Goal: Task Accomplishment & Management: Manage account settings

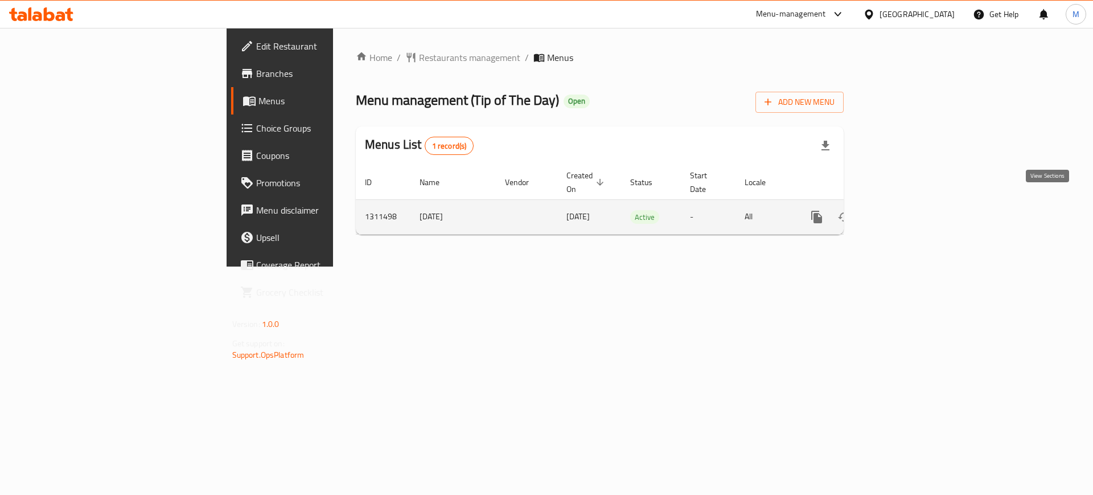
click at [913, 212] on link "enhanced table" at bounding box center [899, 216] width 27 height 27
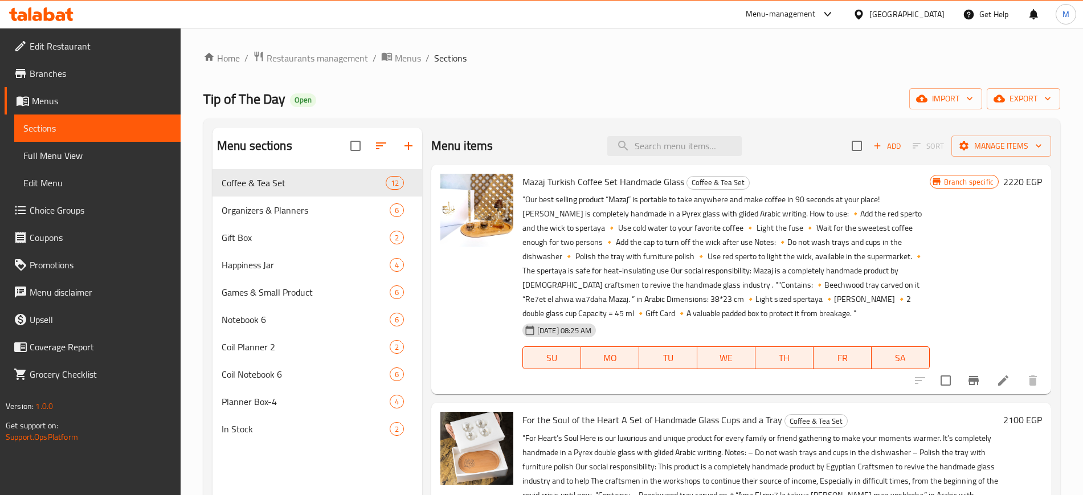
click at [586, 58] on ol "Home / Restaurants management / Menus / Sections" at bounding box center [631, 58] width 856 height 15
click at [925, 96] on icon "button" at bounding box center [921, 98] width 11 height 11
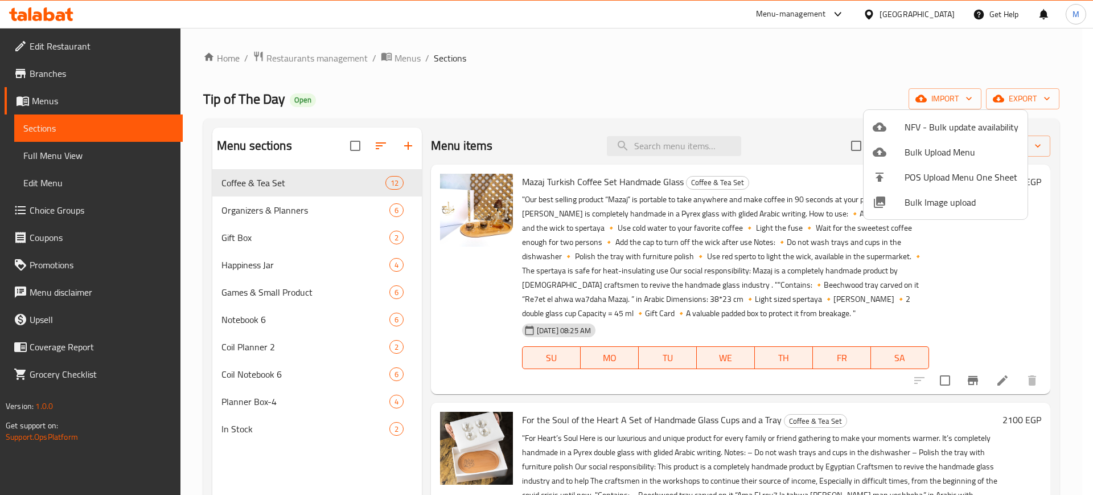
click at [838, 91] on div at bounding box center [546, 247] width 1093 height 495
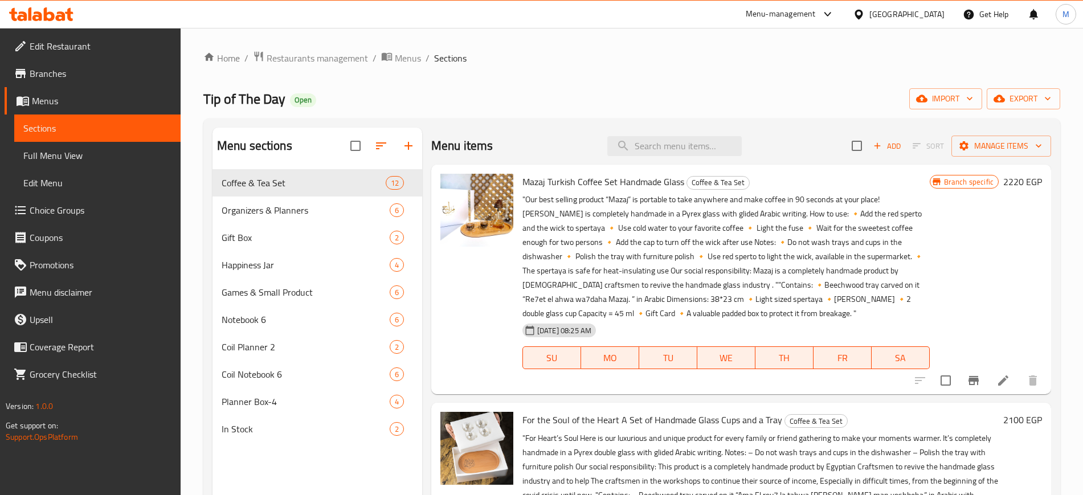
click at [189, 387] on div "Home / Restaurants management / Menus / Sections Tip of The Day Open import exp…" at bounding box center [632, 341] width 902 height 626
click at [942, 92] on span "import" at bounding box center [945, 99] width 55 height 14
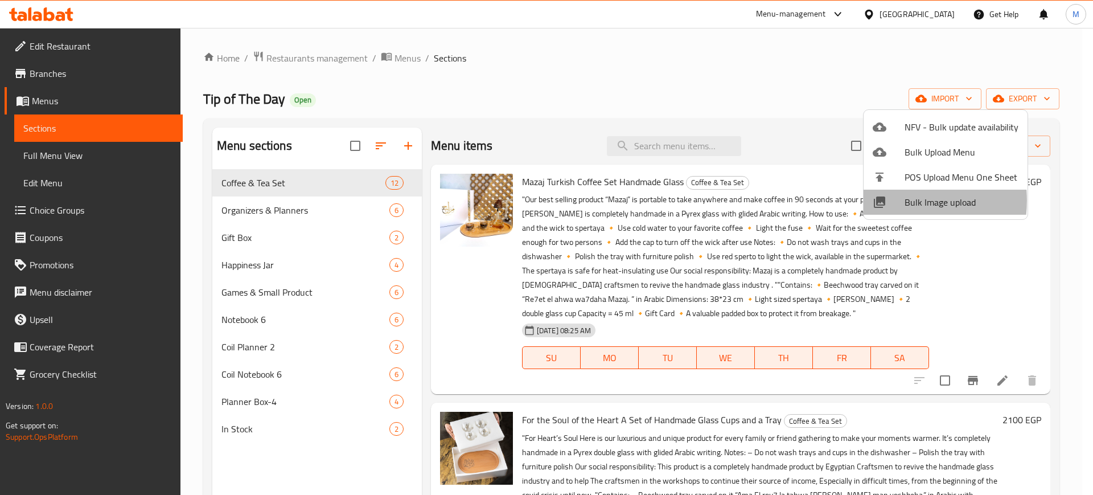
click at [893, 200] on div at bounding box center [889, 202] width 32 height 14
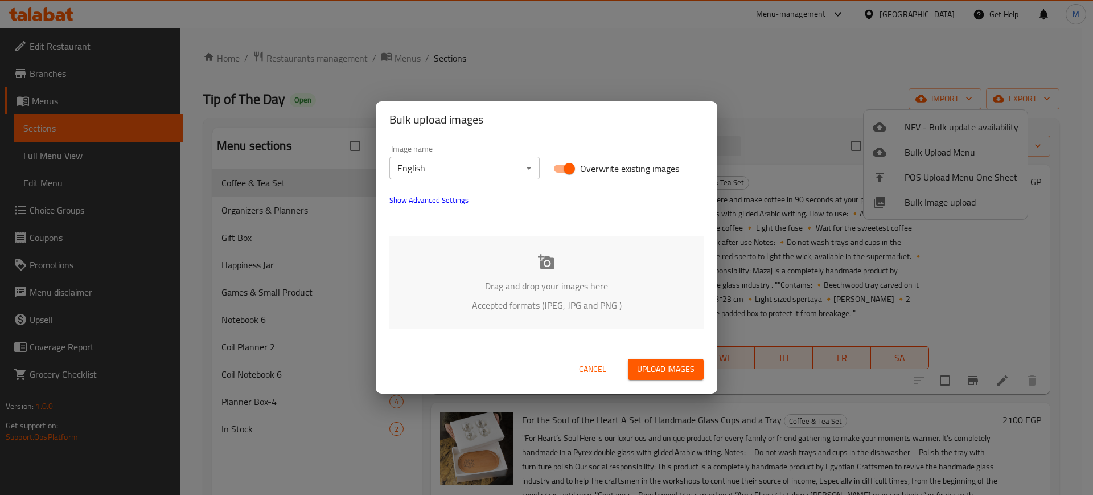
click at [571, 286] on p "Drag and drop your images here" at bounding box center [547, 286] width 280 height 14
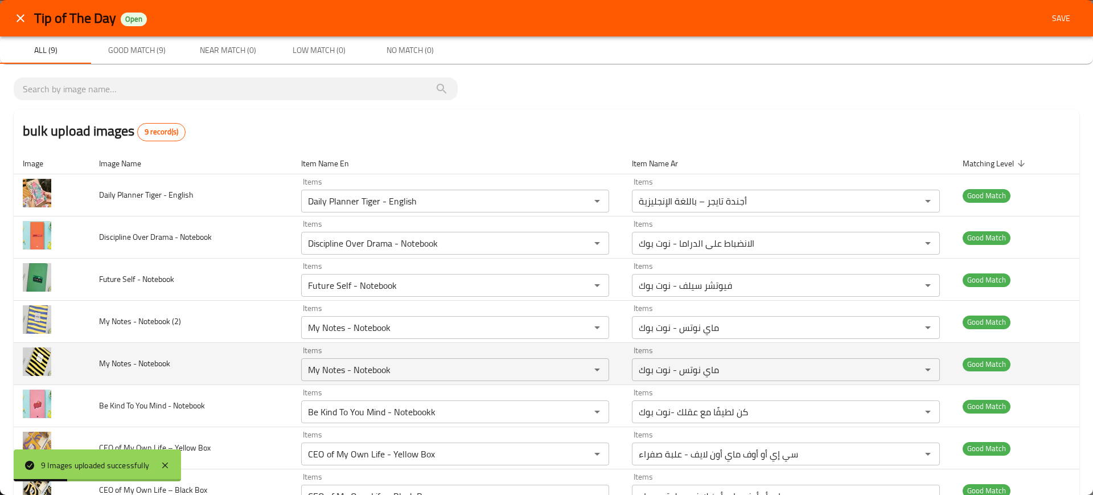
scroll to position [81, 0]
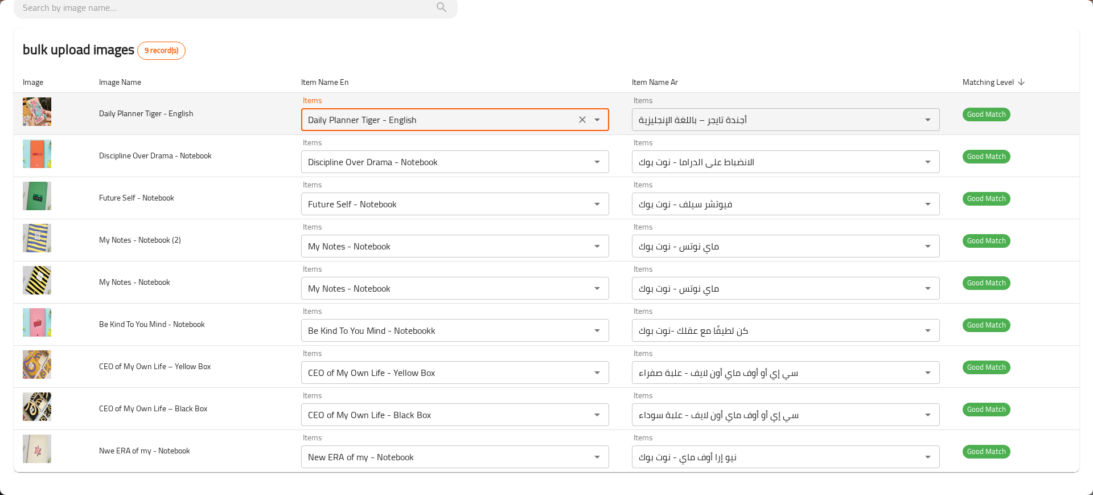
click at [315, 118] on English "Daily Planner Tiger - English" at bounding box center [439, 120] width 268 height 16
click at [521, 116] on English "Daily Planner Tiger - English" at bounding box center [439, 120] width 268 height 16
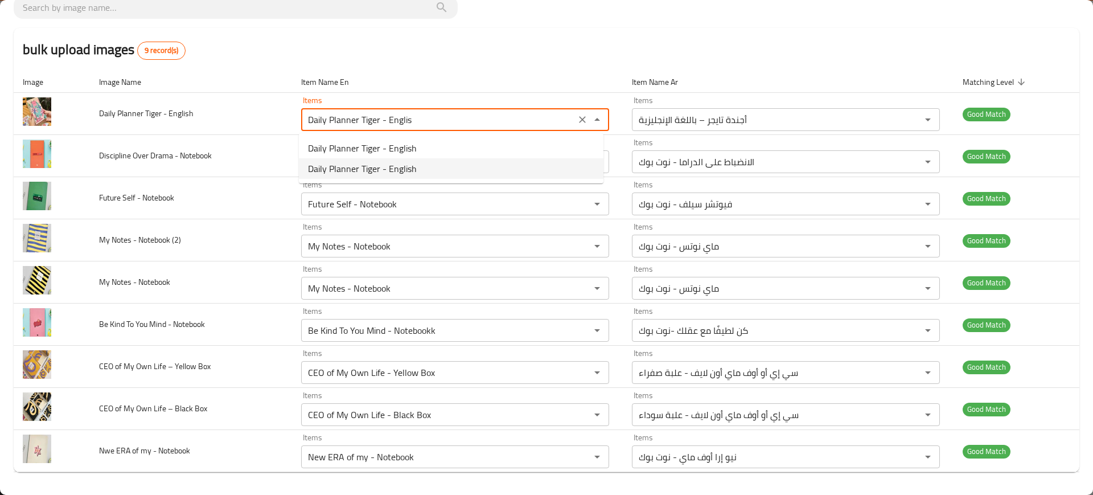
click at [392, 165] on span "Daily Planner Tiger - English" at bounding box center [362, 169] width 109 height 14
type English "Daily Planner Tiger - English"
type English-ar "مخطط يومي تايجر - إنجليزي"
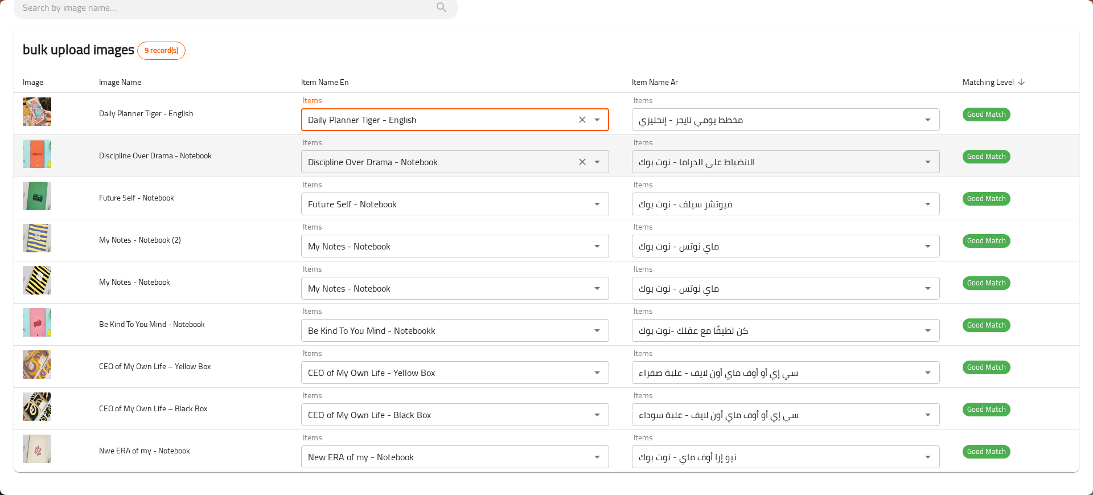
type English "Daily Planner Tiger - English"
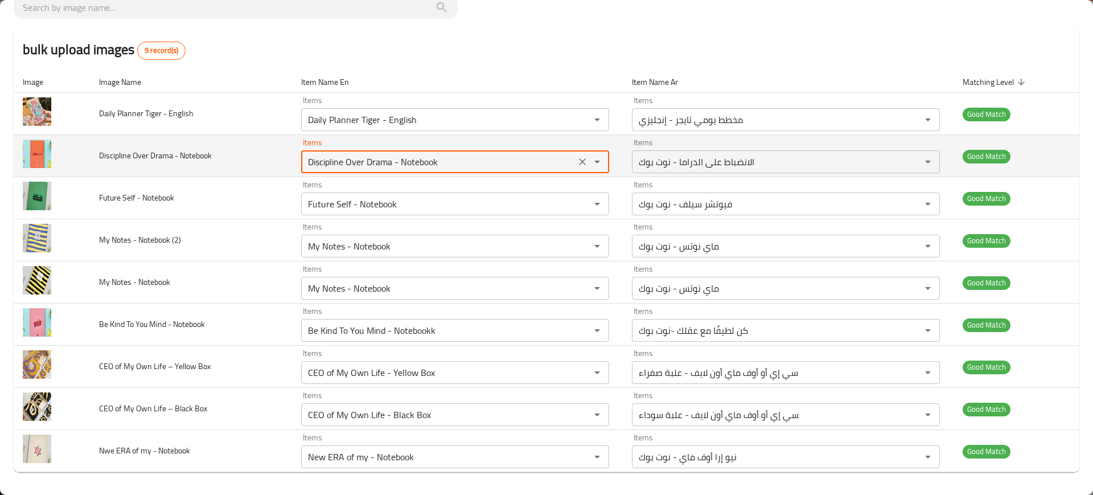
click at [421, 158] on Notebook "Discipline Over Drama - Notebook" at bounding box center [439, 162] width 268 height 16
click at [454, 164] on Notebook "Discipline Over Drama - Notebook" at bounding box center [439, 162] width 268 height 16
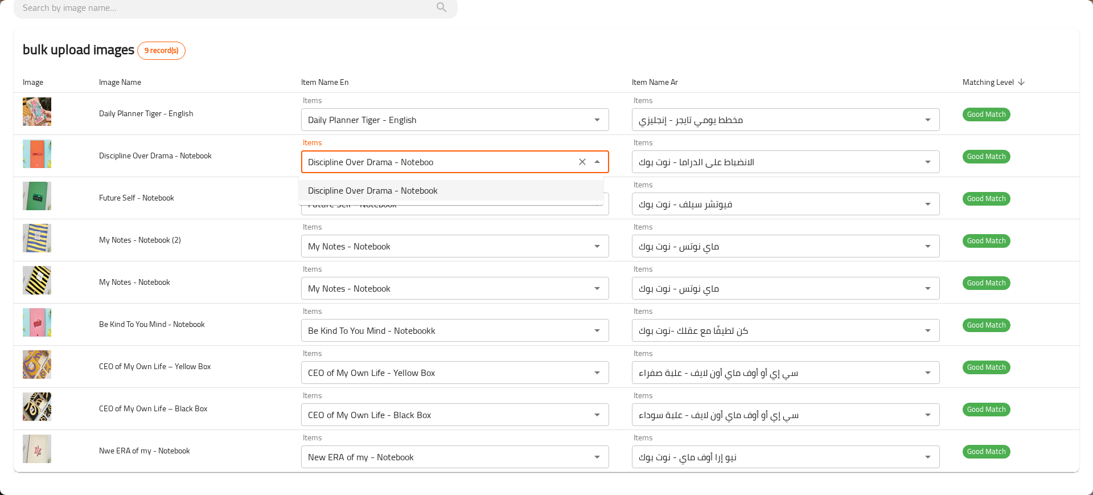
click at [440, 192] on Notebook-option-0 "Discipline Over Drama - Notebook" at bounding box center [451, 190] width 305 height 21
type Notebook "Discipline Over Drama - Notebook"
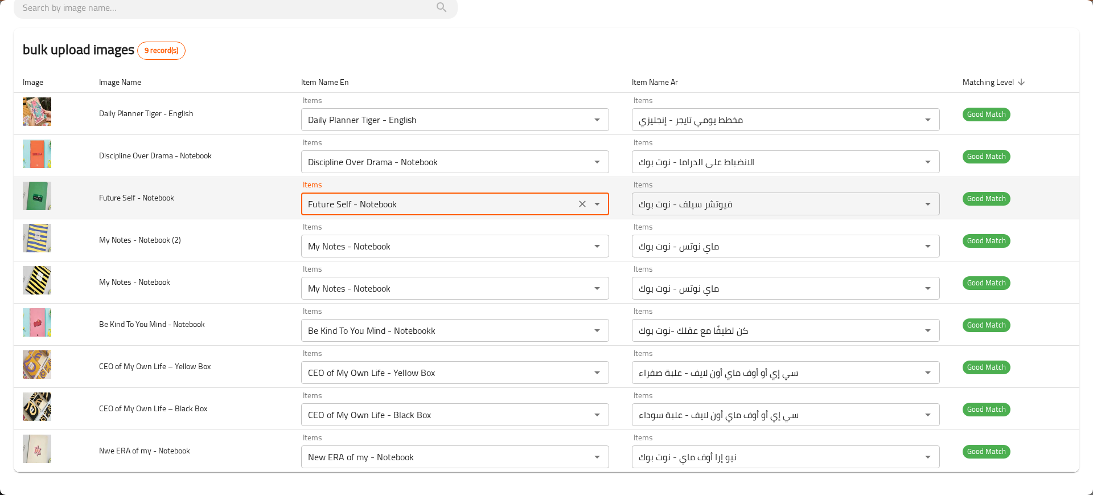
click at [327, 203] on Notebook "Future Self - Notebook" at bounding box center [439, 204] width 268 height 16
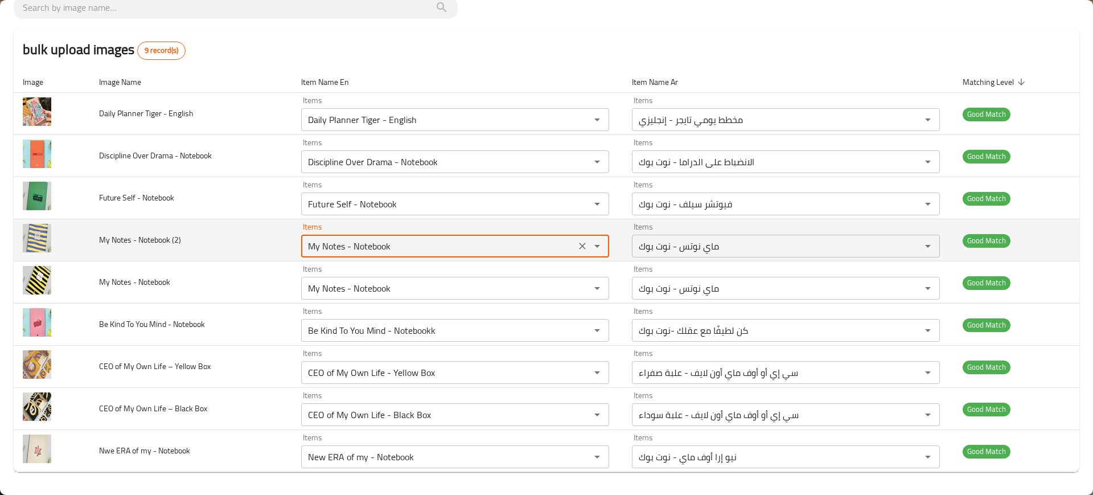
click at [410, 247] on \(2\) "My Notes - Notebook" at bounding box center [439, 246] width 268 height 16
click at [432, 244] on \(2\) "My Notes - Notebook" at bounding box center [439, 246] width 268 height 16
click at [391, 243] on \(2\) "My Notes - Noteboo" at bounding box center [439, 246] width 268 height 16
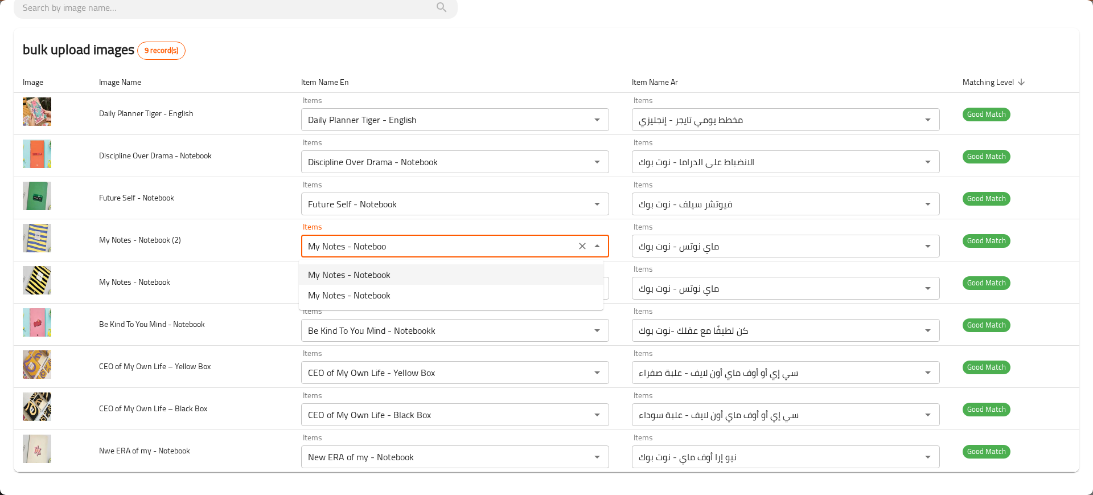
click at [370, 263] on \(2\)-popup "My Notes - Notebook My Notes - Notebook" at bounding box center [451, 285] width 305 height 50
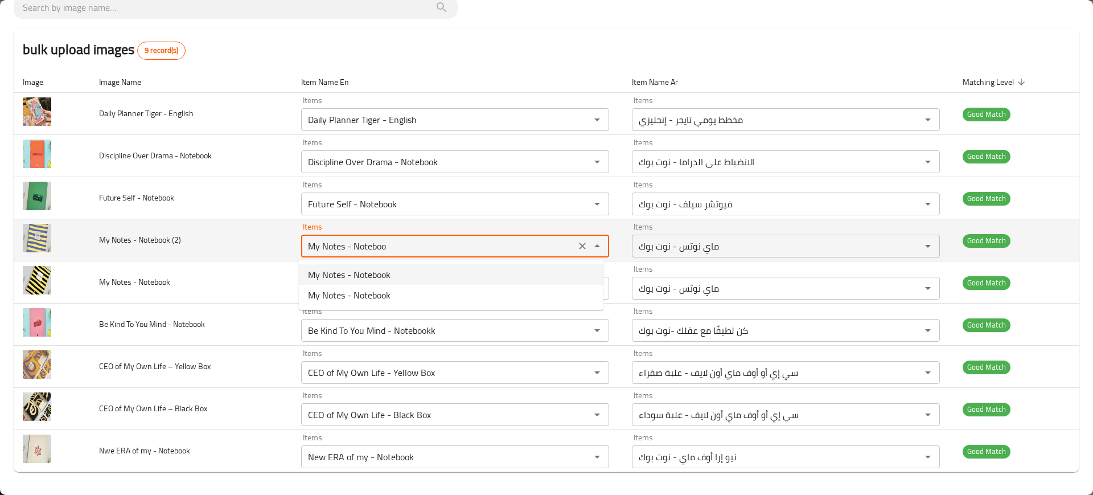
type \(2\) "My Notes - Notebook"
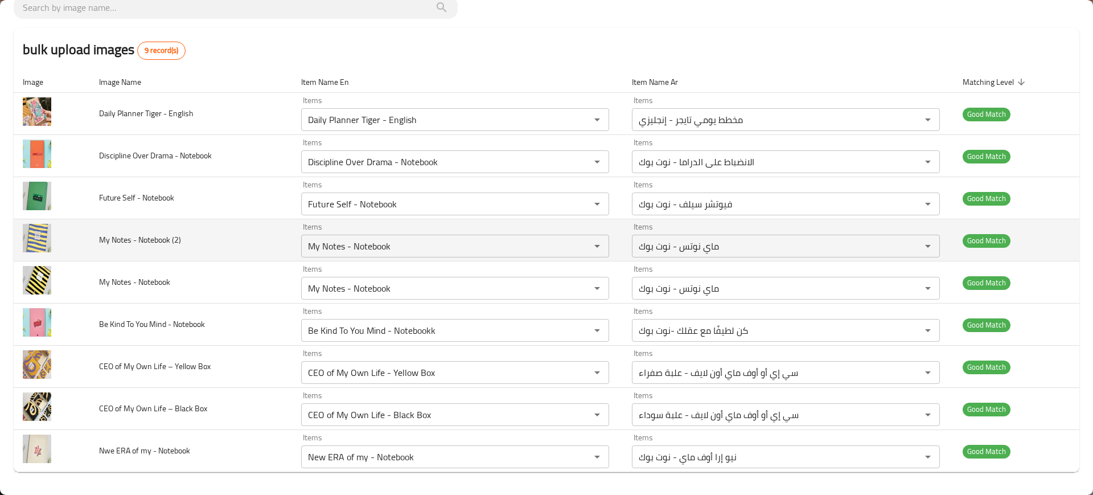
click at [190, 255] on td "My Notes - Notebook (2)" at bounding box center [191, 240] width 202 height 42
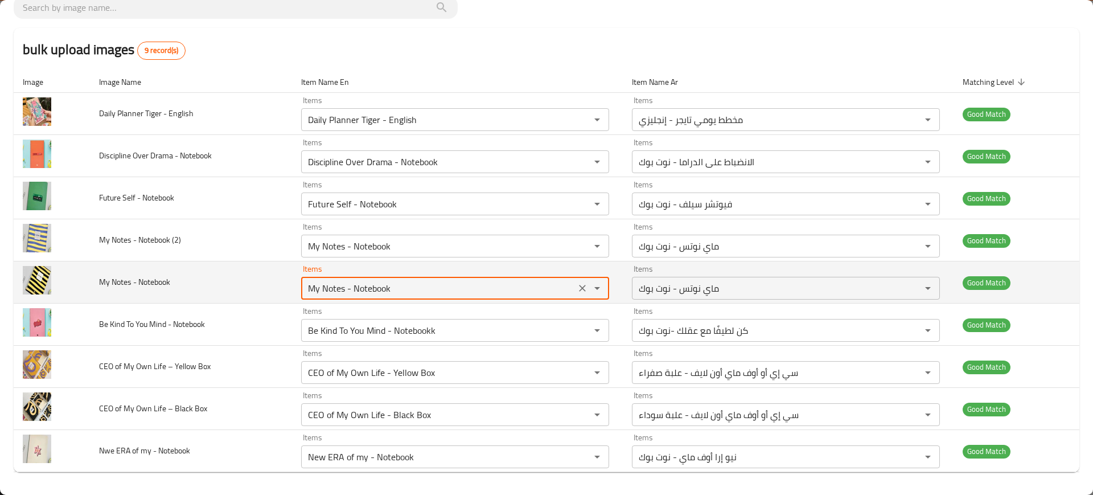
click at [435, 287] on Notebook "My Notes - Notebook" at bounding box center [439, 288] width 268 height 16
click at [420, 288] on Notebook "My Notes - Notebook" at bounding box center [439, 288] width 268 height 16
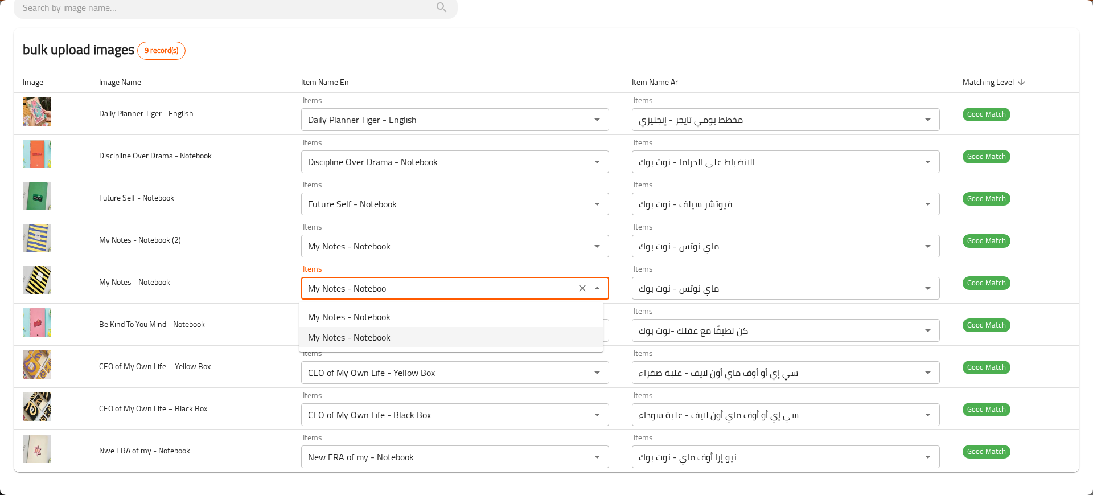
click at [336, 337] on span "My Notes - Notebook" at bounding box center [349, 337] width 83 height 14
type Notebook "My Notes - Notebook"
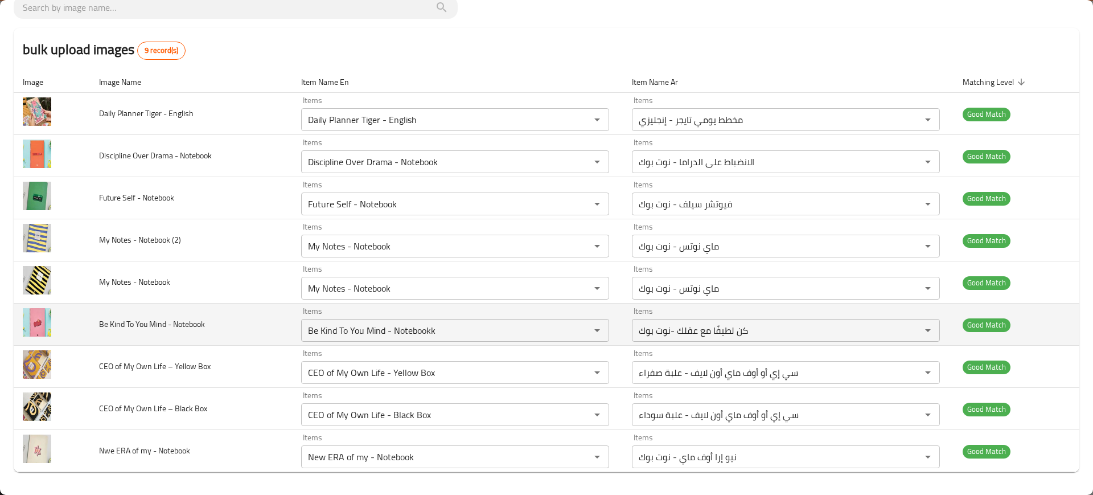
click at [253, 342] on td "Be Kind To You Mind - Notebook" at bounding box center [191, 325] width 202 height 42
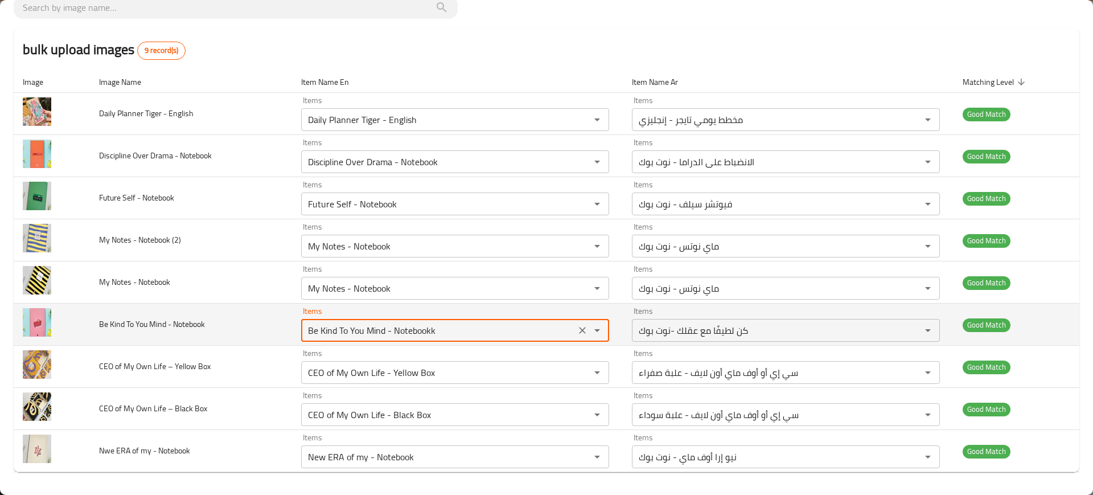
click at [480, 328] on Notebook "Be Kind To You Mind - Notebookk" at bounding box center [439, 330] width 268 height 16
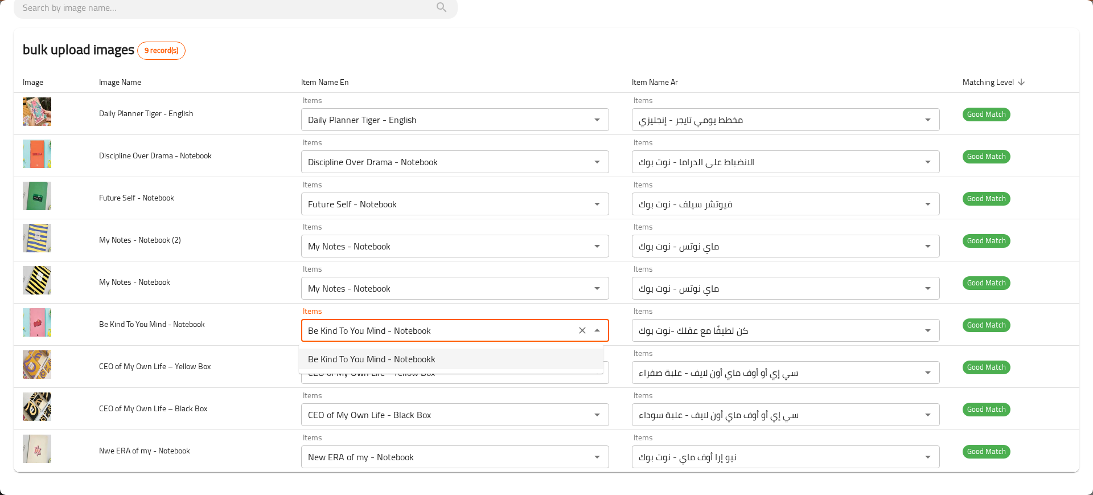
click at [428, 358] on span "Be Kind To You Mind - Notebookk" at bounding box center [372, 359] width 128 height 14
type Notebook "Be Kind To You Mind - Notebookk"
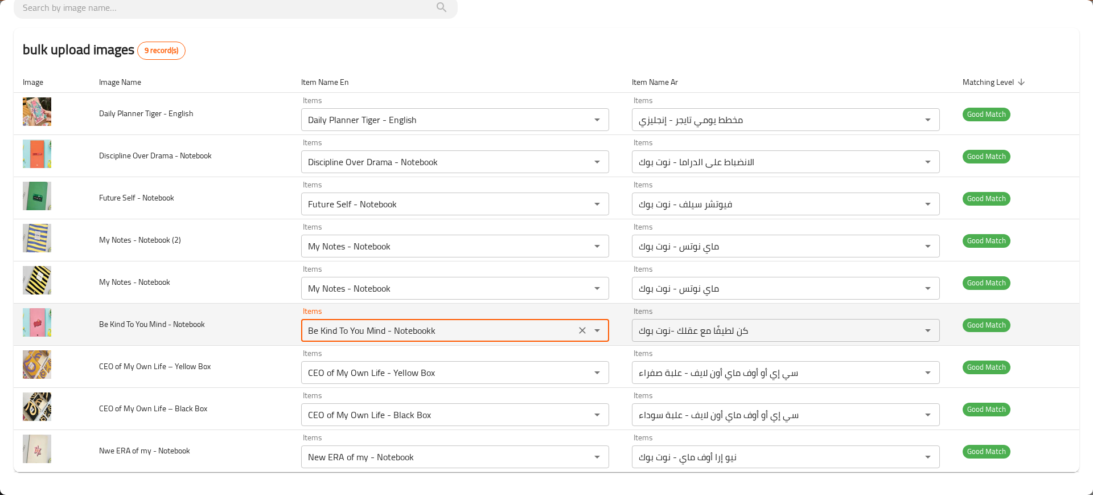
click at [450, 341] on div "Be Kind To You Mind - Notebookk Items" at bounding box center [455, 330] width 308 height 23
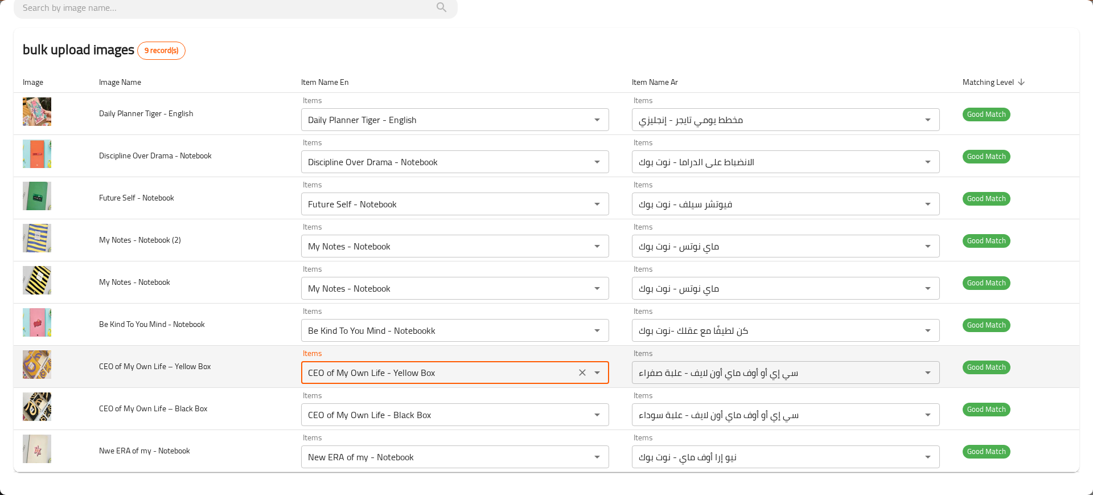
click at [470, 367] on Box "CEO of My Own Life - Yellow Box" at bounding box center [439, 372] width 268 height 16
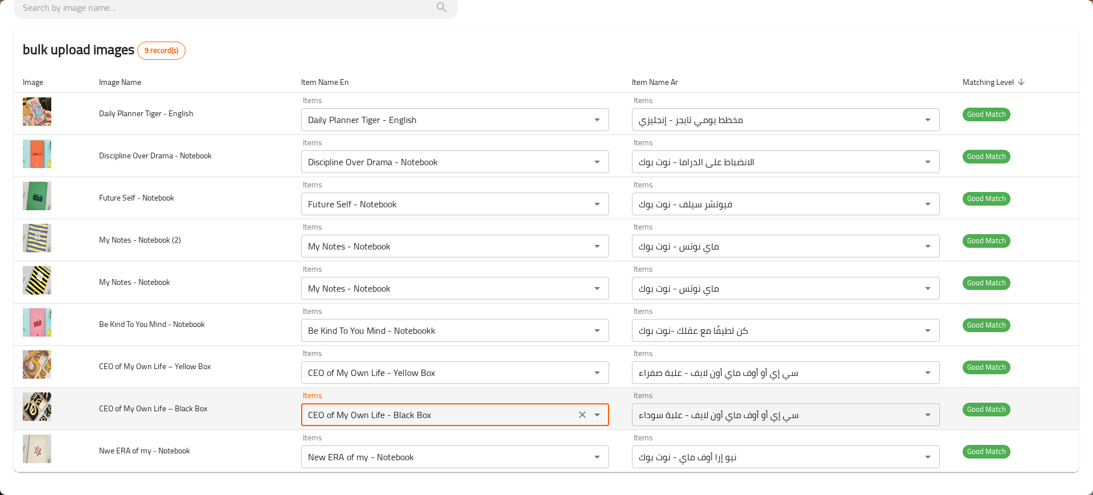
click at [467, 411] on Box "CEO of My Own Life - Black Box" at bounding box center [439, 415] width 268 height 16
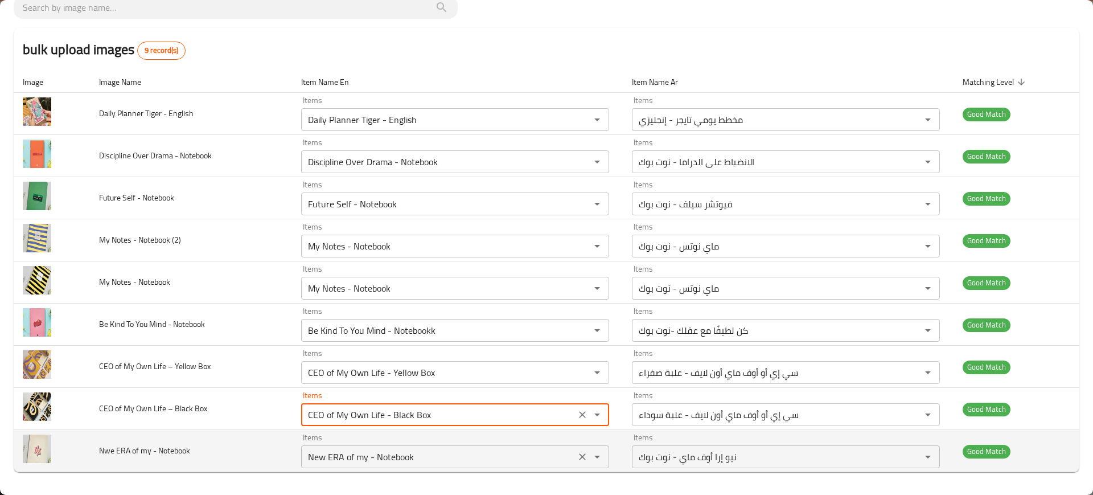
click at [428, 451] on Notebook "New ERA of my - Notebook" at bounding box center [439, 457] width 268 height 16
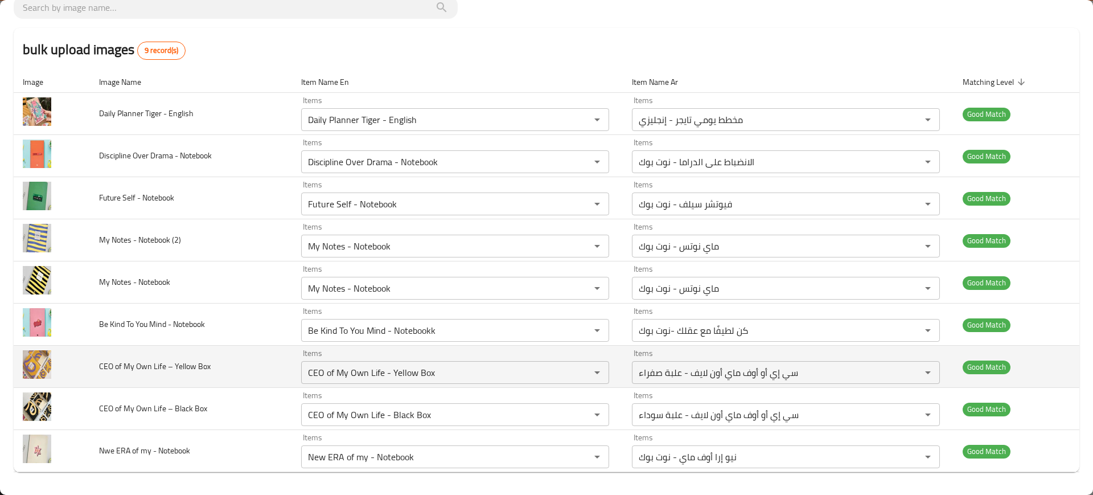
click at [228, 368] on td "CEO of My Own Life – Yellow Box" at bounding box center [191, 367] width 202 height 42
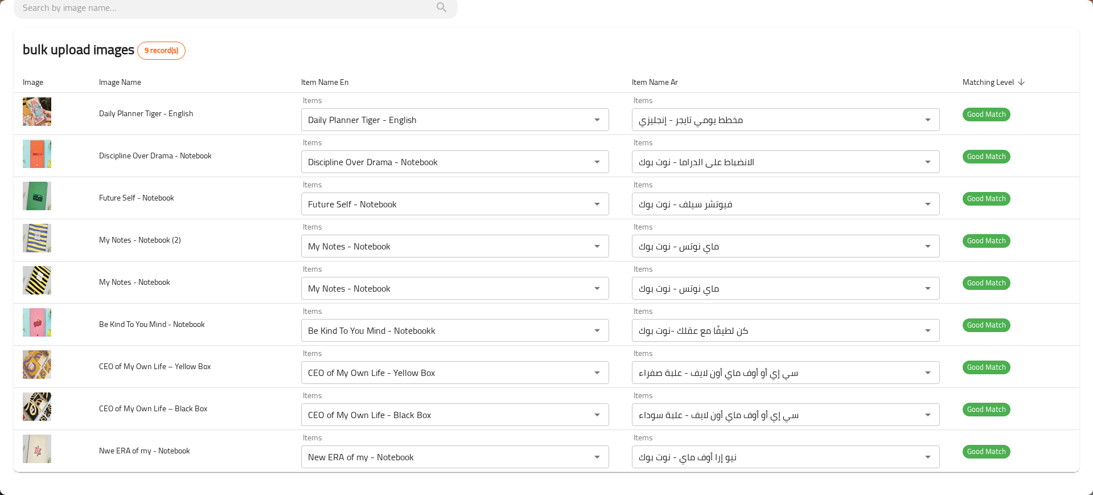
scroll to position [0, 0]
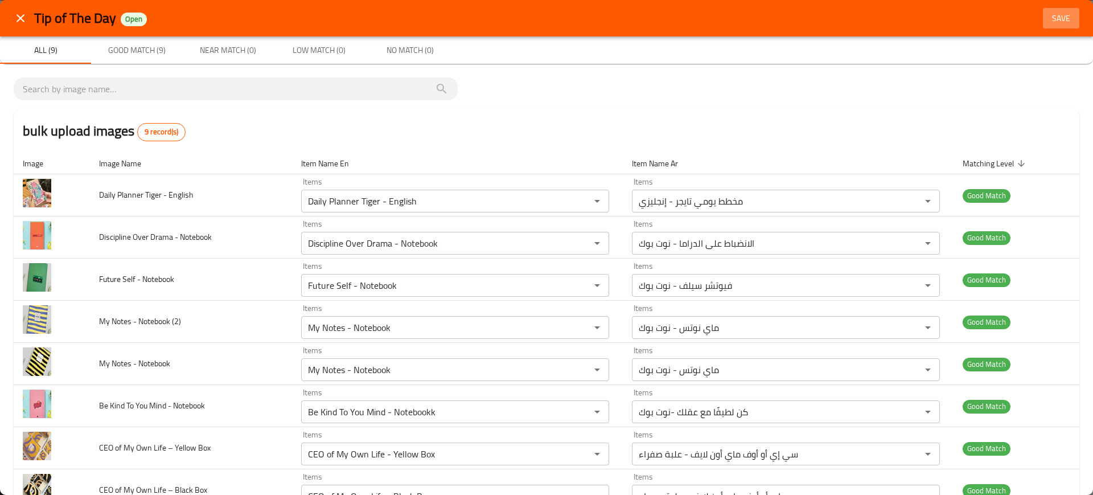
click at [1048, 27] on button "Save" at bounding box center [1061, 18] width 36 height 21
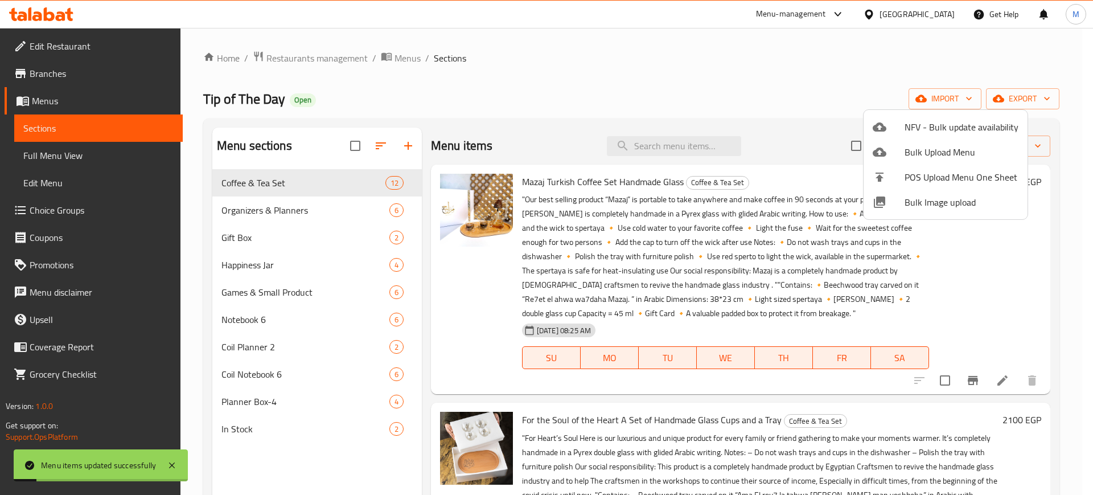
click at [920, 202] on span "Bulk Image upload" at bounding box center [962, 202] width 114 height 14
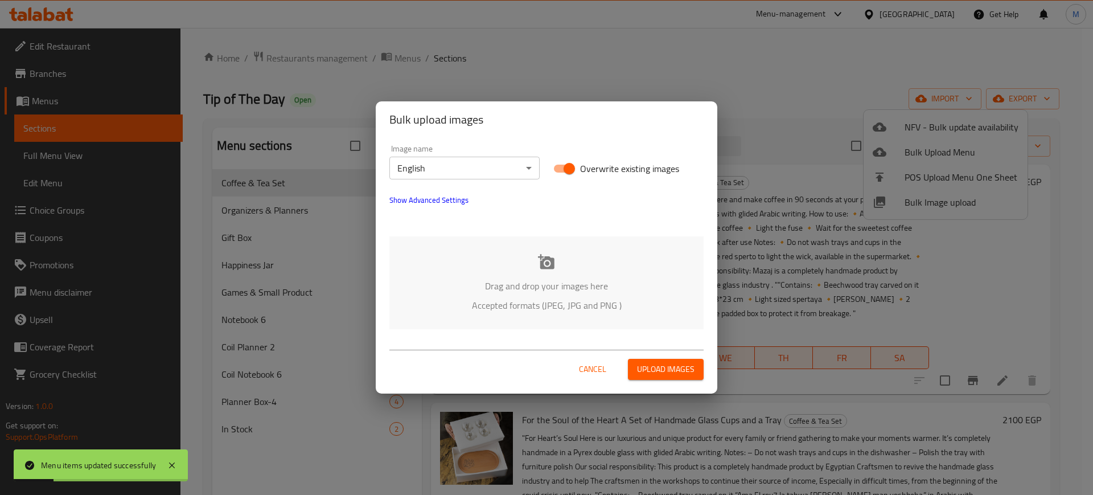
click at [653, 305] on p "Accepted formats (JPEG, JPG and PNG )" at bounding box center [547, 305] width 280 height 14
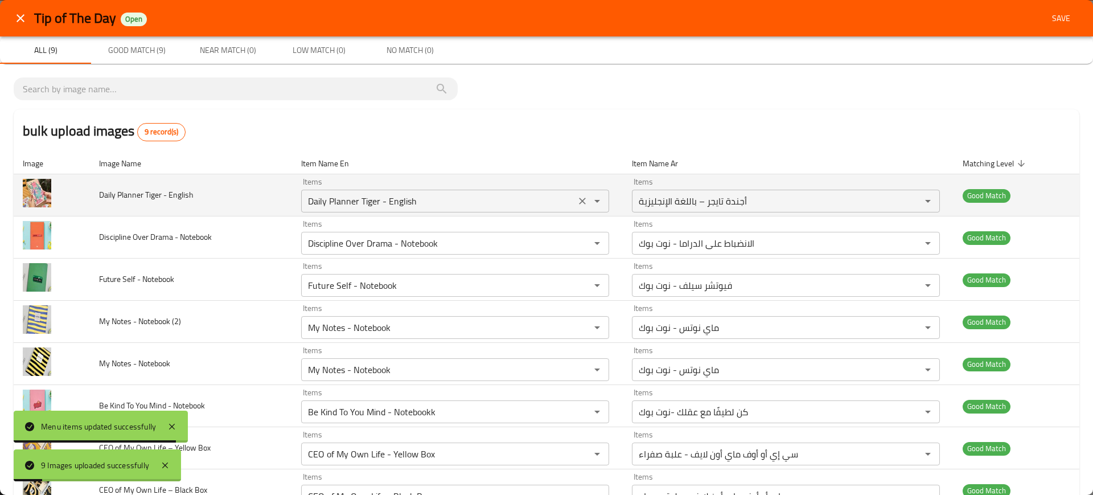
click at [387, 202] on English "Daily Planner Tiger - English" at bounding box center [439, 201] width 268 height 16
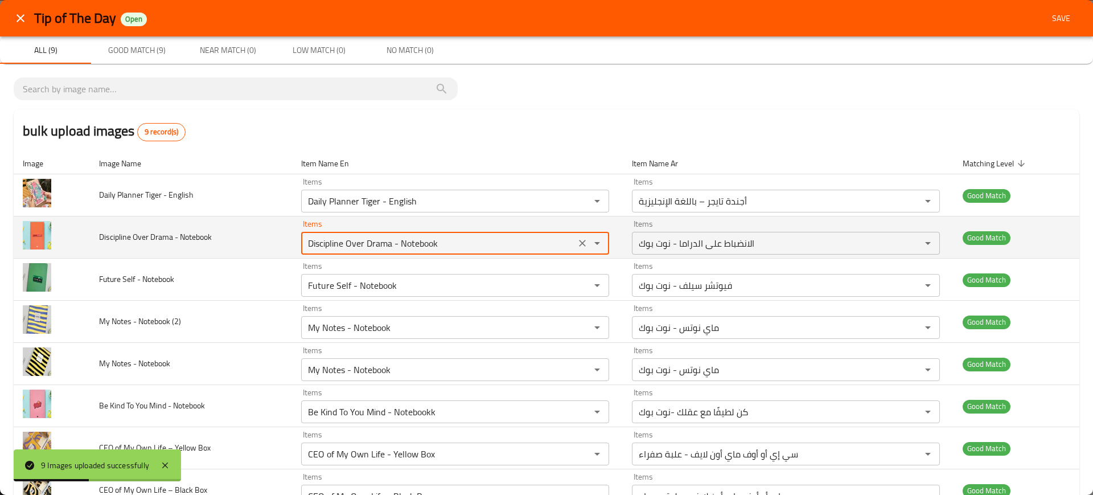
click at [514, 236] on Notebook "Discipline Over Drama - Notebook" at bounding box center [439, 243] width 268 height 16
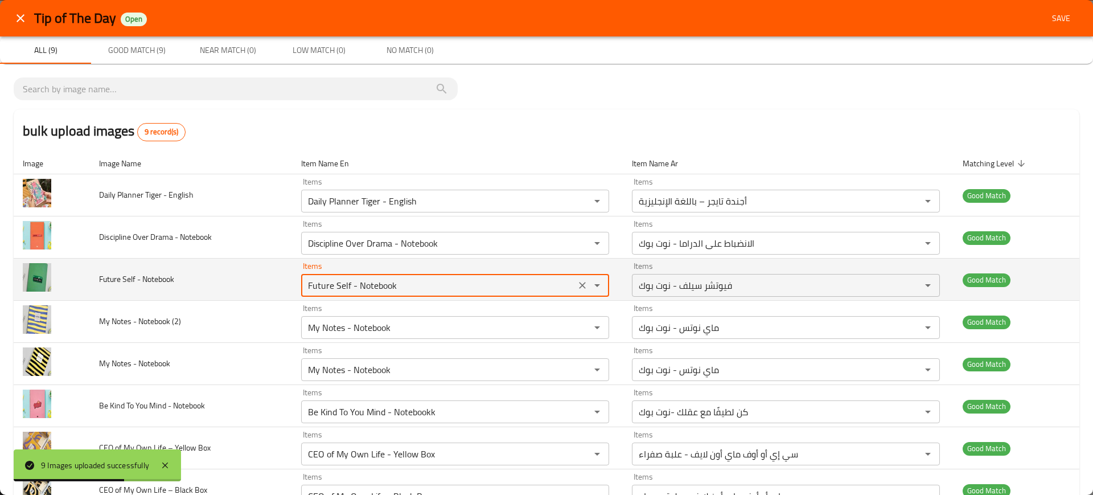
click at [397, 281] on Notebook "Future Self - Notebook" at bounding box center [439, 285] width 268 height 16
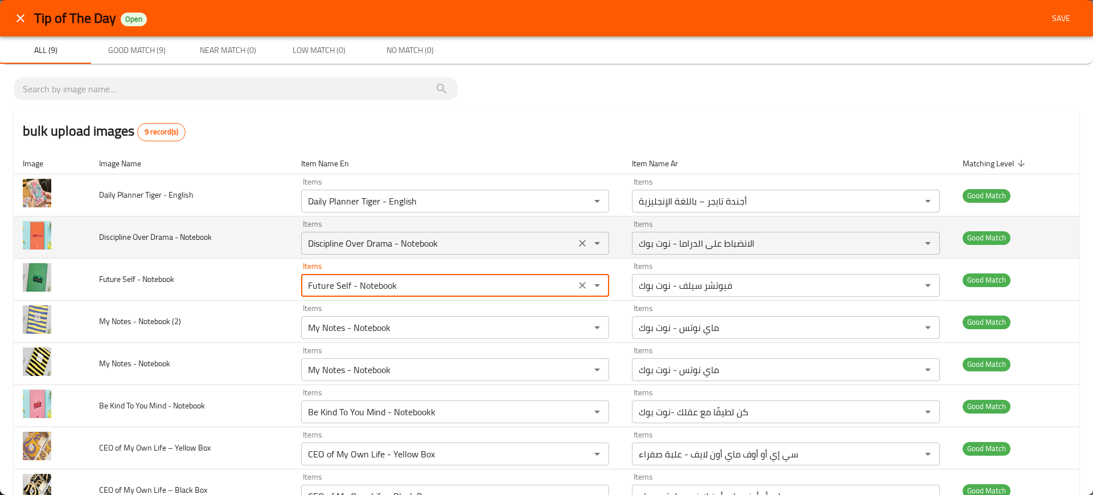
click at [318, 249] on Notebook "Discipline Over Drama - Notebook" at bounding box center [439, 243] width 268 height 16
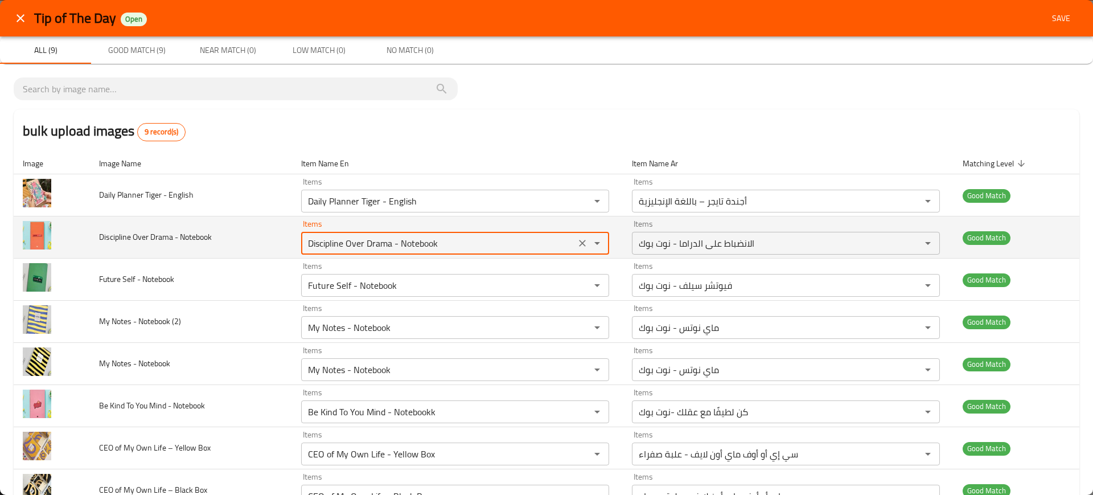
click at [318, 249] on Notebook "Discipline Over Drama - Notebook" at bounding box center [439, 243] width 268 height 16
click at [326, 247] on Notebook "Discipline Over Drama - Notebook" at bounding box center [439, 243] width 268 height 16
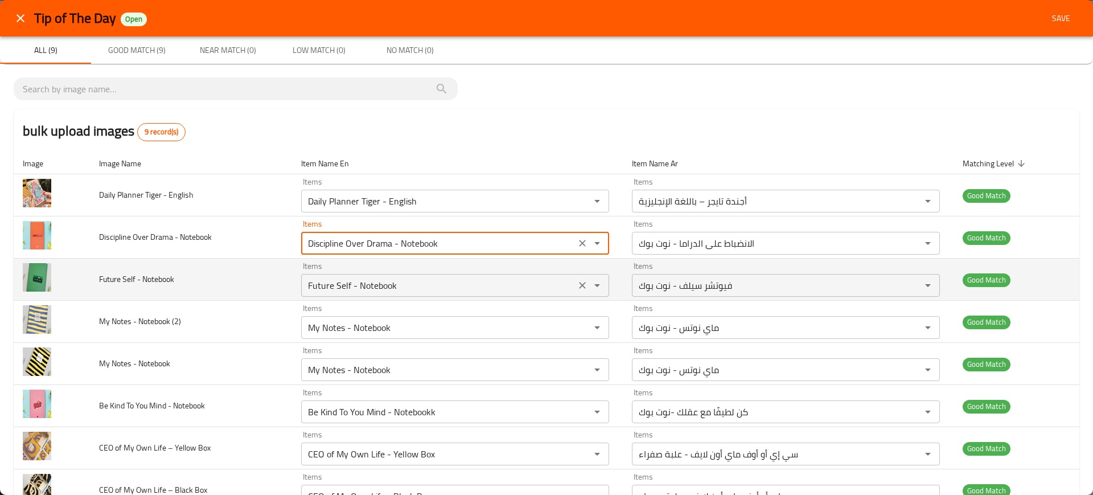
click at [357, 275] on div "Future Self - Notebook Items" at bounding box center [455, 285] width 308 height 23
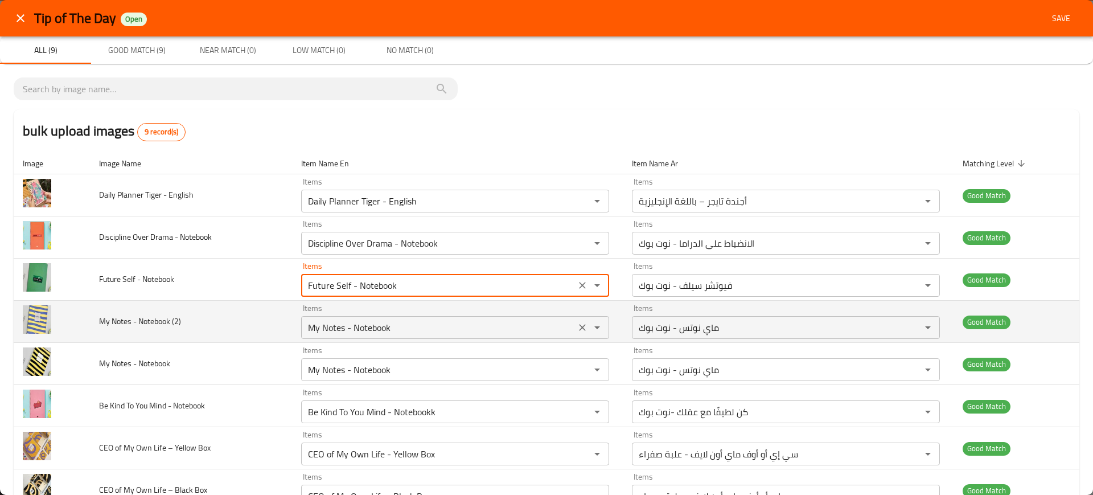
click at [363, 338] on div "My Notes - Notebook Items" at bounding box center [455, 327] width 308 height 23
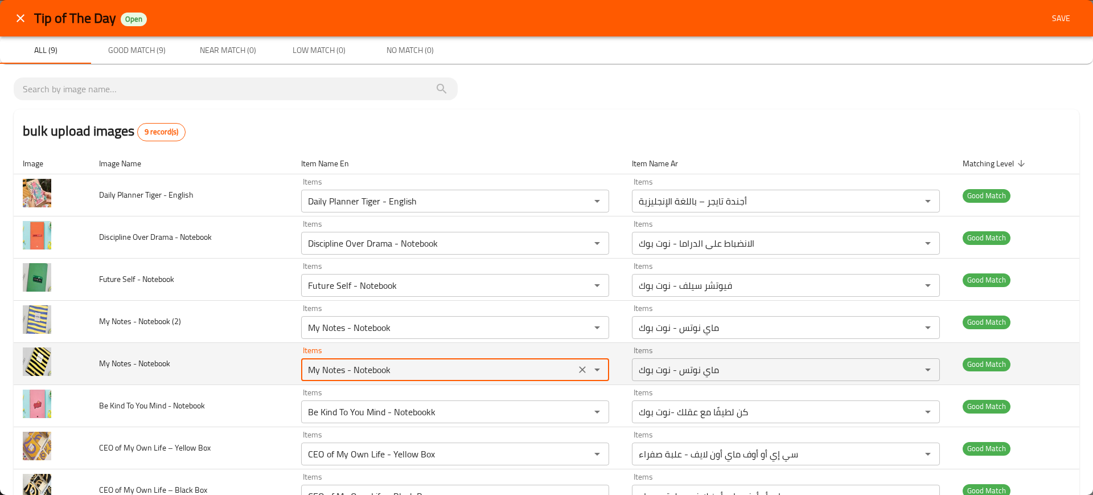
click at [368, 374] on Notebook "My Notes - Notebook" at bounding box center [439, 370] width 268 height 16
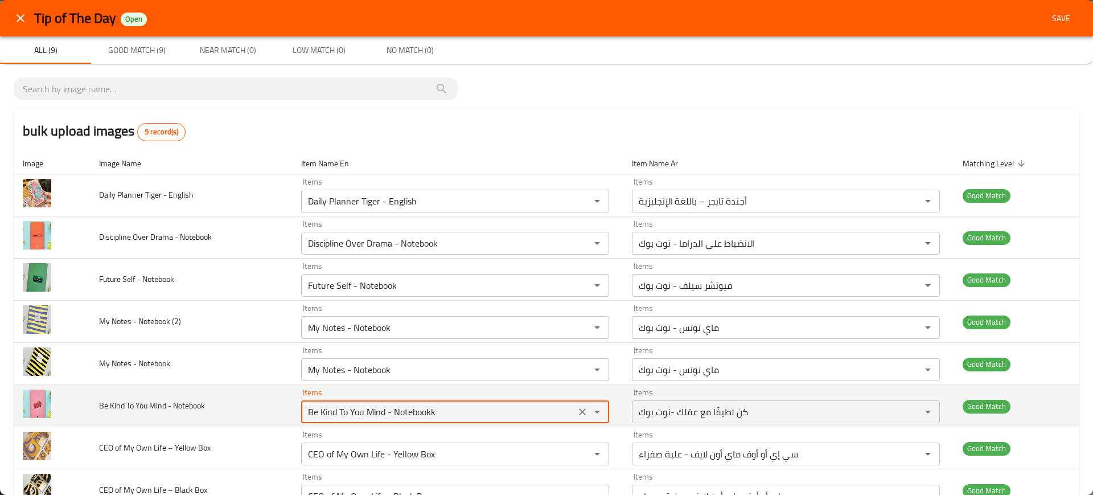
click at [341, 406] on Notebook "Be Kind To You Mind - Notebookk" at bounding box center [439, 412] width 268 height 16
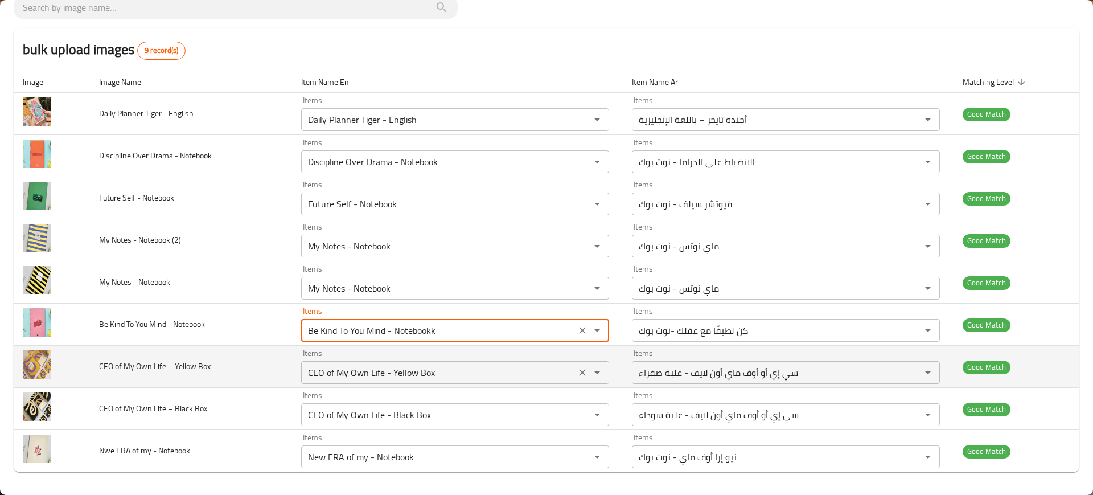
click at [331, 371] on Box "CEO of My Own Life - Yellow Box" at bounding box center [439, 372] width 268 height 16
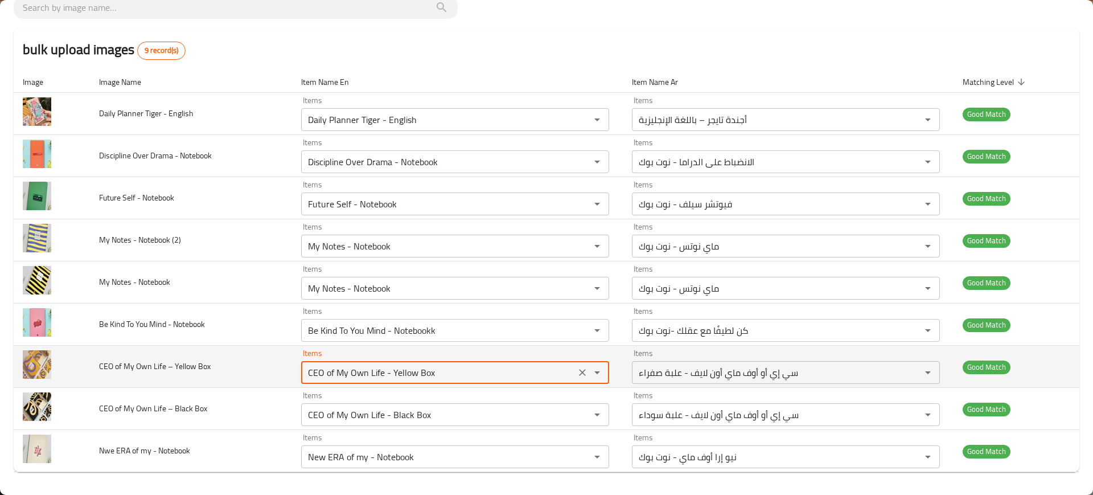
click at [331, 371] on Box "CEO of My Own Life - Yellow Box" at bounding box center [439, 372] width 268 height 16
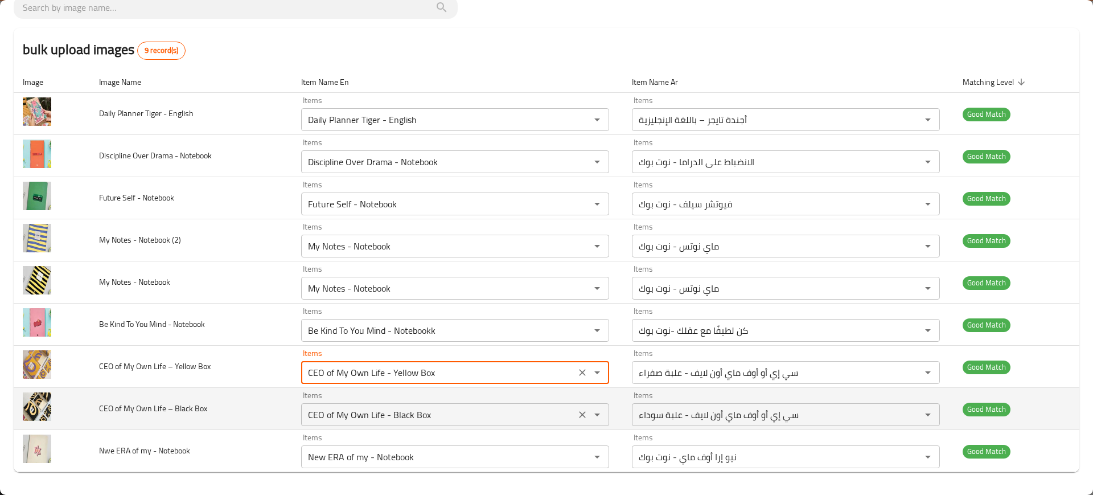
click at [353, 407] on Box "CEO of My Own Life - Black Box" at bounding box center [439, 415] width 268 height 16
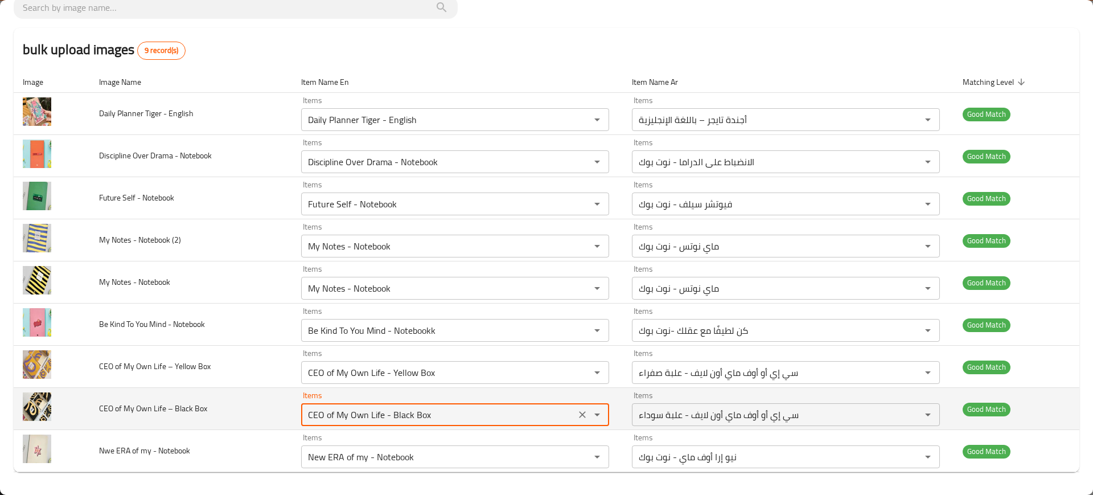
click at [353, 407] on Box "CEO of My Own Life - Black Box" at bounding box center [439, 415] width 268 height 16
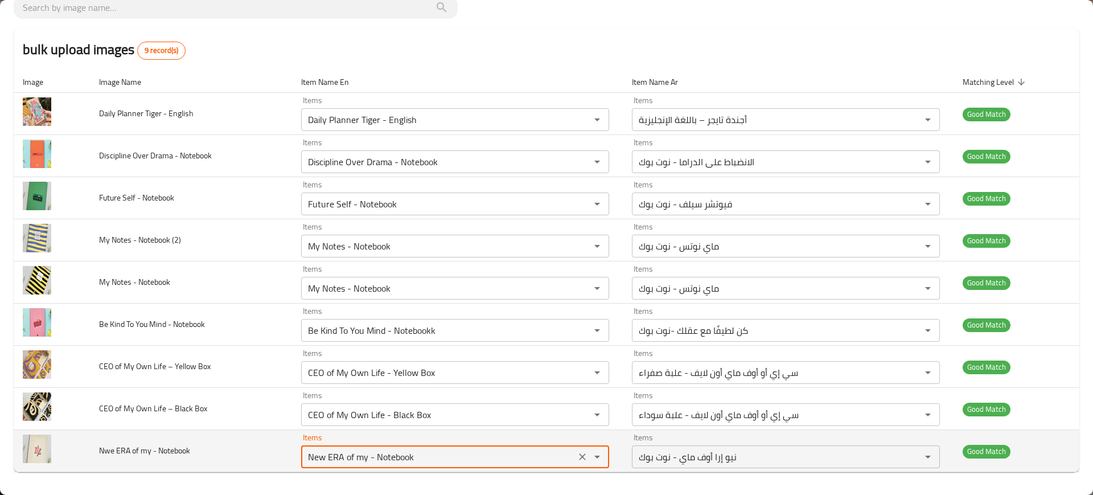
click at [367, 459] on Notebook "New ERA of my - Notebook" at bounding box center [439, 457] width 268 height 16
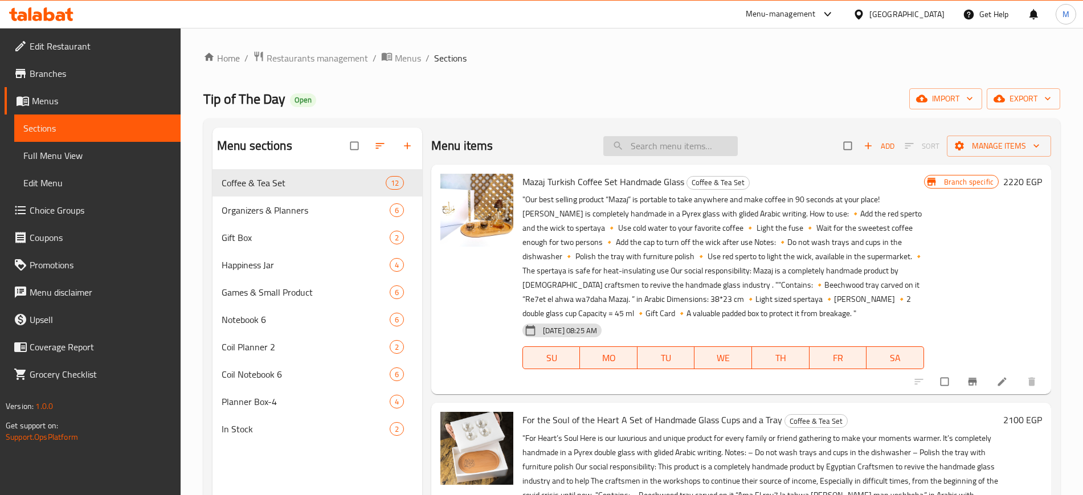
paste input "Daily Planner Tiger - English"
click at [666, 154] on input "search" at bounding box center [670, 146] width 134 height 20
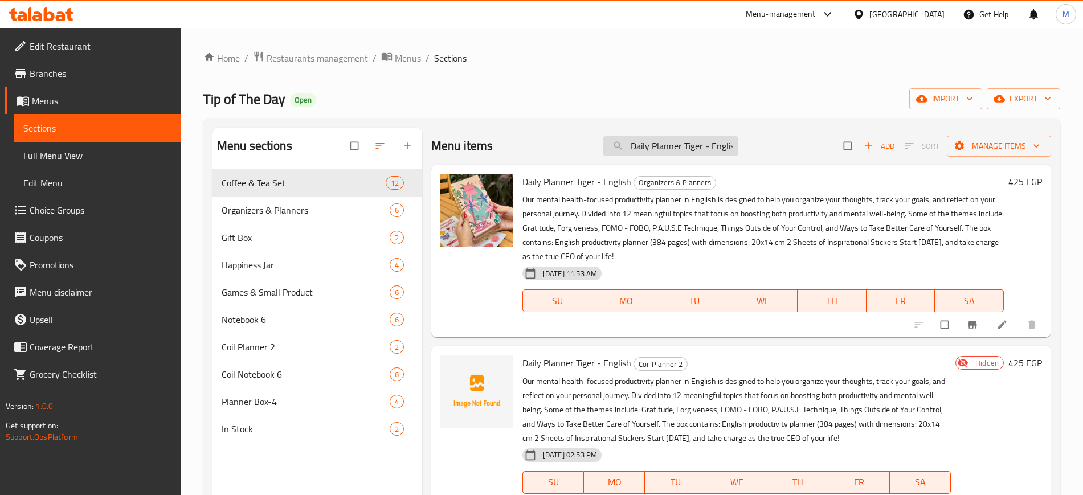
click at [732, 139] on input "Daily Planner Tiger - English" at bounding box center [670, 146] width 134 height 20
paste input "iscipline Over Drama - Notebook"
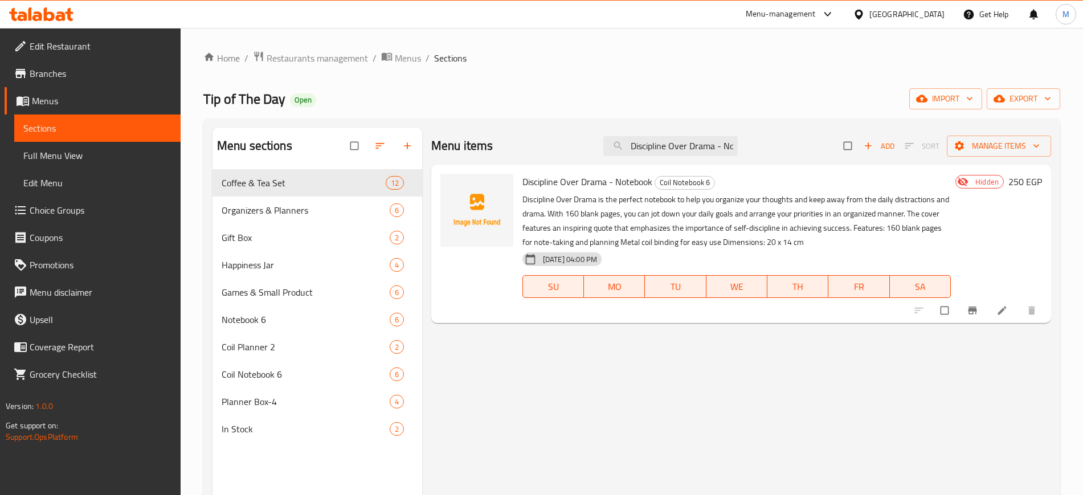
click at [636, 332] on div "Menu items Discipline Over Drama - Notebook Add Sort Manage items Discipline Ov…" at bounding box center [736, 375] width 629 height 495
click at [688, 153] on input "Discipline Over Drama - Notebook" at bounding box center [670, 146] width 134 height 20
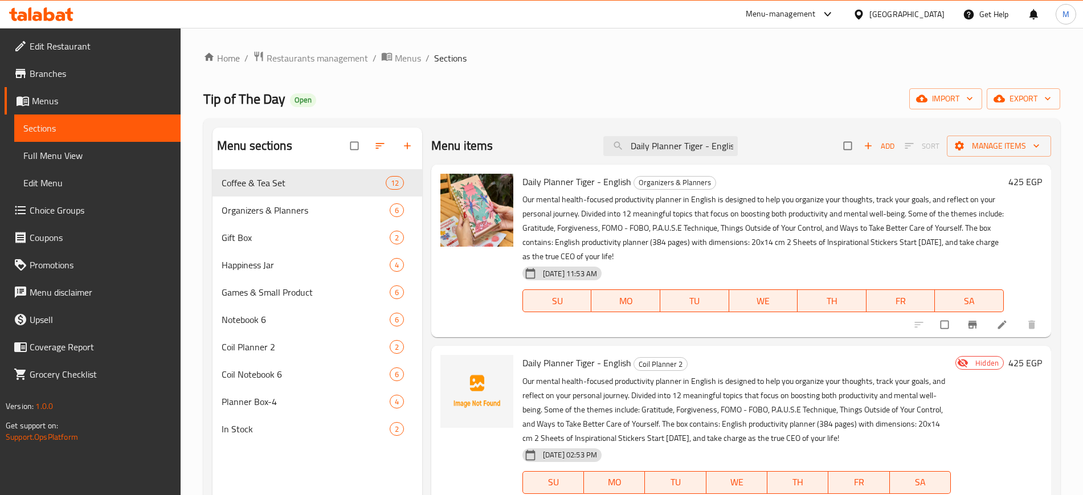
paste input "Future Self - Notebook"
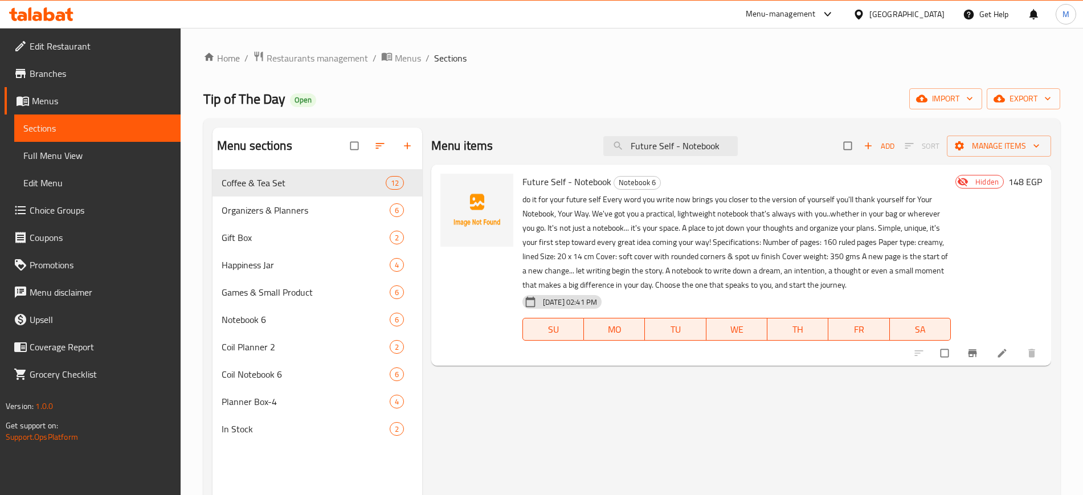
paste input "My Notes - Noteboo"
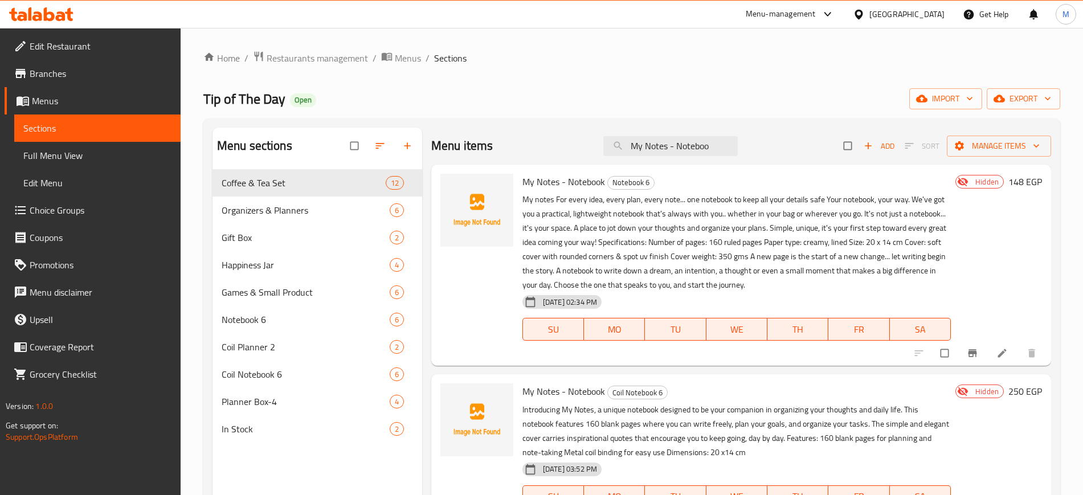
paste input "Be Kind To You Mind - Notebookk"
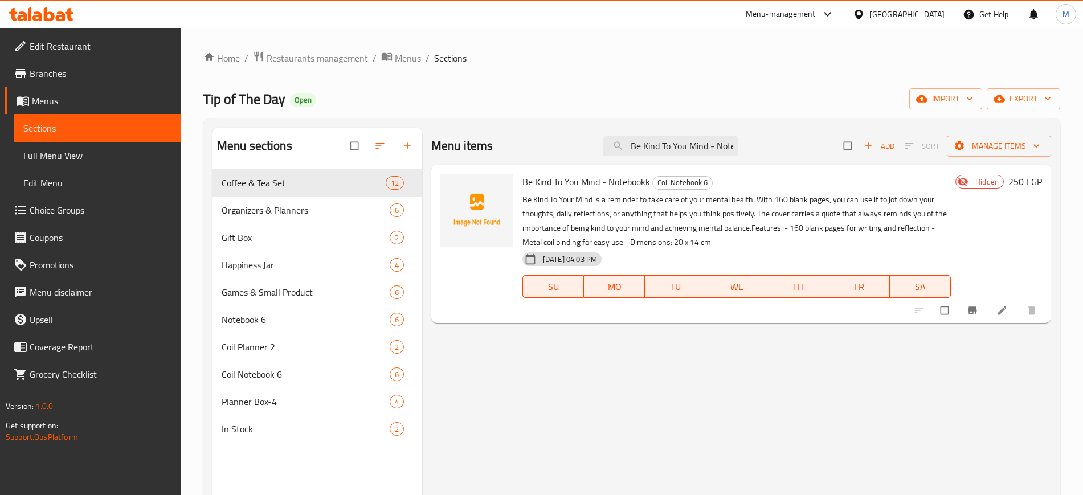
paste input "CEO of My Own Life - Yellow Box"
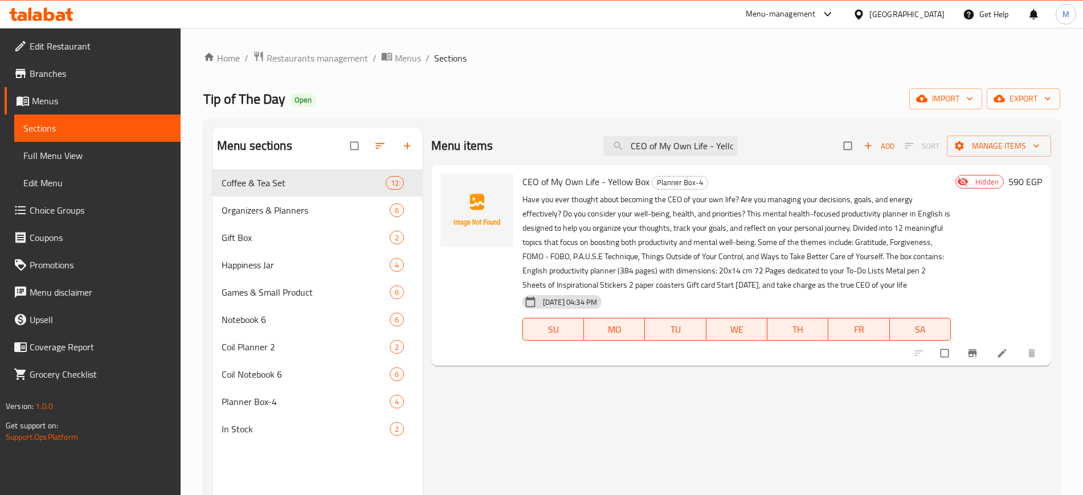
paste input "Black"
paste input "New ERA of my - Notebook"
type input "New ERA of my - Notebook"
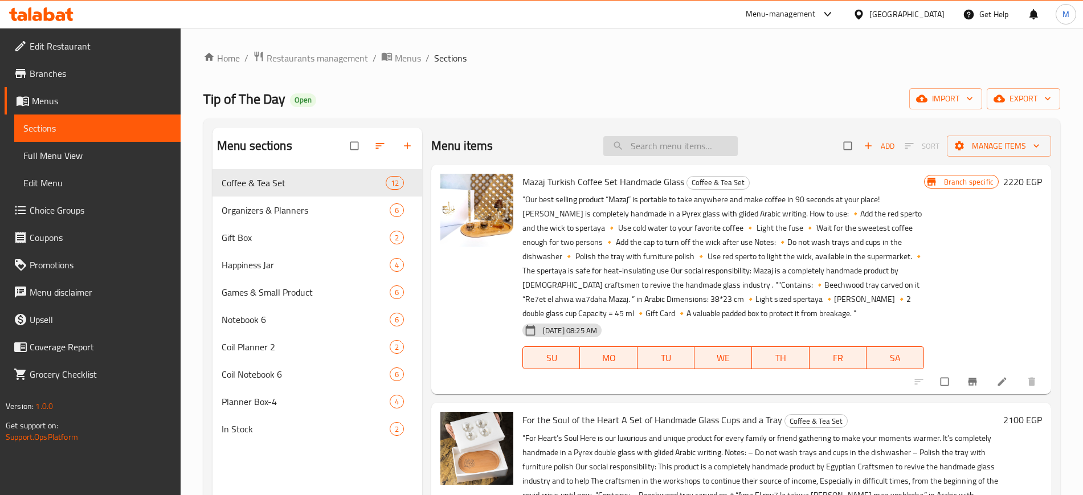
click at [633, 145] on input "search" at bounding box center [670, 146] width 134 height 20
paste input "Daily Planner Tiger - English"
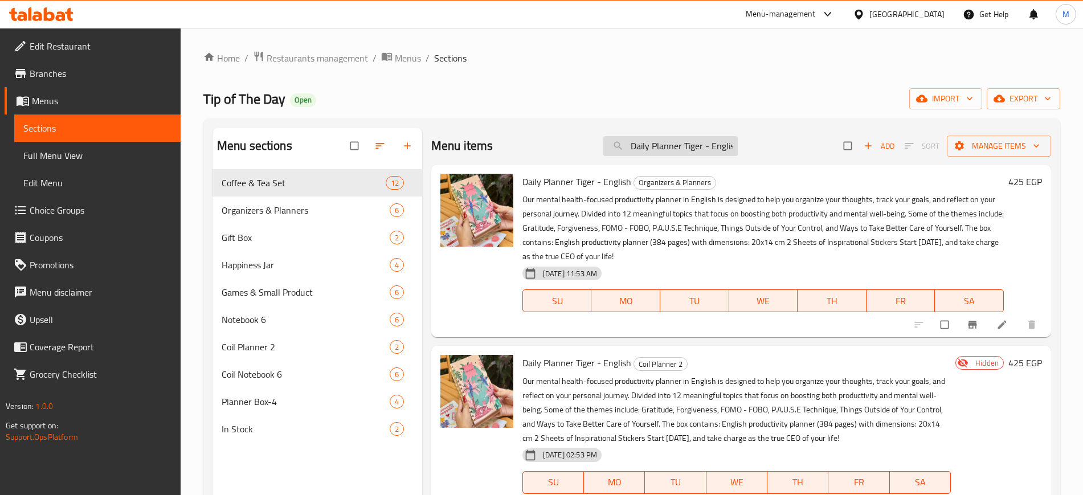
click at [693, 155] on input "Daily Planner Tiger - English" at bounding box center [670, 146] width 134 height 20
paste input "iscipline Over Drama - Notebook"
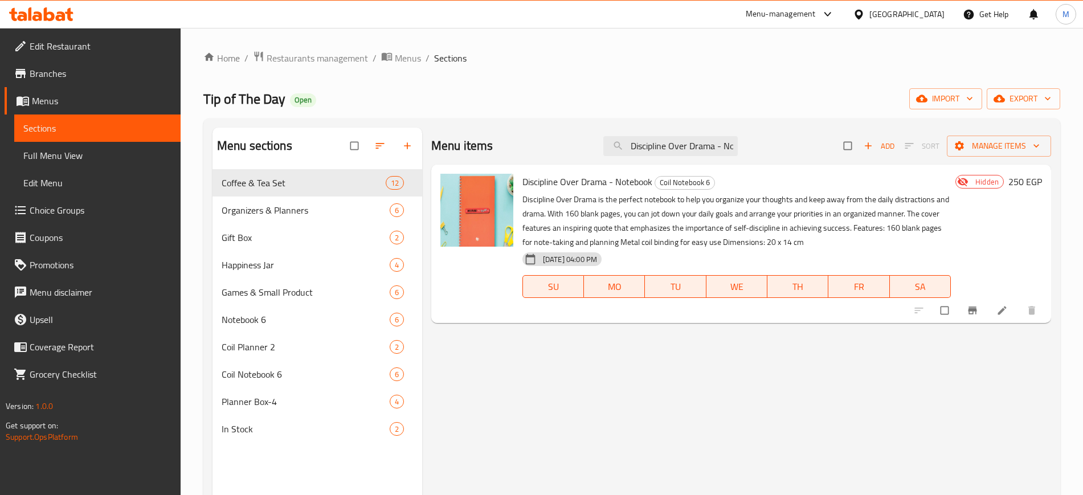
paste input "Future Self - Notebook"
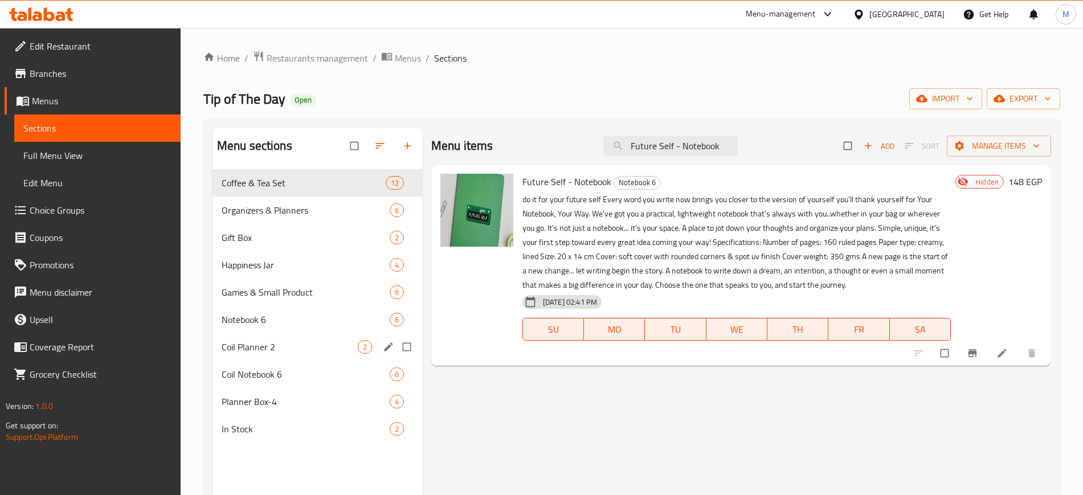
paste input "My Notes - Notebook"
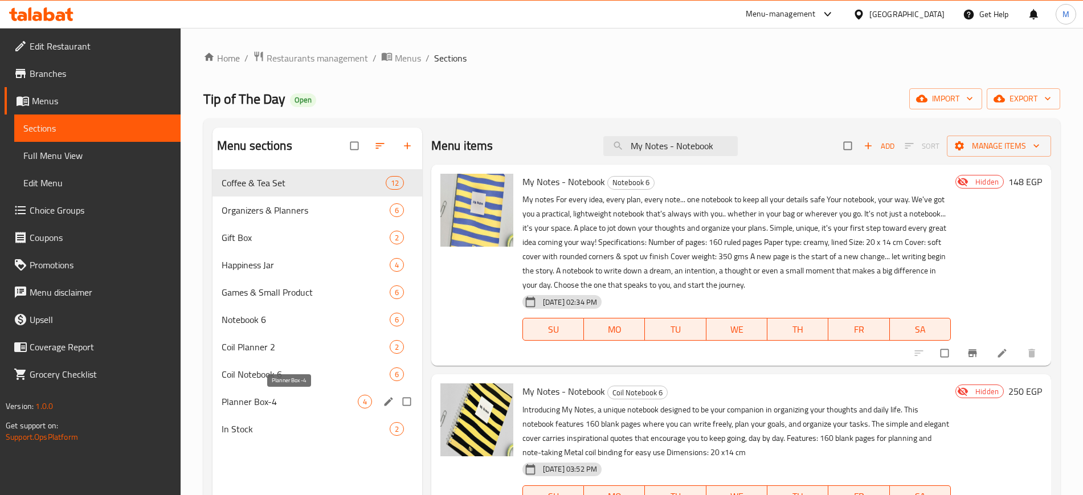
paste input "Be Kind To You Mind - Notebook"
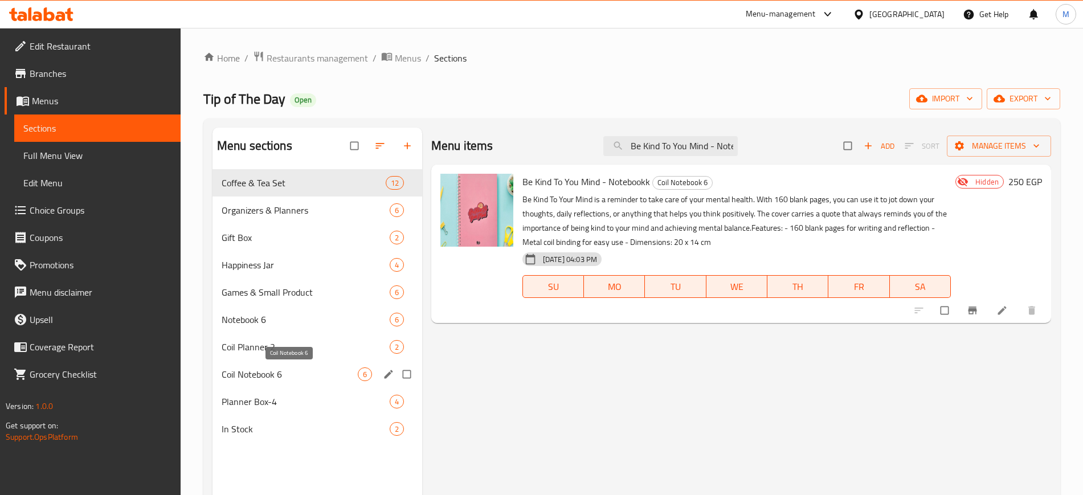
paste input "CEO of My Own Life - Yellow Box"
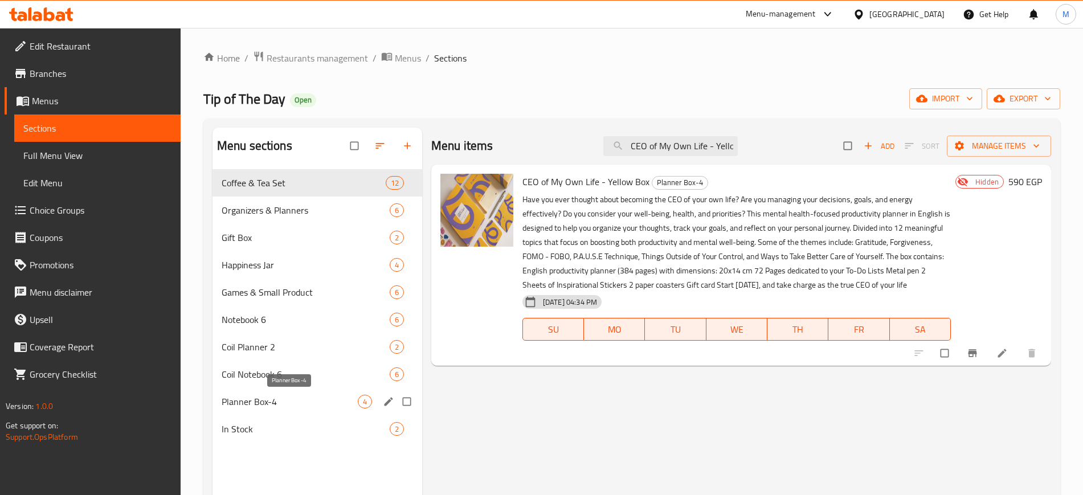
paste input "Black"
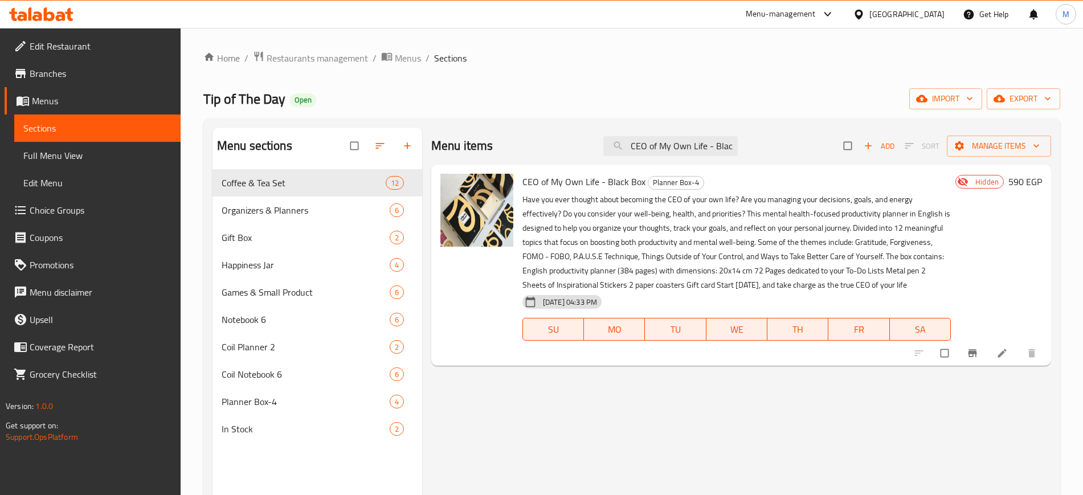
paste input "New ERA of my - Notebook"
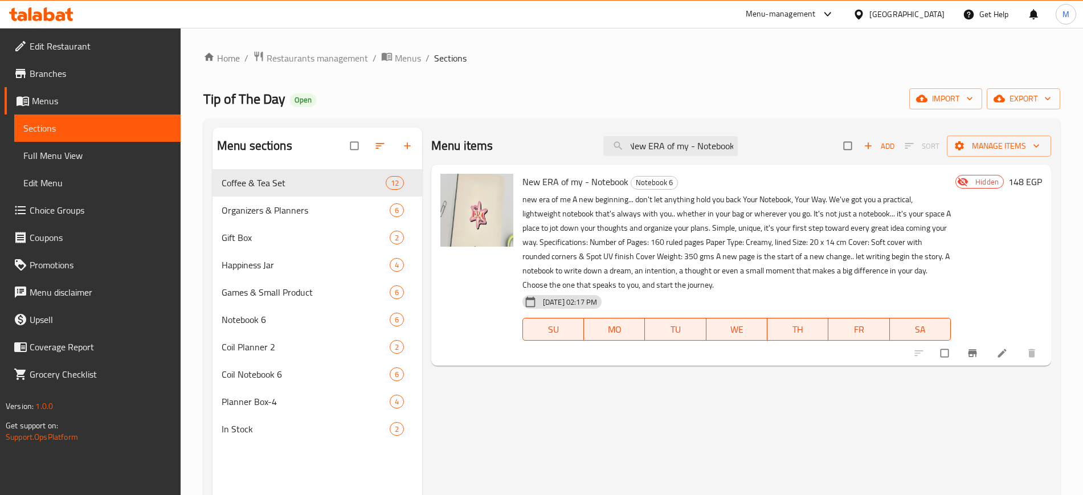
type input "New ERA of my - Notebook"
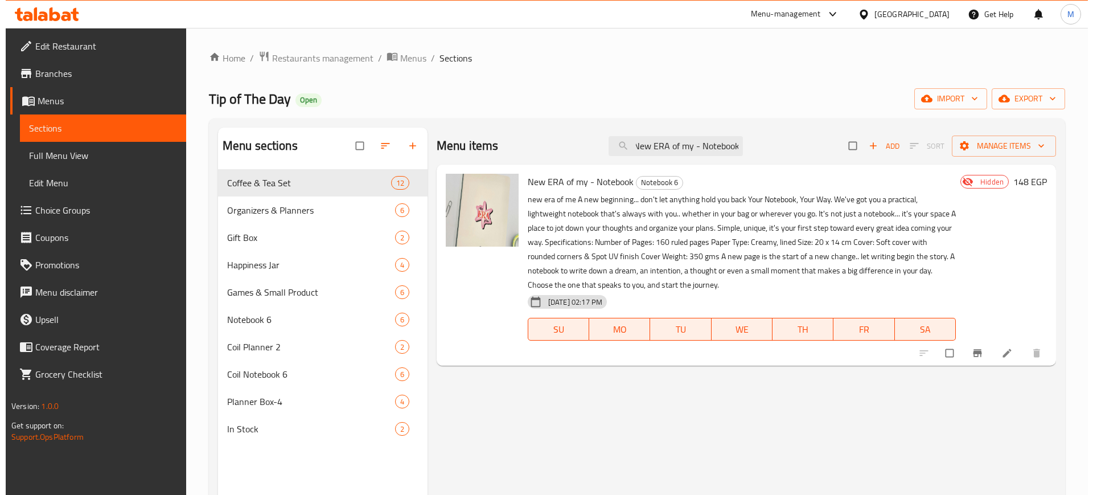
scroll to position [0, 0]
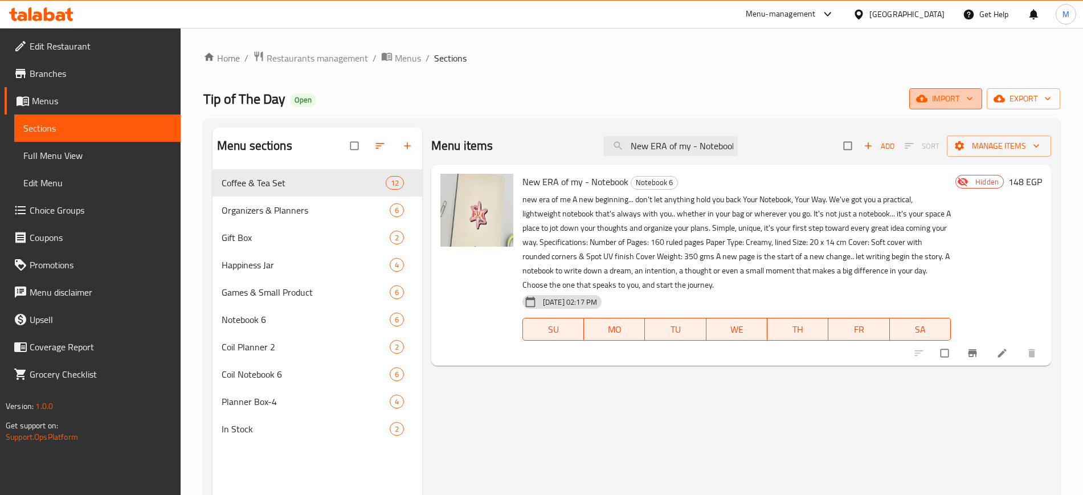
click at [936, 99] on span "import" at bounding box center [945, 99] width 55 height 14
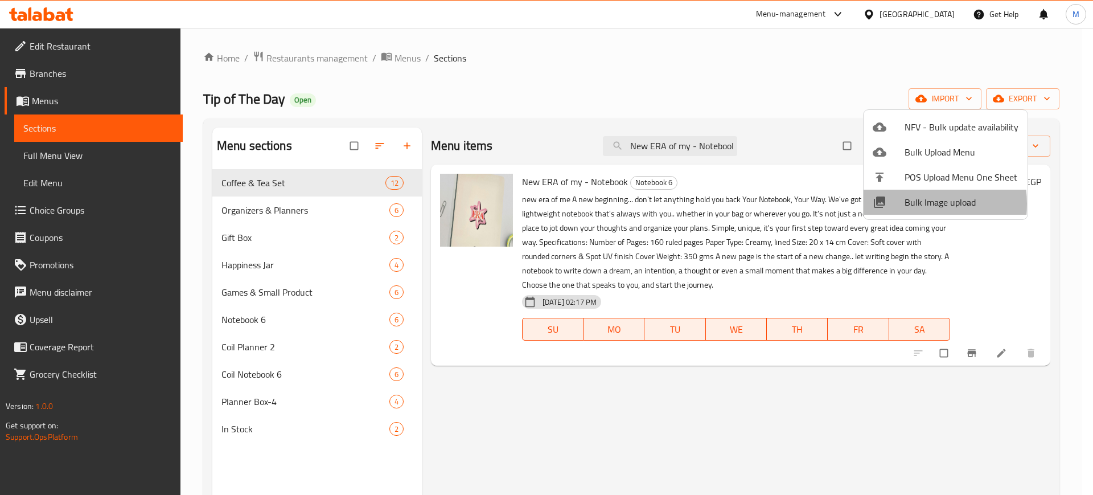
click at [895, 204] on div at bounding box center [889, 202] width 32 height 14
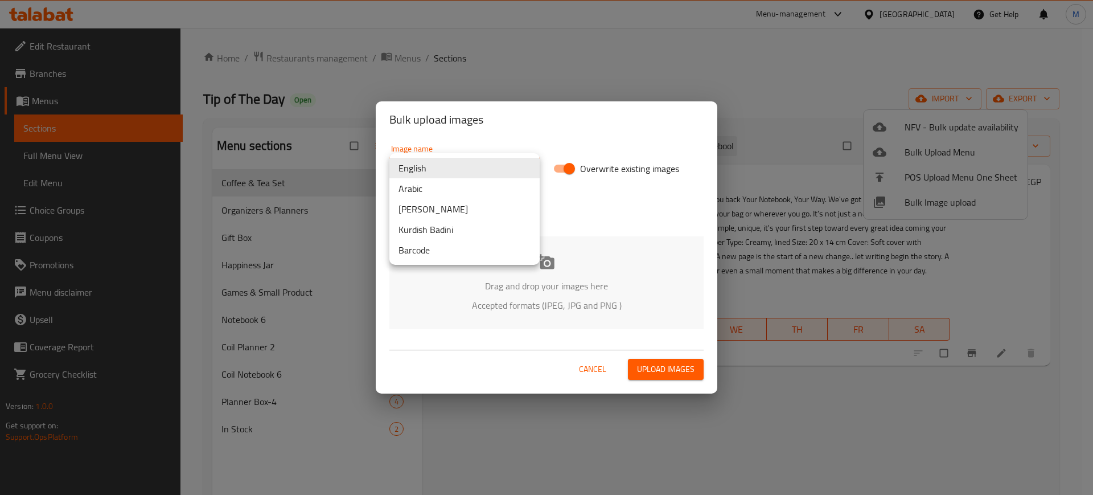
click at [423, 171] on body "​ Menu-management Egypt Get Help M Edit Restaurant Branches Menus Sections Full…" at bounding box center [546, 261] width 1093 height 467
click at [423, 189] on li "Arabic" at bounding box center [465, 188] width 150 height 21
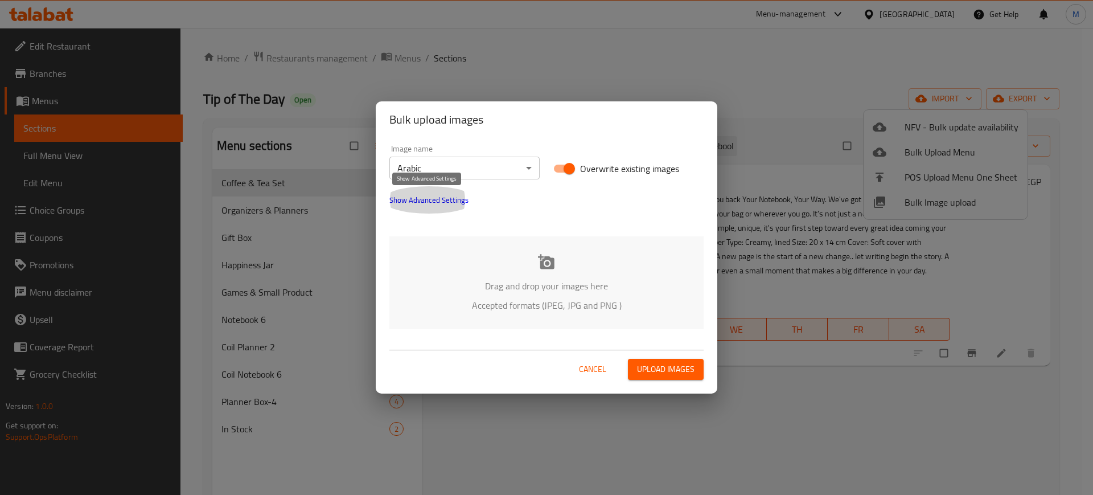
click at [416, 193] on span "Show Advanced Settings" at bounding box center [429, 200] width 79 height 14
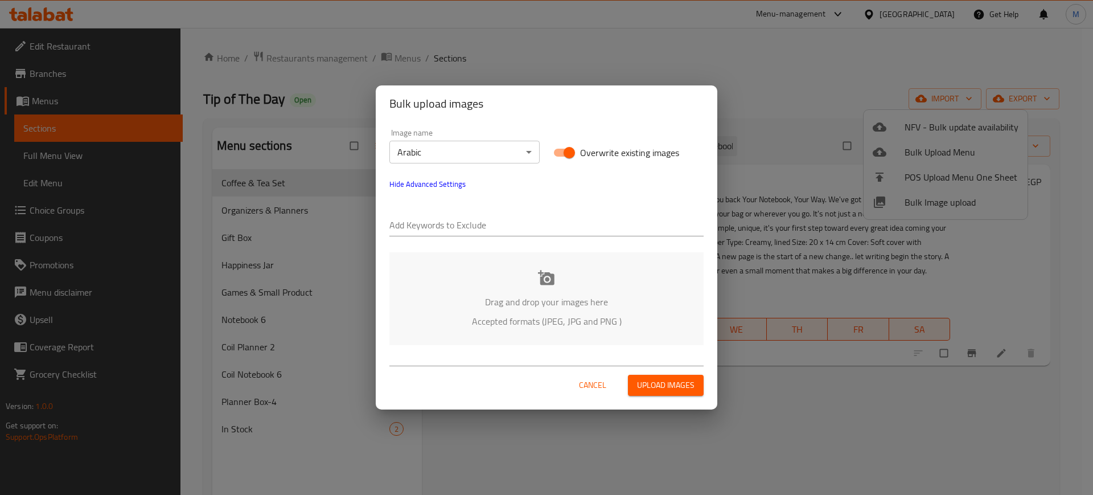
click at [438, 277] on div "Drag and drop your images here Accepted formats (JPEG, JPG and PNG )" at bounding box center [547, 298] width 314 height 93
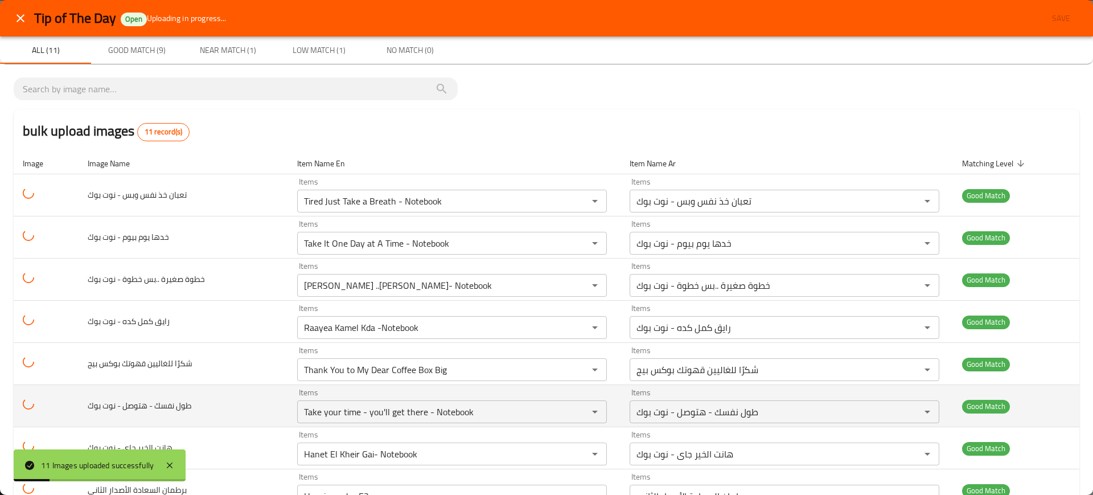
scroll to position [166, 0]
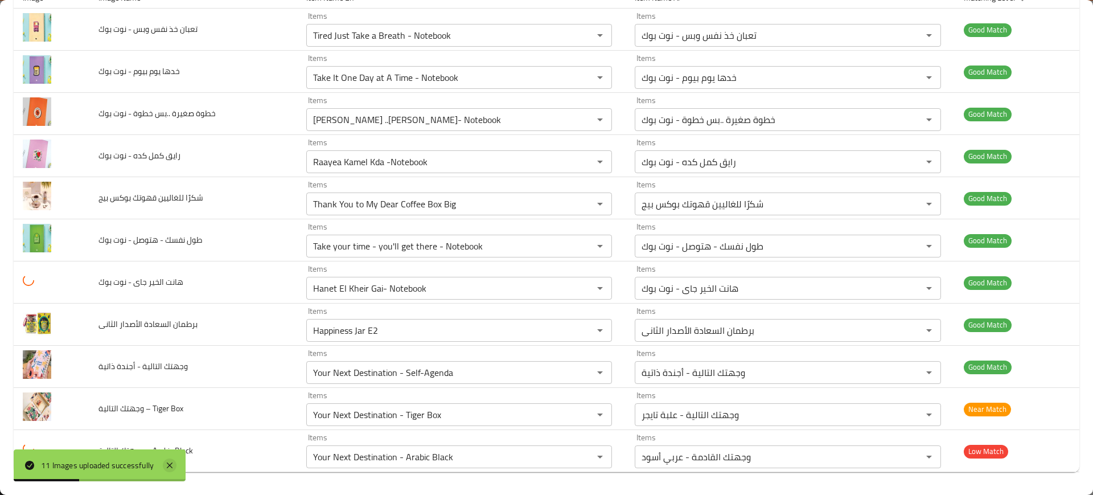
click at [171, 461] on icon at bounding box center [170, 465] width 14 height 14
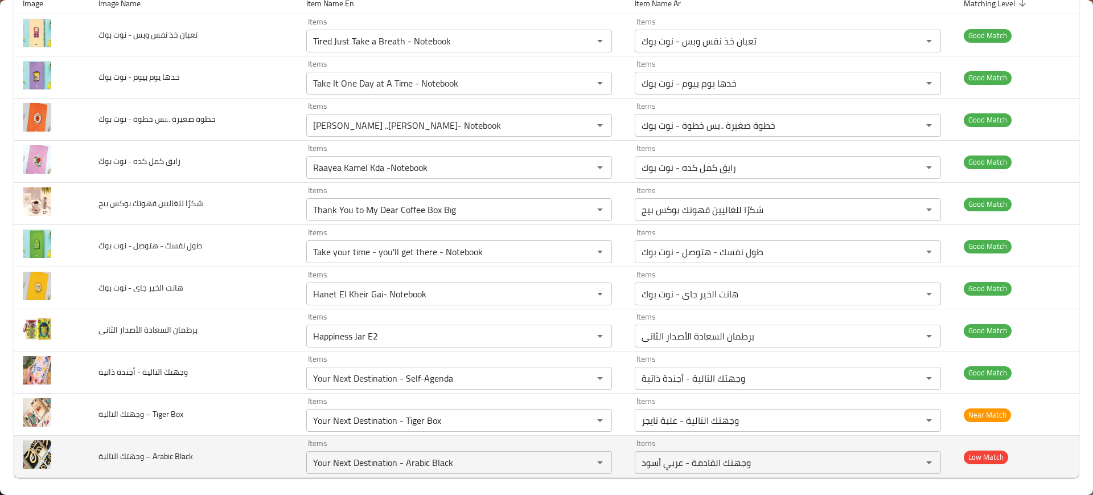
scroll to position [0, 0]
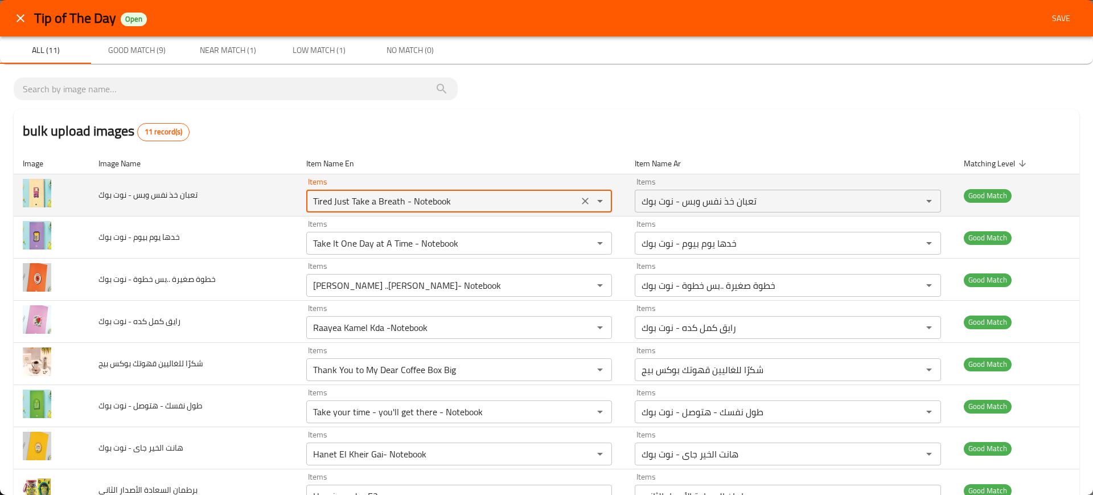
click at [315, 195] on بوك "Tired Just Take a Breath - Notebook" at bounding box center [443, 201] width 266 height 16
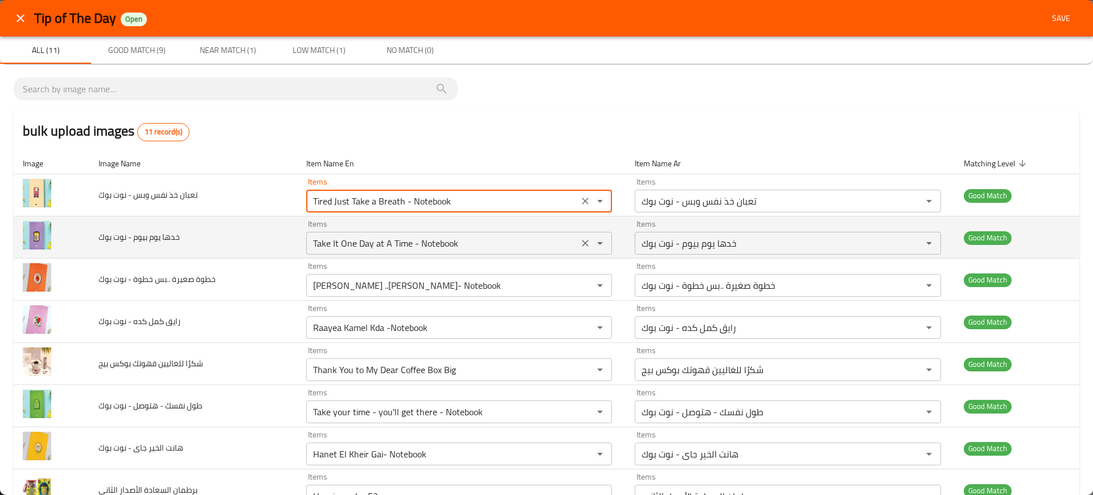
click at [399, 239] on بوك "Take It One Day at A Time - Notebook" at bounding box center [443, 243] width 266 height 16
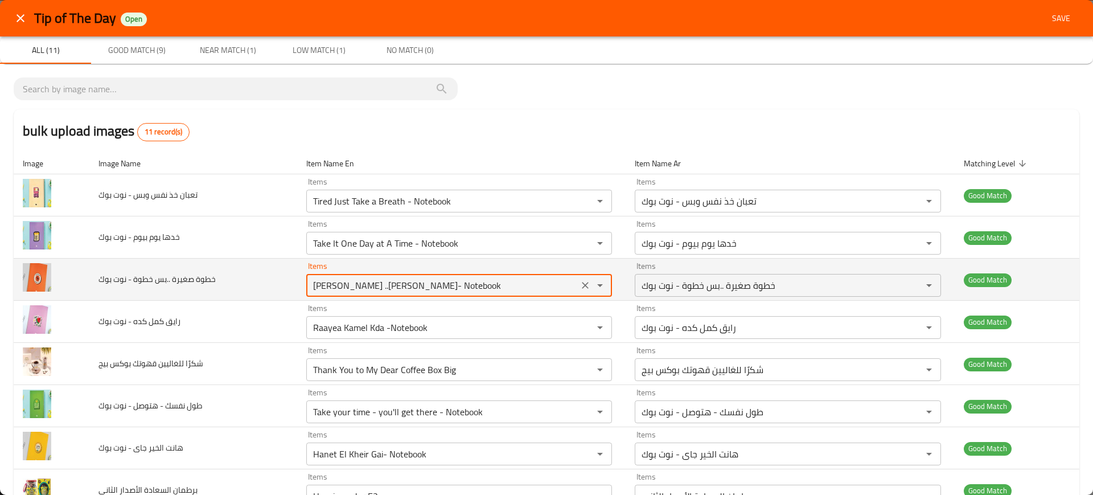
click at [419, 282] on بوك "Khatwa Soghayara ..Bas Khatwa- Notebook" at bounding box center [443, 285] width 266 height 16
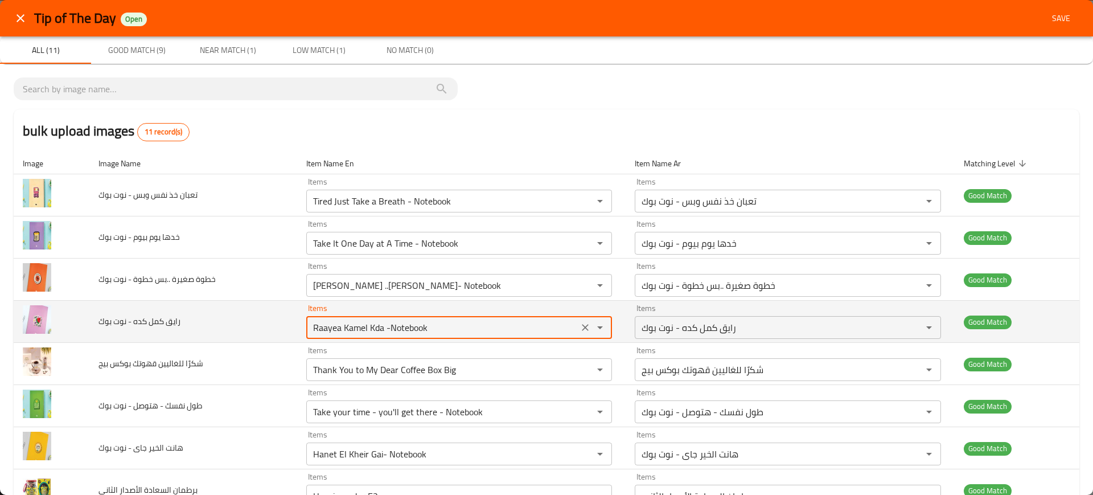
click at [409, 330] on بوك "Raayea Kamel Kda -Notebook" at bounding box center [443, 327] width 266 height 16
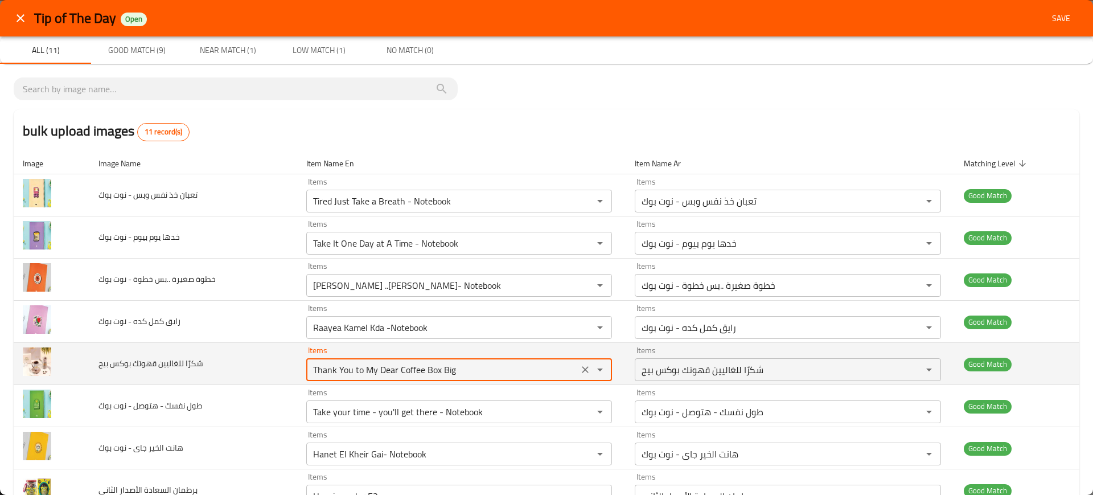
click at [406, 370] on بيج "Thank You to My Dear Coffee Box Big" at bounding box center [443, 370] width 266 height 16
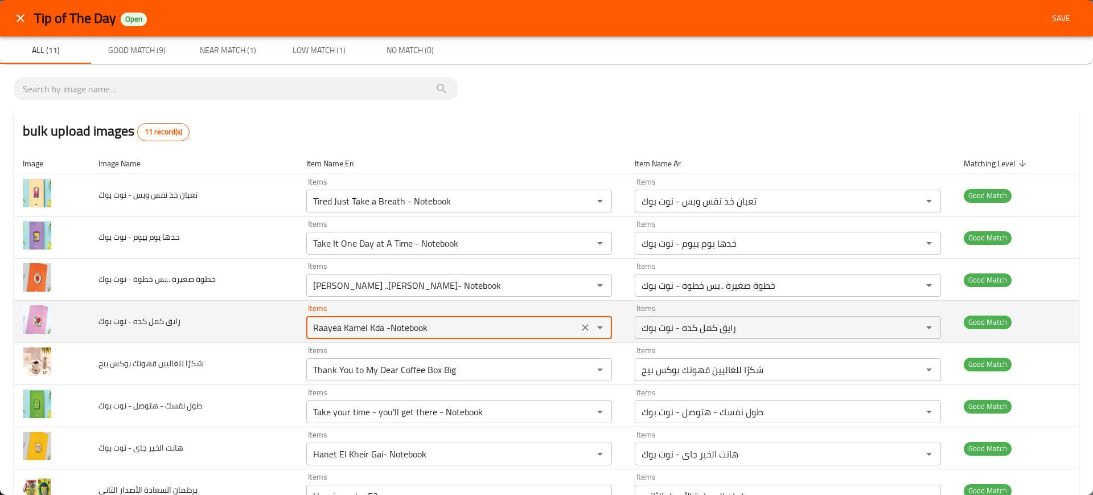
click at [347, 334] on بوك "Raayea Kamel Kda -Notebook" at bounding box center [443, 327] width 266 height 16
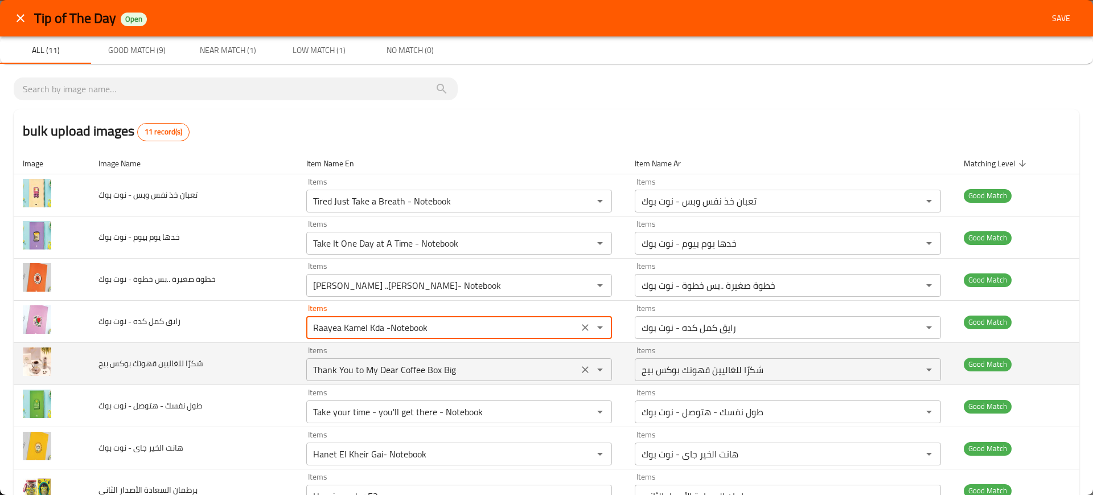
click at [402, 378] on div "Thank You to My Dear Coffee Box Big Items" at bounding box center [459, 369] width 306 height 23
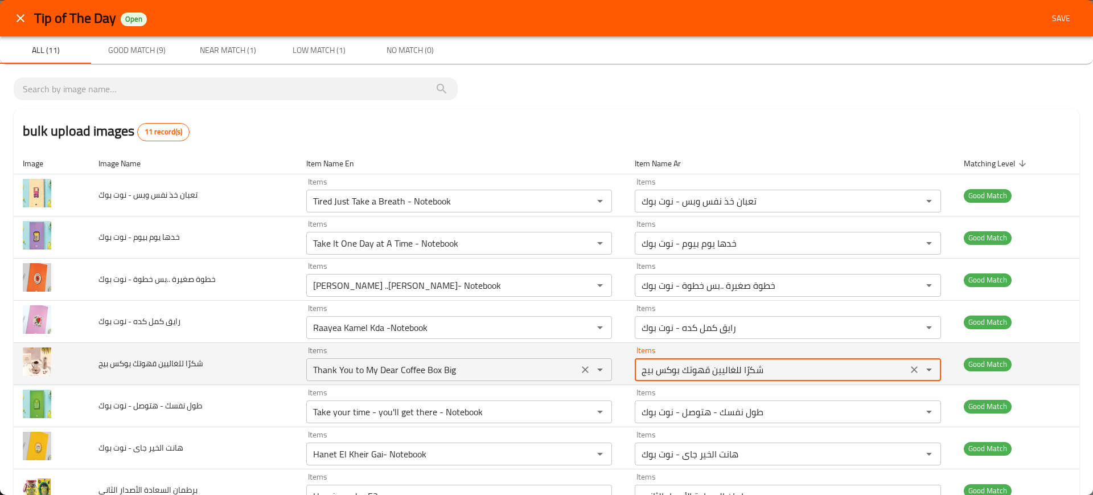
click at [371, 378] on div "Thank You to My Dear Coffee Box Big Items" at bounding box center [459, 369] width 306 height 23
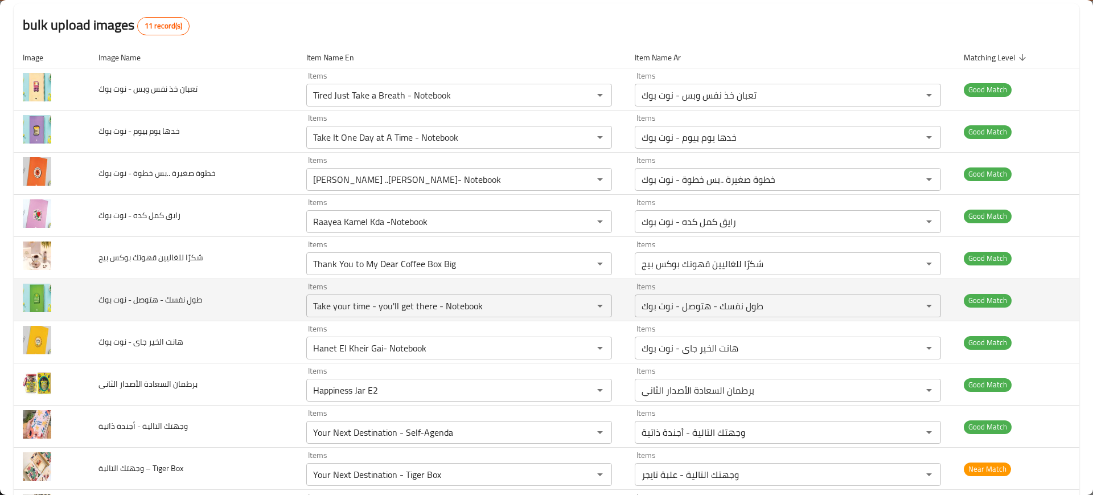
scroll to position [109, 0]
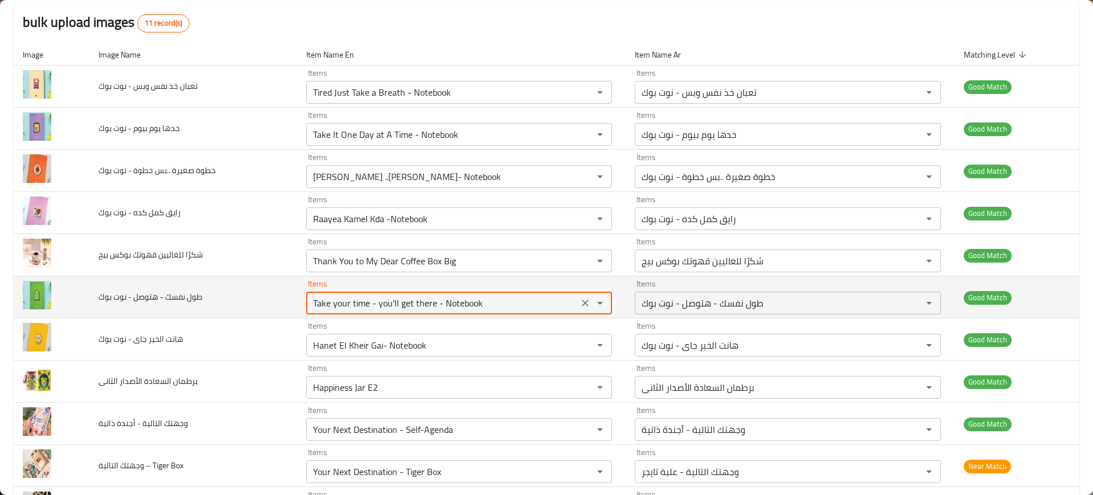
click at [367, 309] on بوك "Take your time - you'll get there - Notebook" at bounding box center [443, 303] width 266 height 16
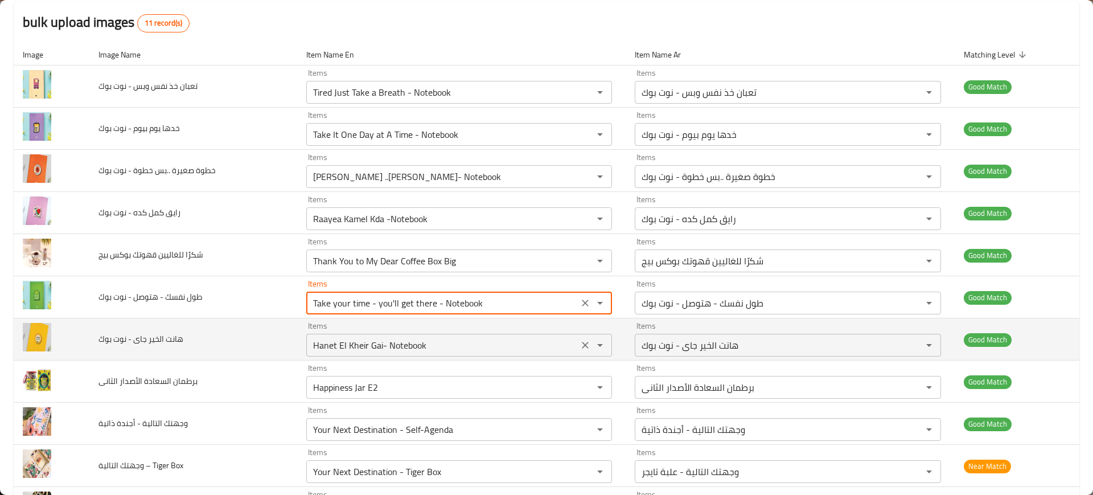
click at [356, 331] on div "Items Hanet El Kheir Gai- Notebook Items" at bounding box center [459, 339] width 306 height 35
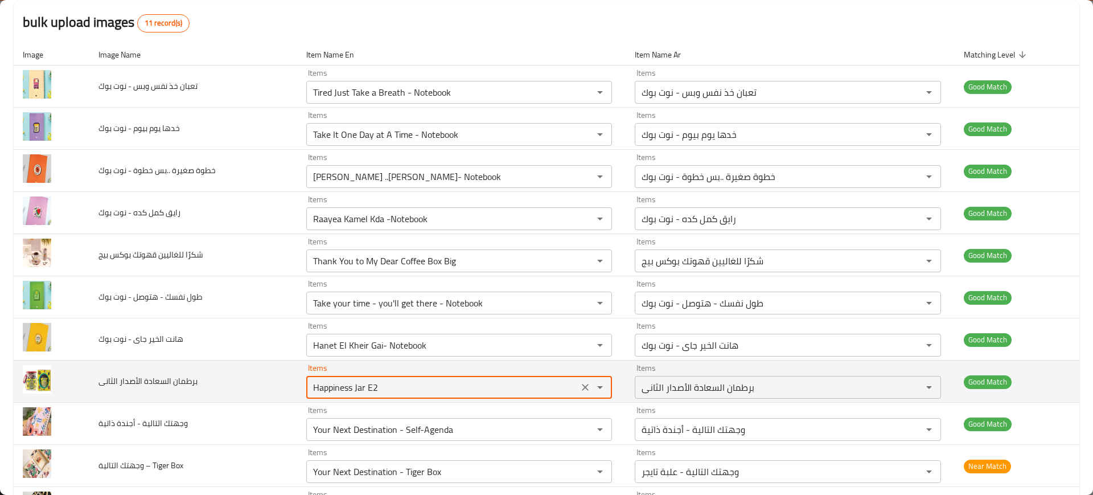
click at [337, 384] on الثانى "Happiness Jar E2" at bounding box center [443, 387] width 266 height 16
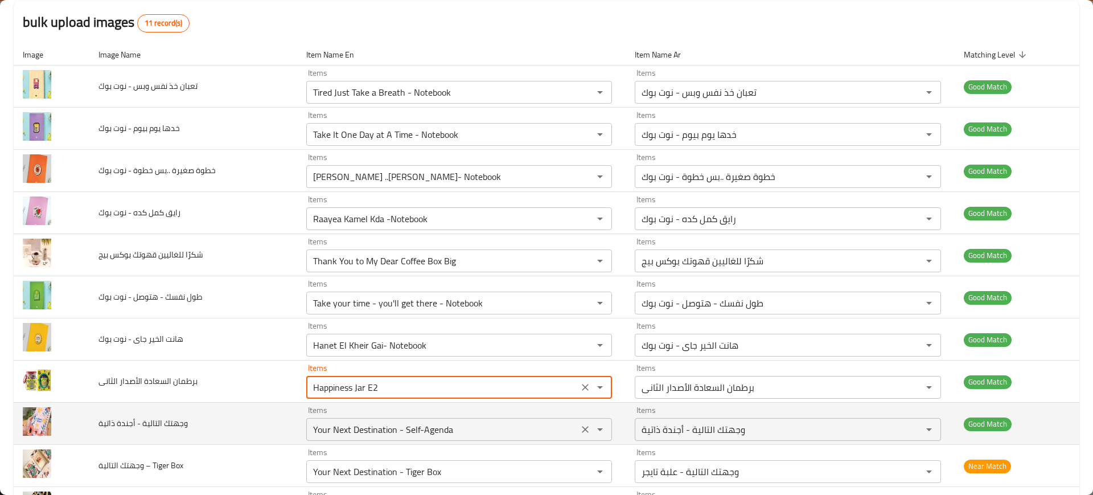
click at [379, 424] on ذاتية "Your Next Destination - Self-Agenda" at bounding box center [443, 429] width 266 height 16
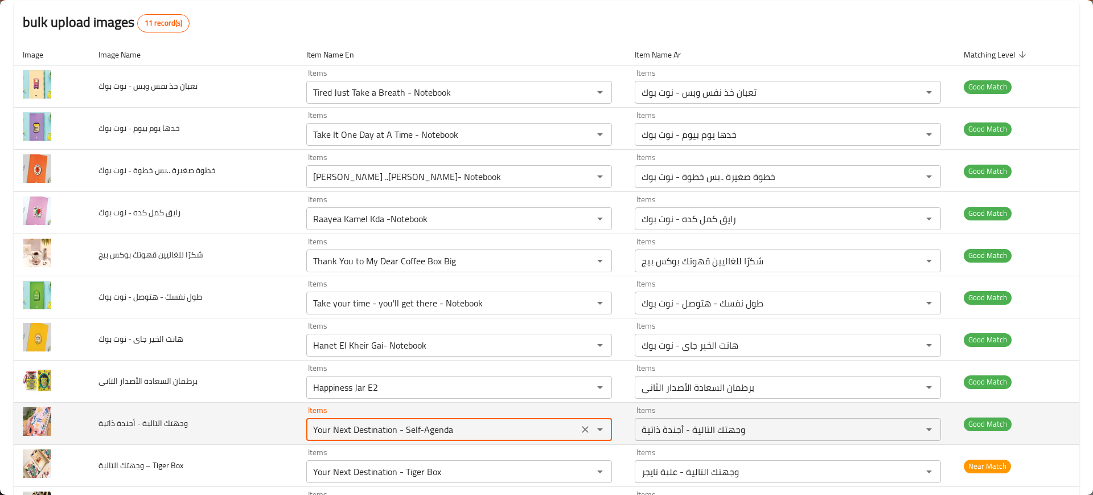
click at [379, 424] on ذاتية "Your Next Destination - Self-Agenda" at bounding box center [443, 429] width 266 height 16
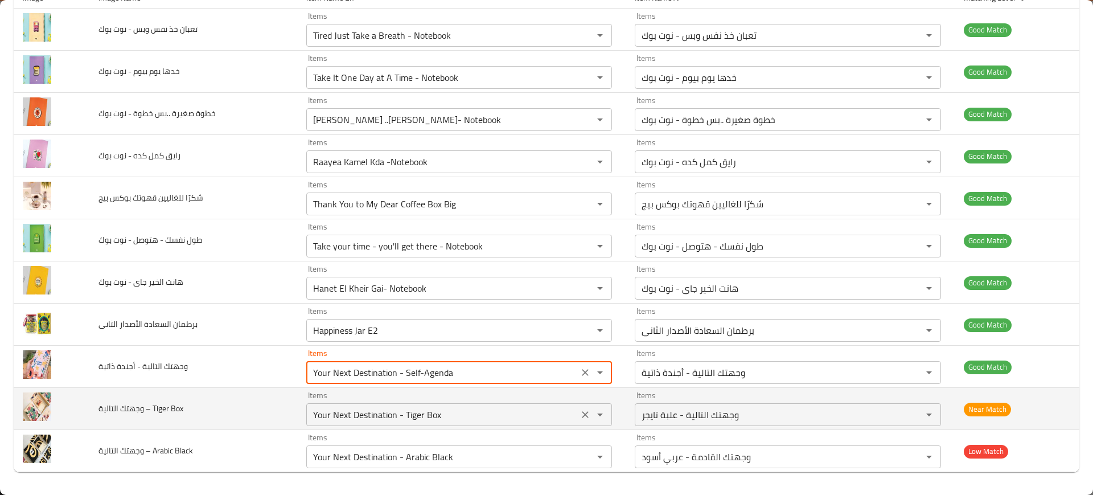
click at [385, 403] on div "Your Next Destination - Tiger Box Items" at bounding box center [459, 414] width 306 height 23
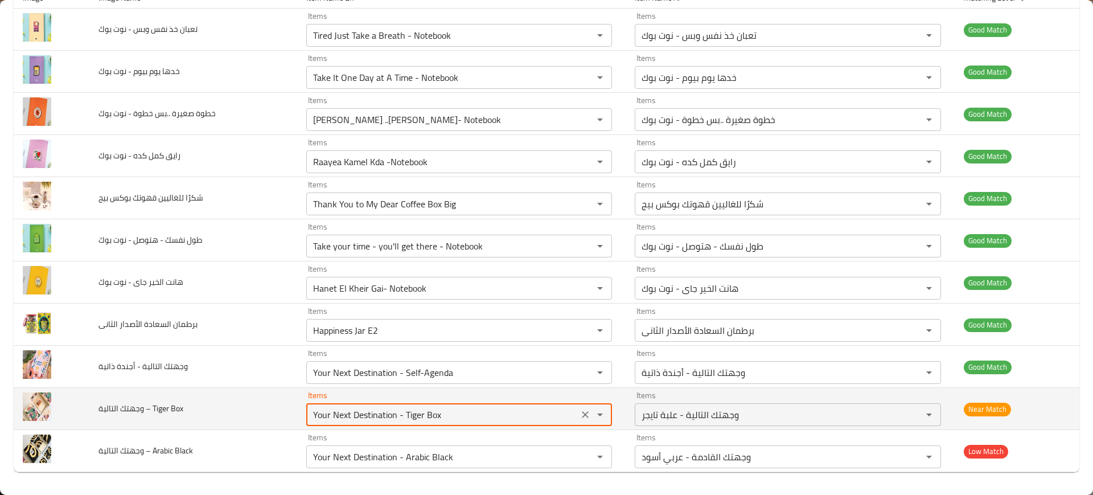
click at [385, 403] on div "Your Next Destination - Tiger Box Items" at bounding box center [459, 414] width 306 height 23
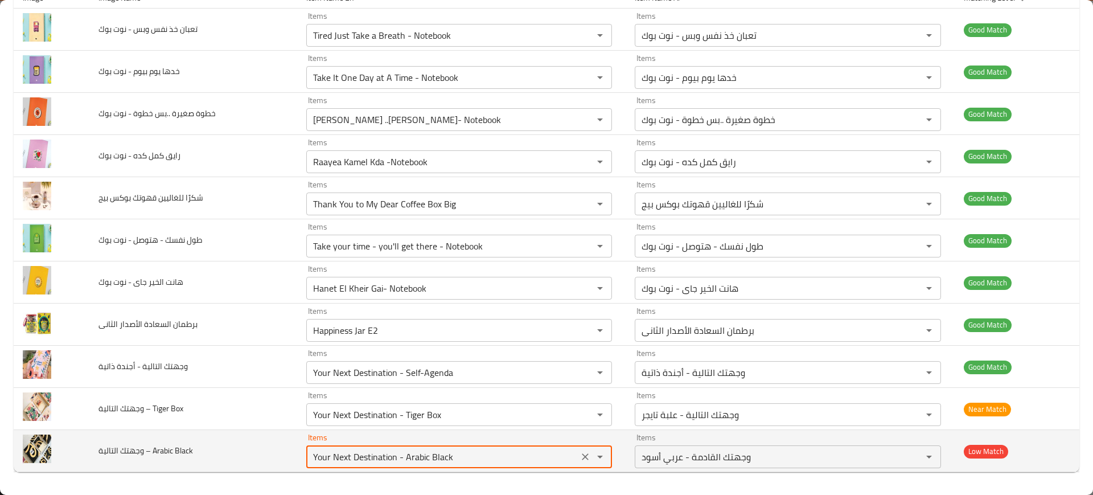
click at [339, 456] on Black "Your Next Destination - Arabic Black" at bounding box center [443, 457] width 266 height 16
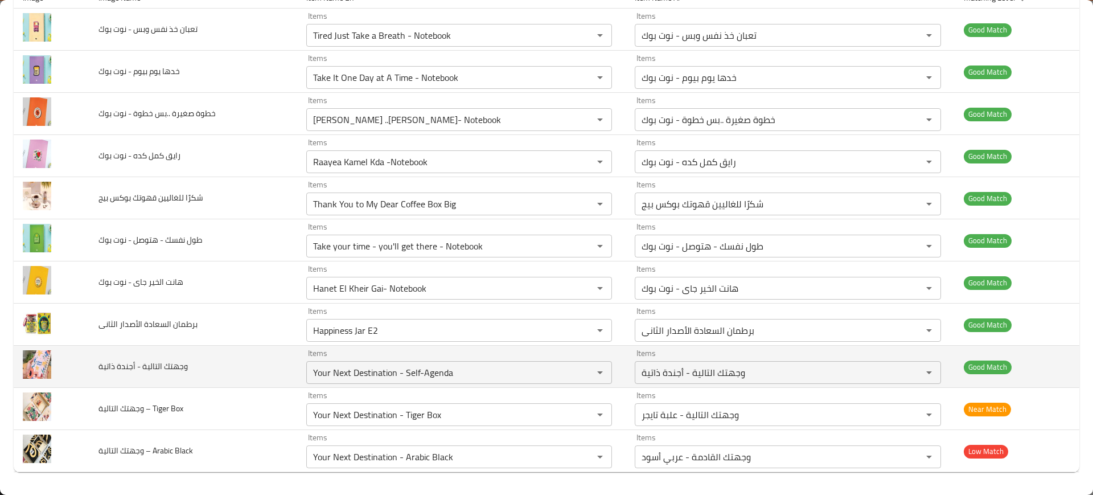
click at [226, 350] on td "وجهتك التالية - أجندة ذاتية" at bounding box center [192, 367] width 207 height 42
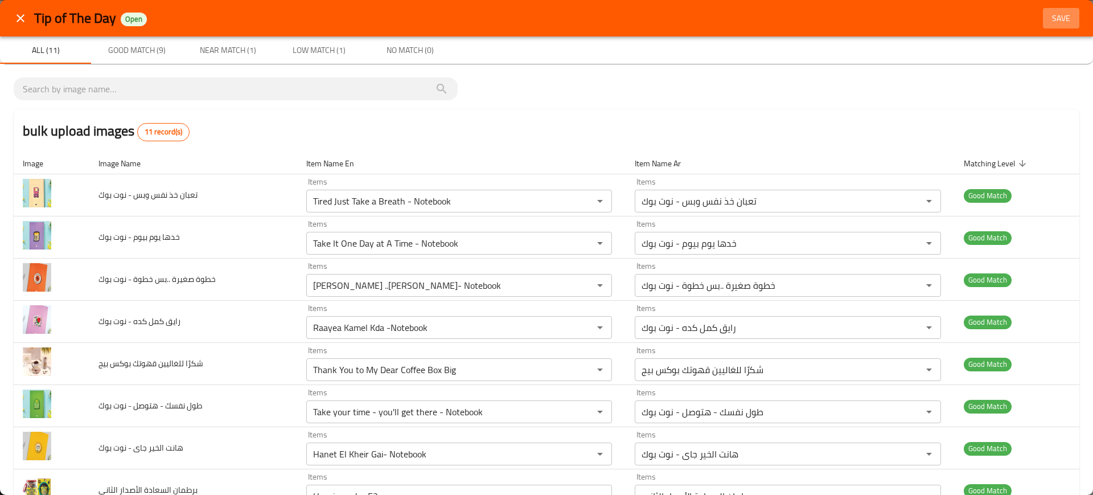
click at [1048, 11] on span "Save" at bounding box center [1061, 18] width 27 height 14
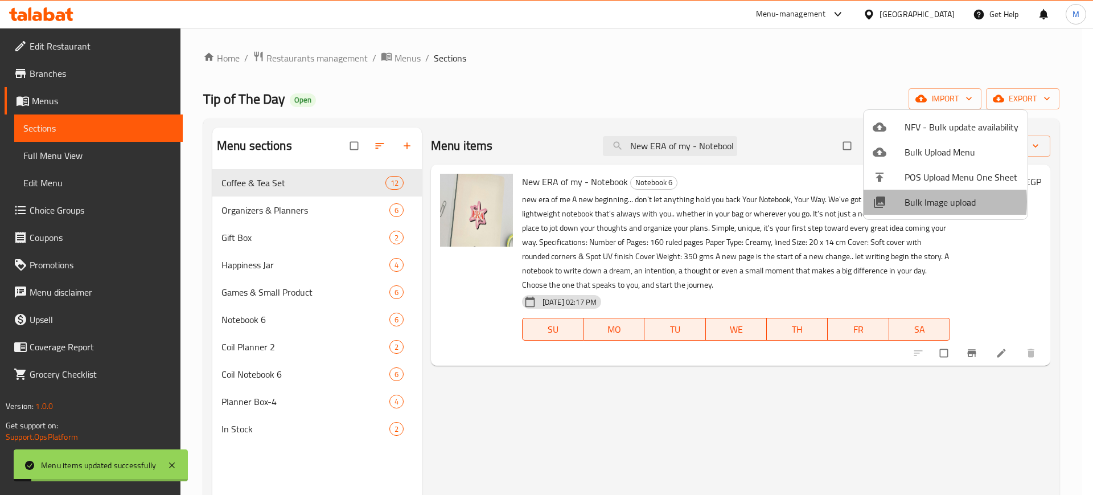
click at [888, 202] on div at bounding box center [889, 202] width 32 height 14
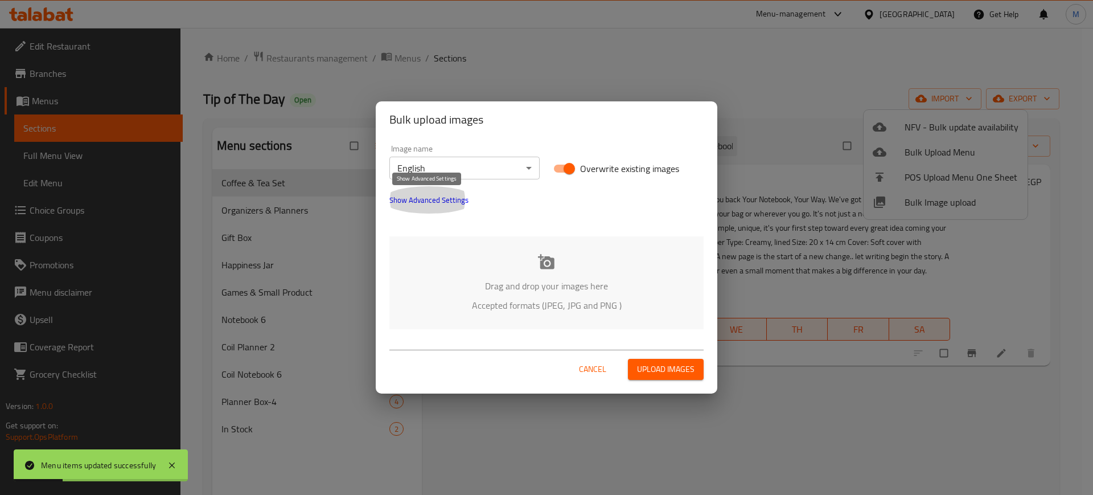
click at [411, 206] on span "Show Advanced Settings" at bounding box center [429, 200] width 79 height 14
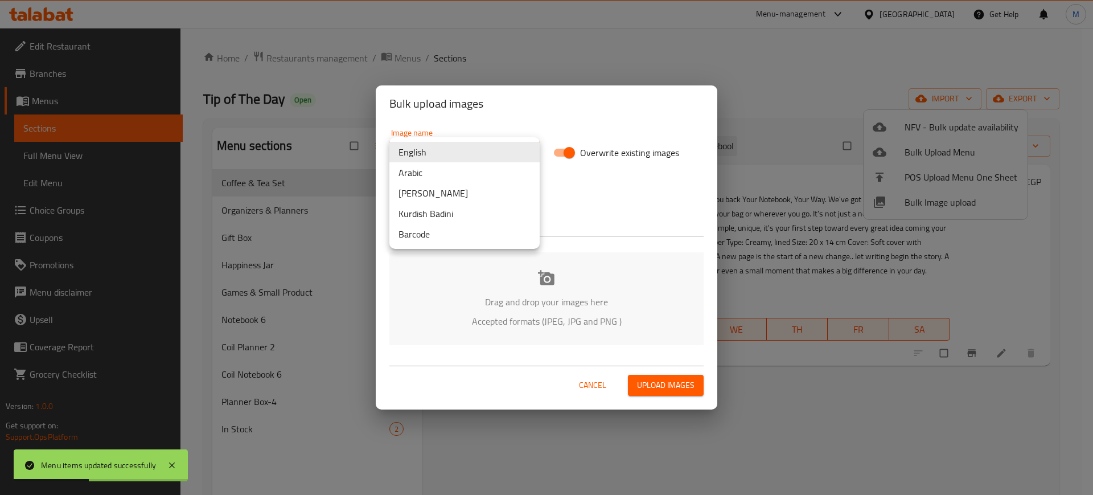
click at [432, 155] on body "Menu items updated successfully ​ Menu-management Egypt Get Help M Edit Restaur…" at bounding box center [546, 261] width 1093 height 467
click at [440, 177] on li "Arabic" at bounding box center [465, 172] width 150 height 21
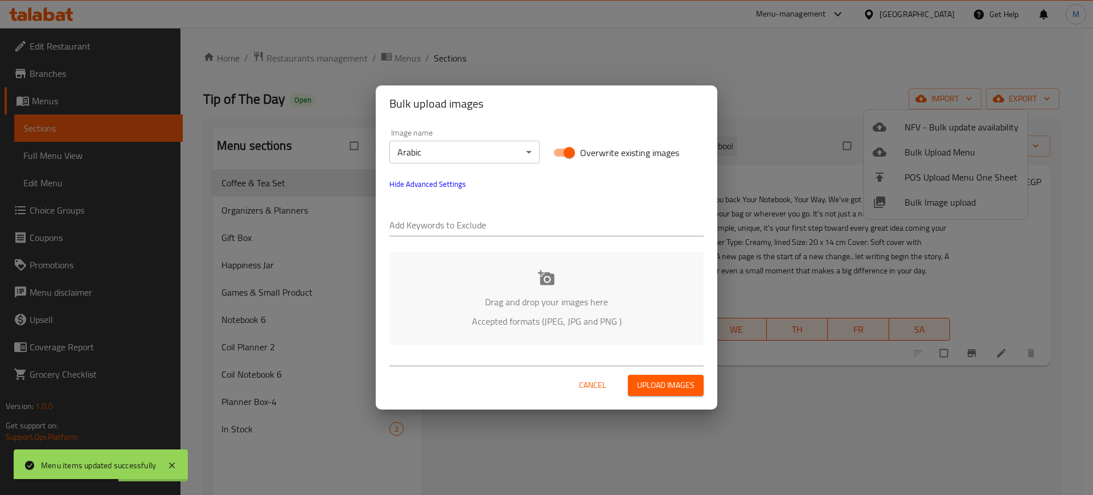
click at [476, 261] on div "Drag and drop your images here Accepted formats (JPEG, JPG and PNG )" at bounding box center [547, 298] width 314 height 93
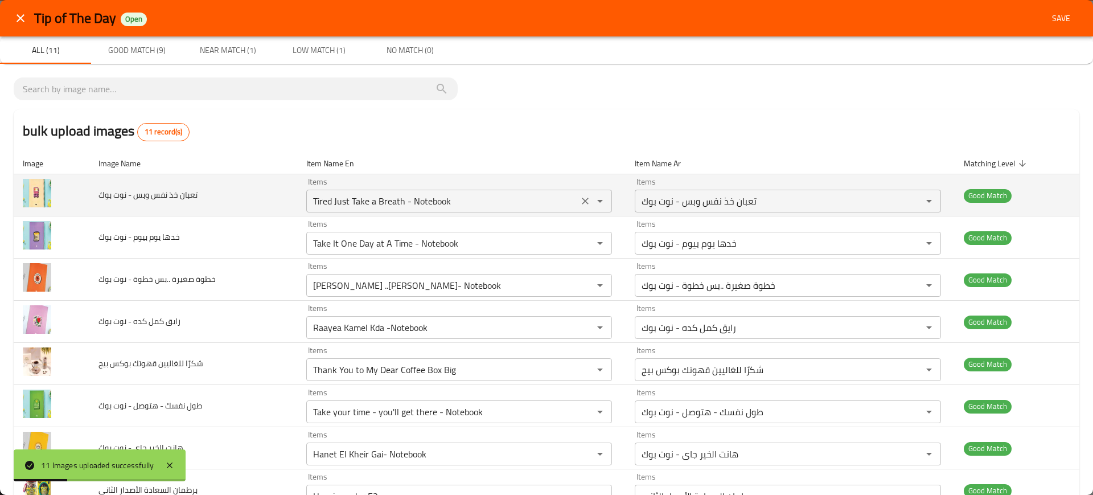
click at [381, 204] on بوك "Tired Just Take a Breath - Notebook" at bounding box center [443, 201] width 266 height 16
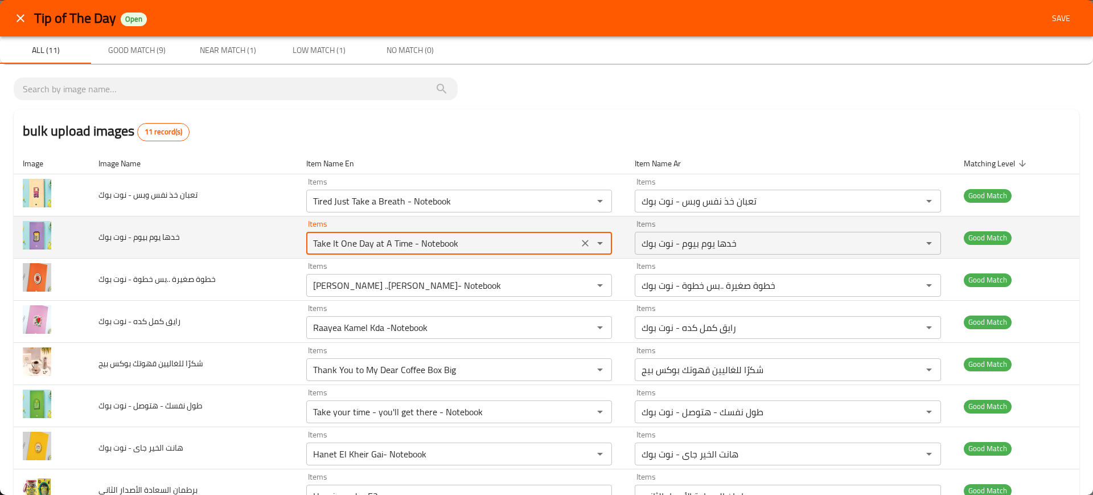
click at [424, 243] on بوك "Take It One Day at A Time - Notebook" at bounding box center [443, 243] width 266 height 16
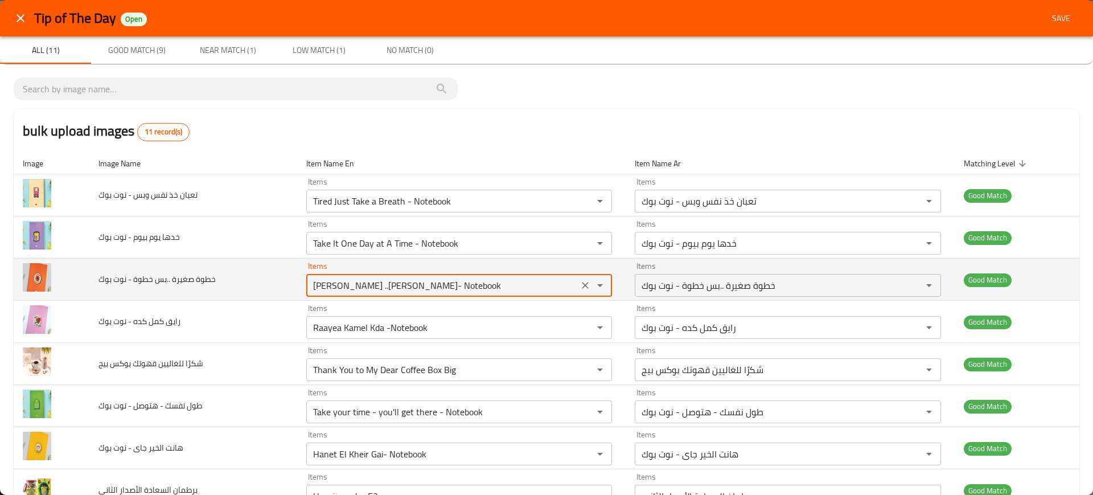
click at [394, 282] on بوك "Khatwa Soghayara ..Bas Khatwa- Notebook" at bounding box center [443, 285] width 266 height 16
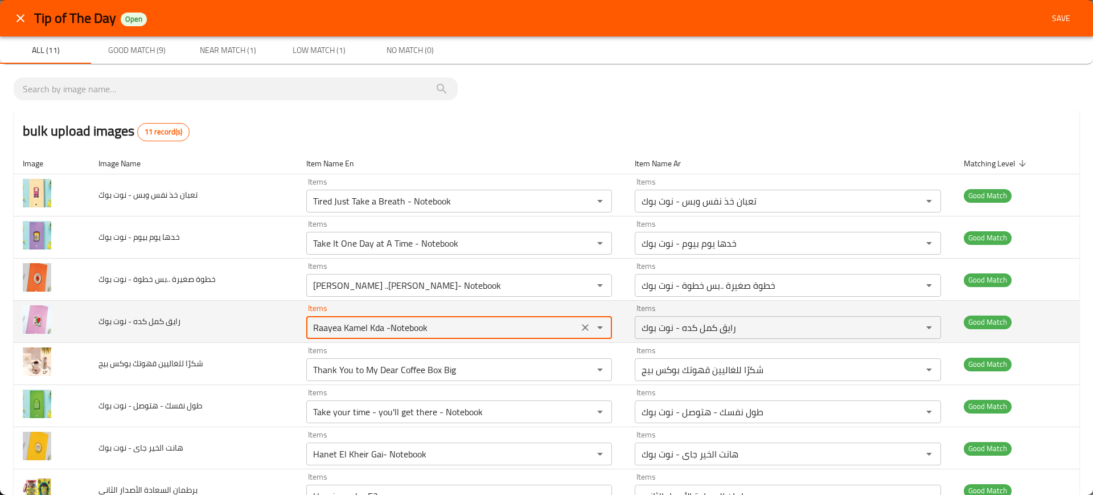
click at [399, 319] on بوك "Raayea Kamel Kda -Notebook" at bounding box center [443, 327] width 266 height 16
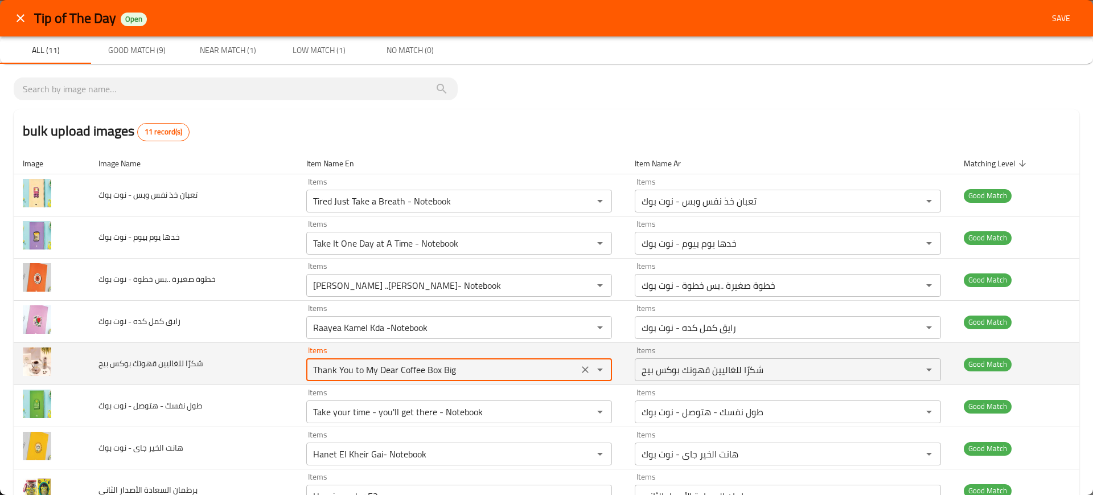
click at [416, 371] on بيج "Thank You to My Dear Coffee Box Big" at bounding box center [443, 370] width 266 height 16
click at [350, 367] on بيج "Thank You to My Dear Coffee Box Big" at bounding box center [443, 370] width 266 height 16
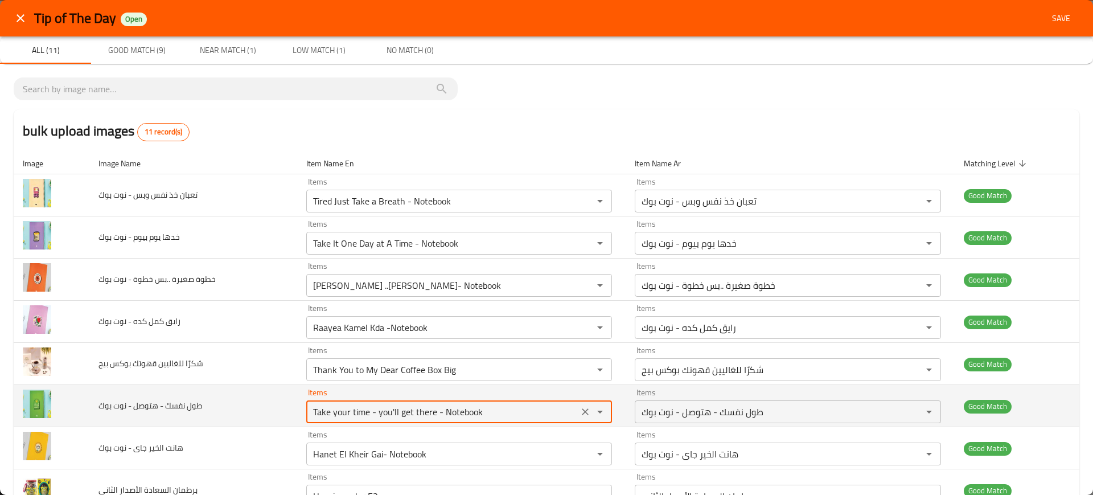
click at [383, 413] on بوك "Take your time - you'll get there - Notebook" at bounding box center [443, 412] width 266 height 16
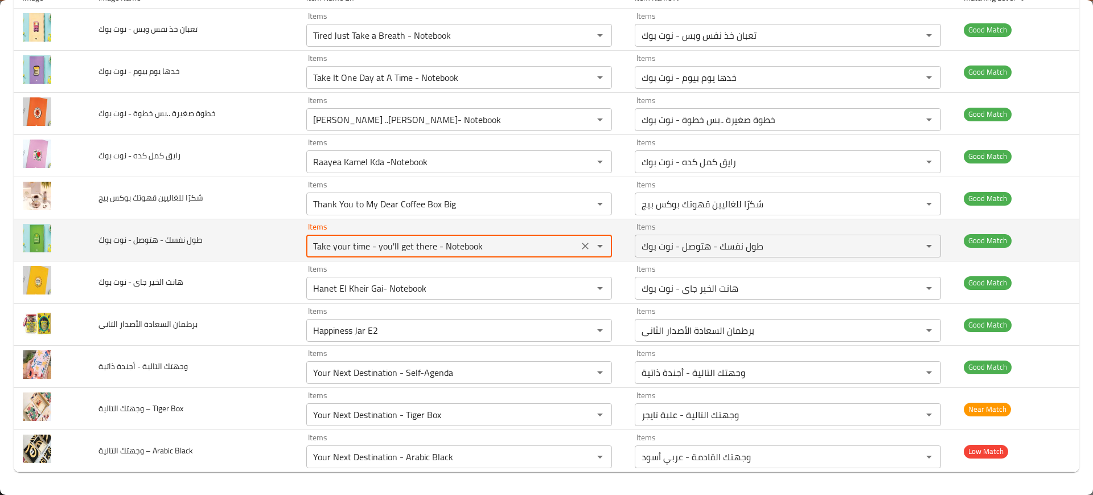
scroll to position [165, 0]
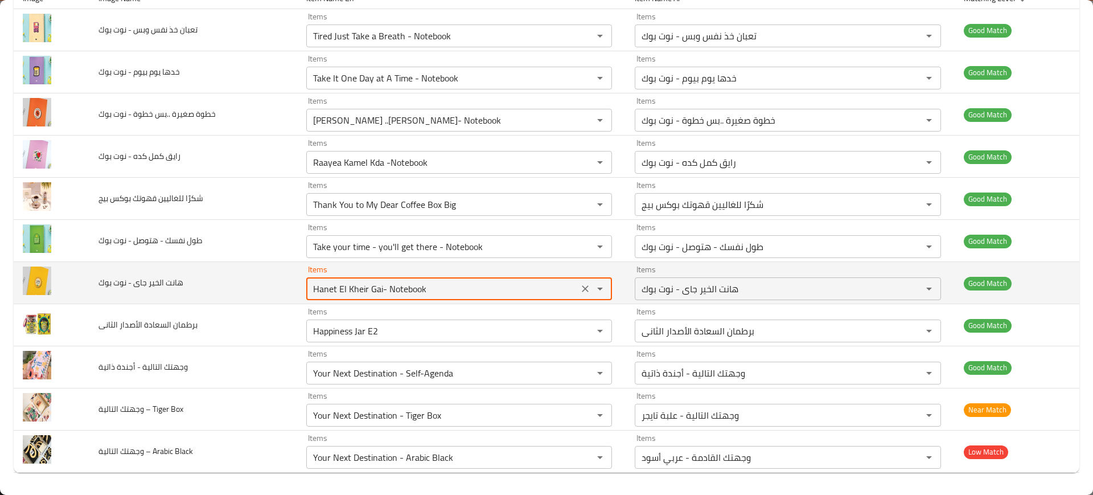
click at [358, 290] on بوك "Hanet El Kheir Gai- Notebook" at bounding box center [443, 289] width 266 height 16
click at [334, 290] on بوك "Hanet El Kheir Gai- Notebook" at bounding box center [443, 289] width 266 height 16
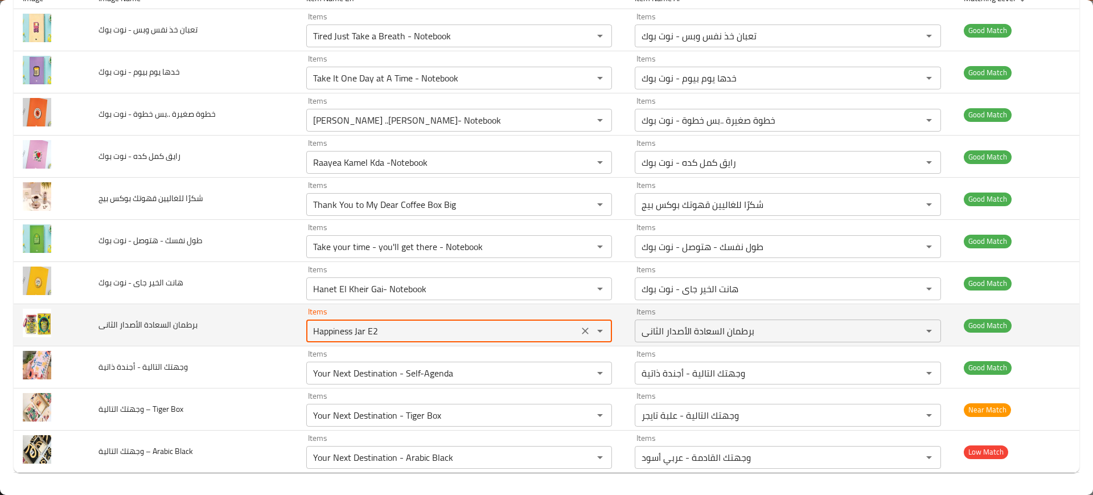
click at [363, 332] on الثانى "Happiness Jar E2" at bounding box center [443, 331] width 266 height 16
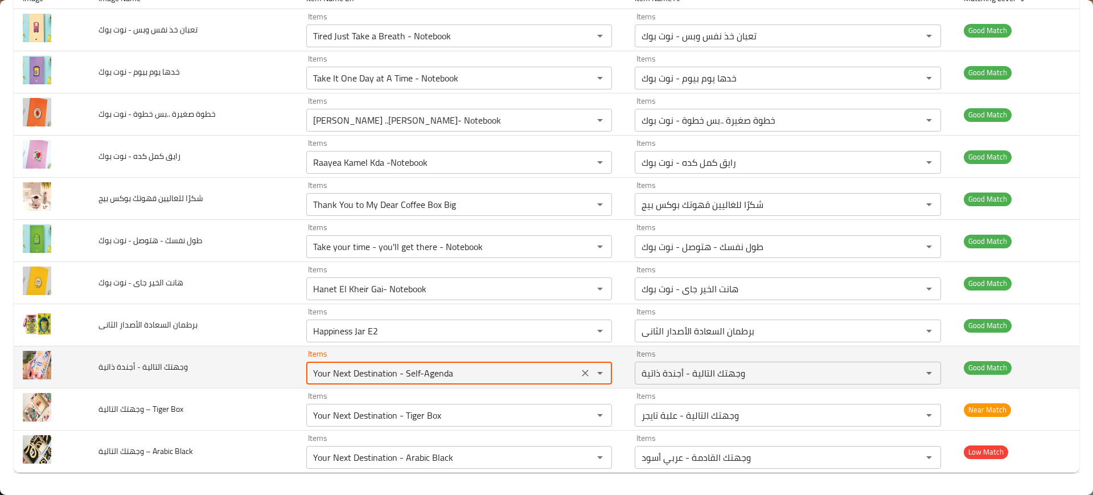
click at [324, 375] on ذاتية "Your Next Destination - Self-Agenda" at bounding box center [443, 373] width 266 height 16
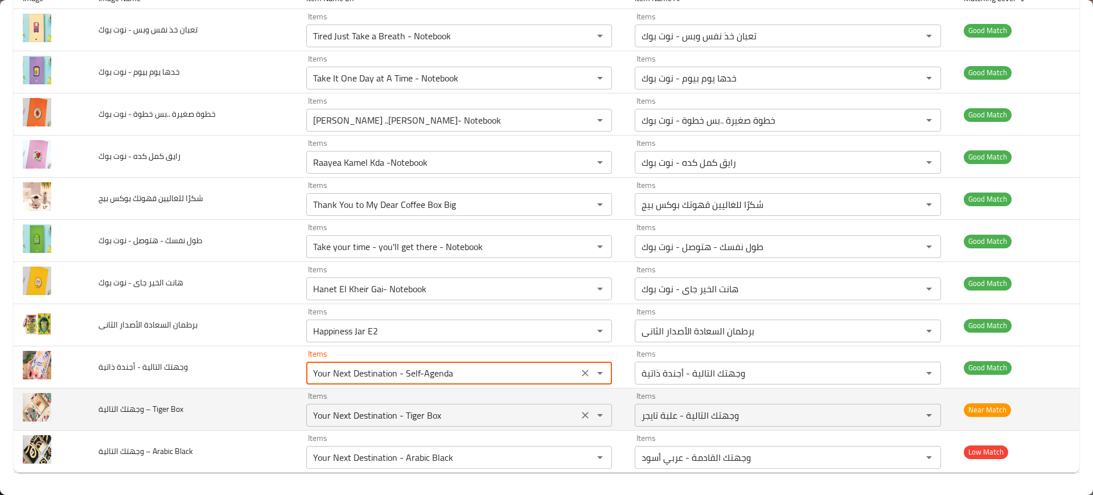
click at [372, 407] on Box "Your Next Destination - Tiger Box" at bounding box center [443, 415] width 266 height 16
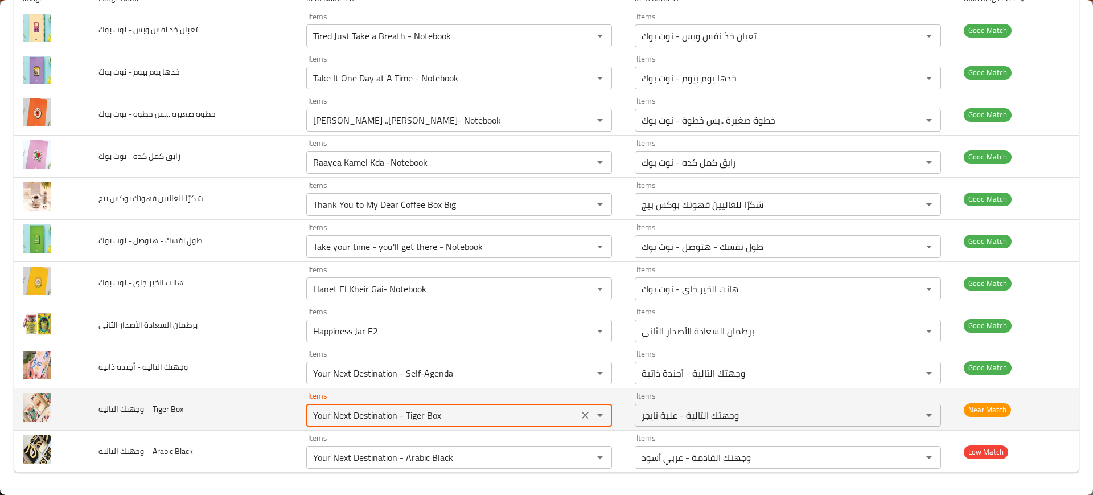
click at [372, 407] on Box "Your Next Destination - Tiger Box" at bounding box center [443, 415] width 266 height 16
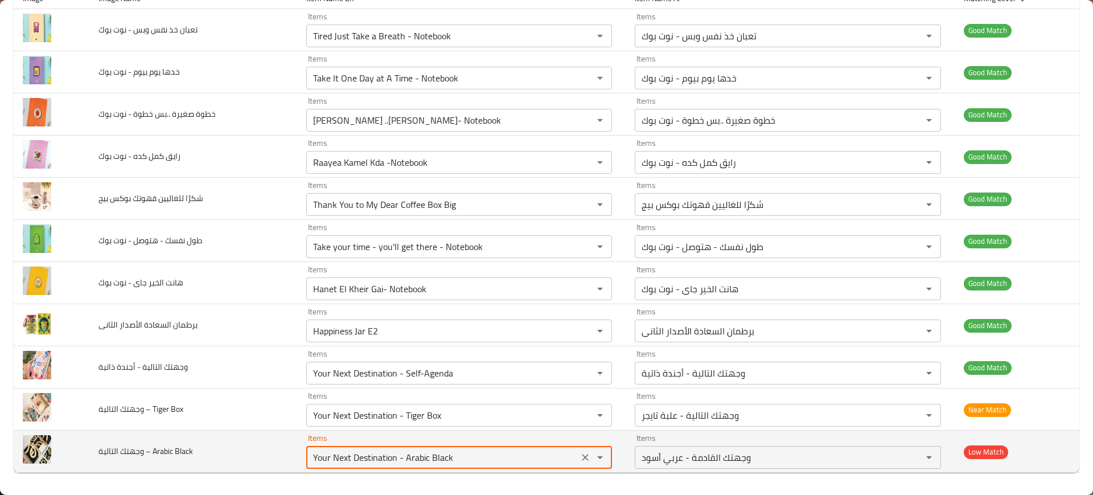
click at [375, 452] on Black "Your Next Destination - Arabic Black" at bounding box center [443, 457] width 266 height 16
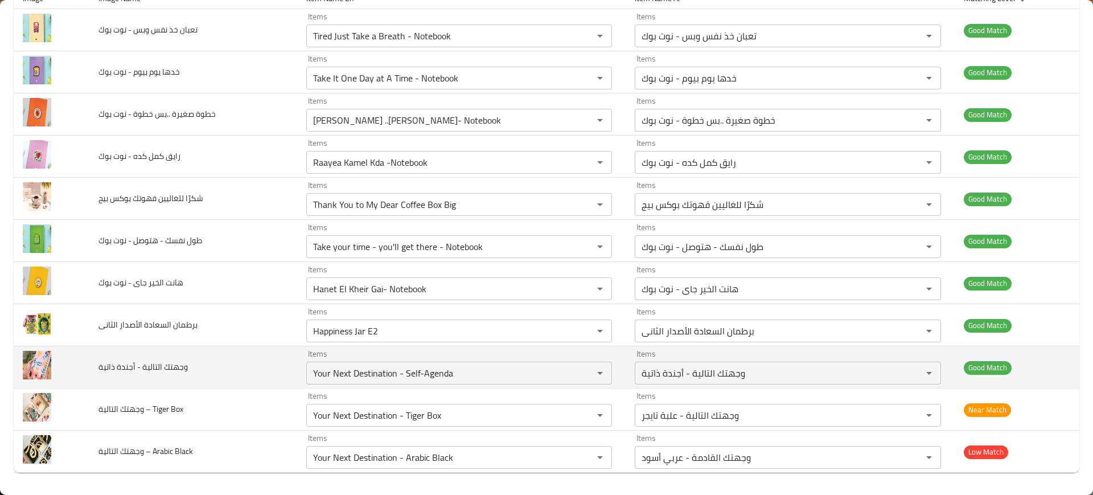
click at [277, 366] on td "وجهتك التالية - أجندة ذاتية" at bounding box center [192, 367] width 207 height 42
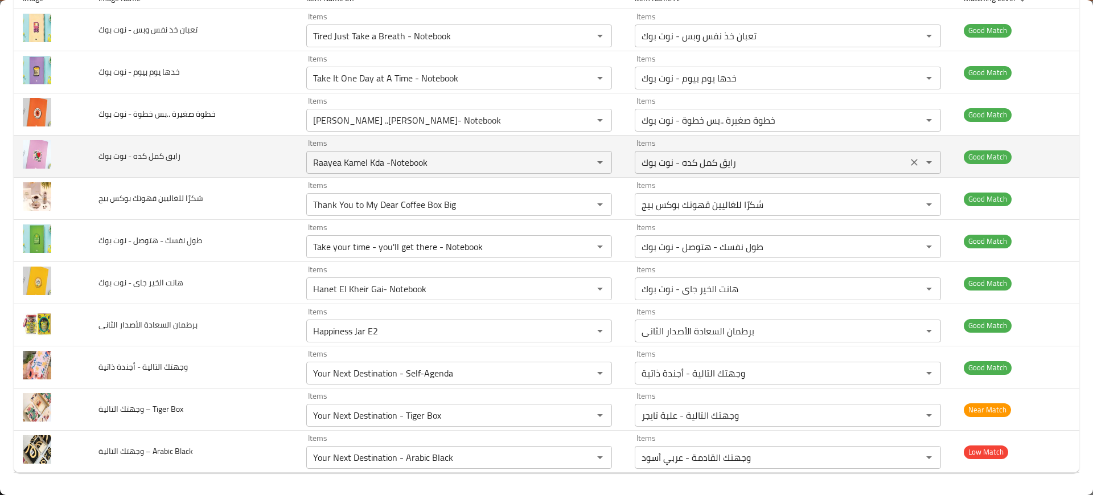
scroll to position [0, 0]
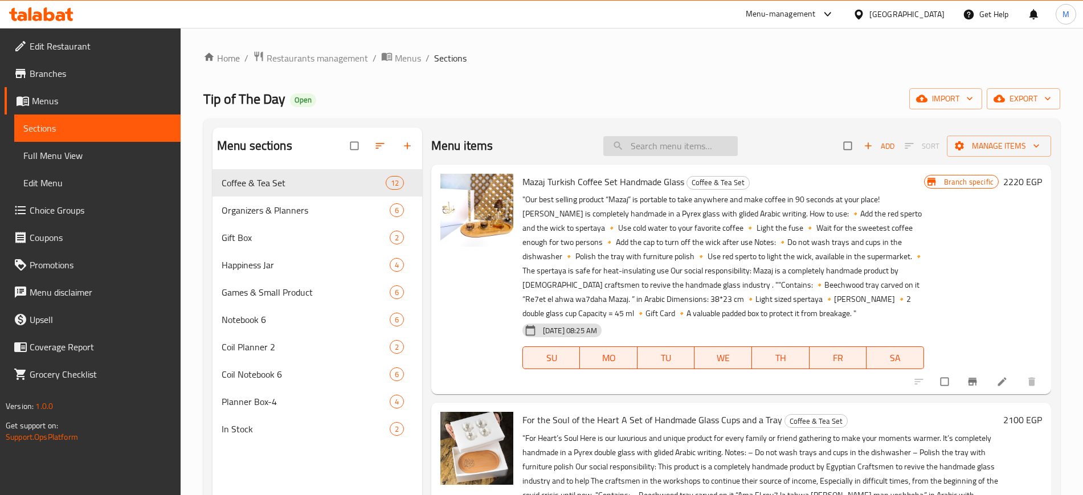
click at [642, 138] on input "search" at bounding box center [670, 146] width 134 height 20
paste input "Tired Just Take a Breath - Notebook"
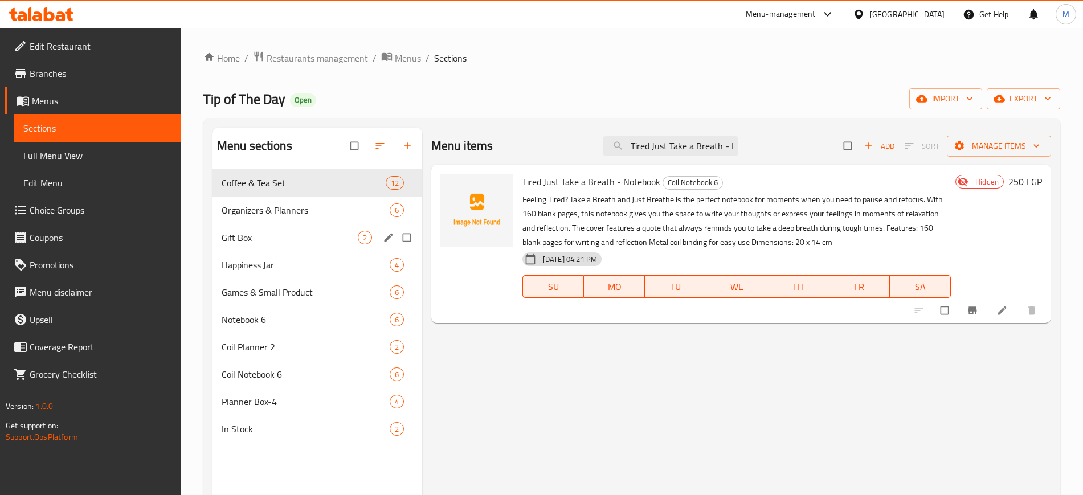
paste input "ake It One Day at A Time"
paste input "Khatwa Soghayara ..Bas Khatwa"
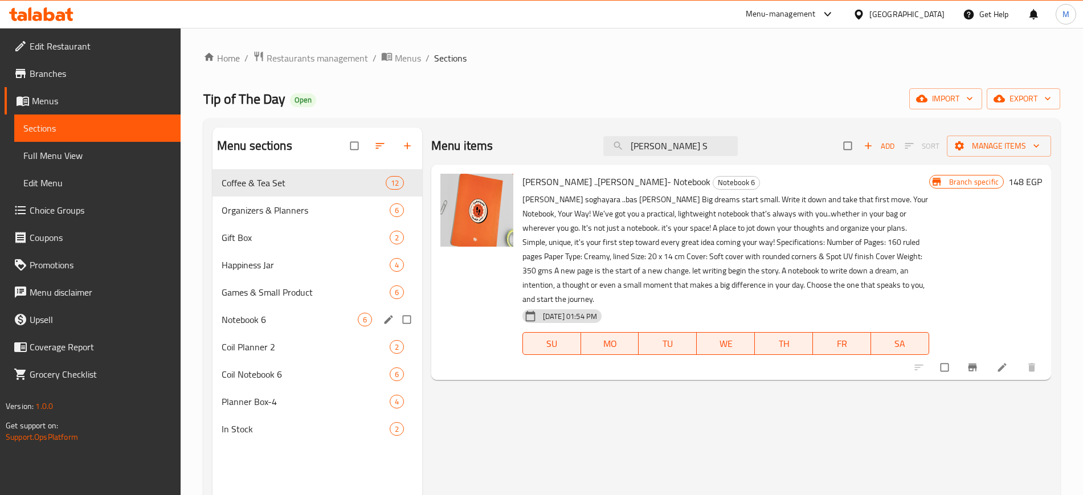
paste input "oghayara ..Bas Khatwa- Notebook"
paste input "Raayea Kamel Kda -"
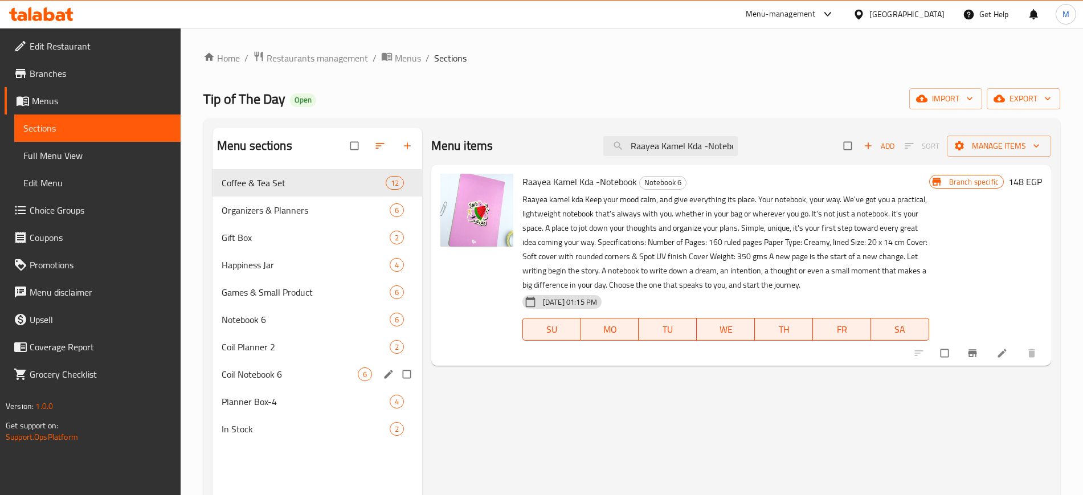
paste input "Thank You to My Dear Coffee Box Big"
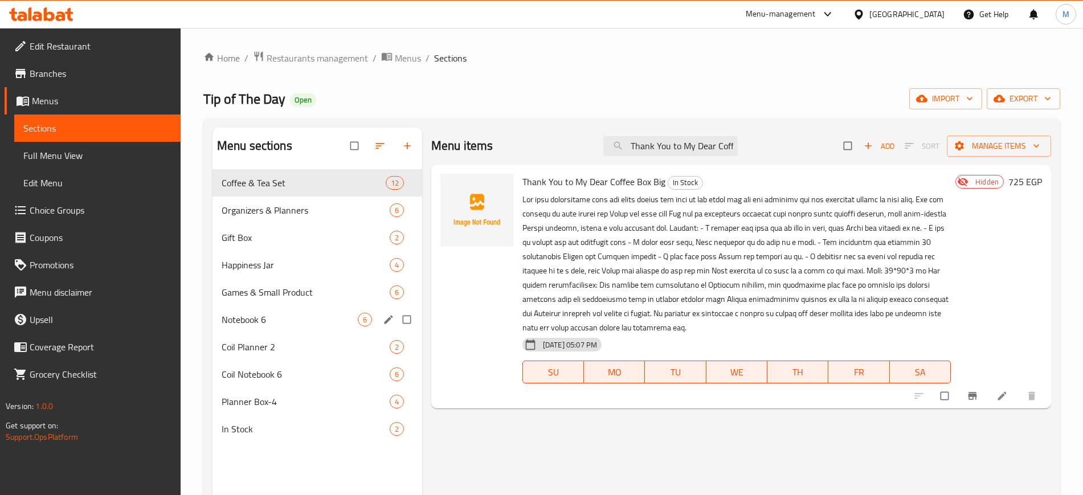
paste input "ake your time - you'll get there - Notebook"
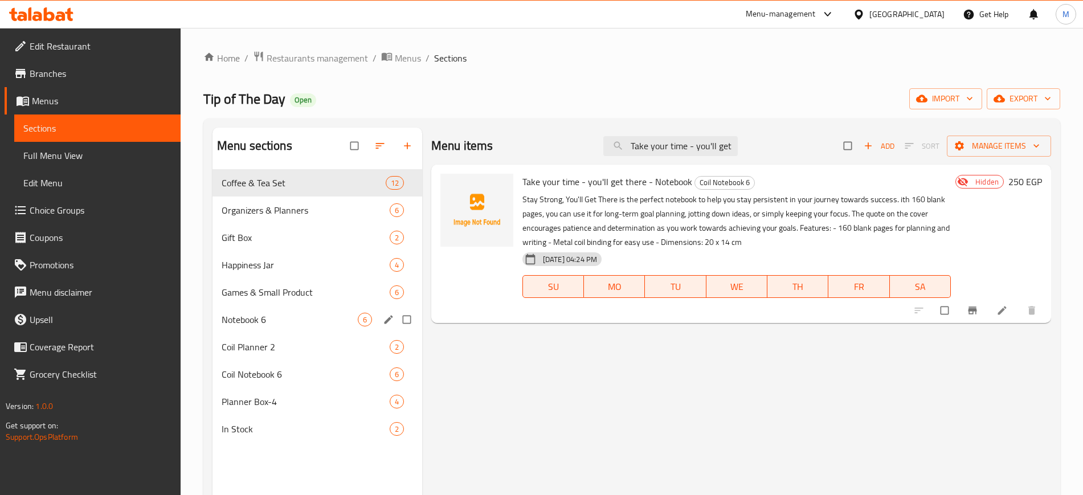
paste input "Hanet El Kheir Gai"
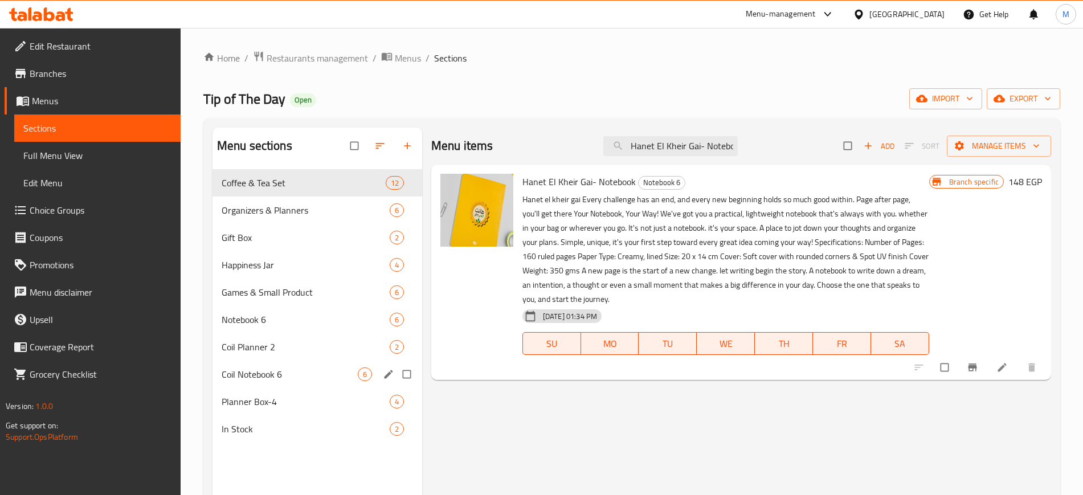
paste input "ppiness Jar E2"
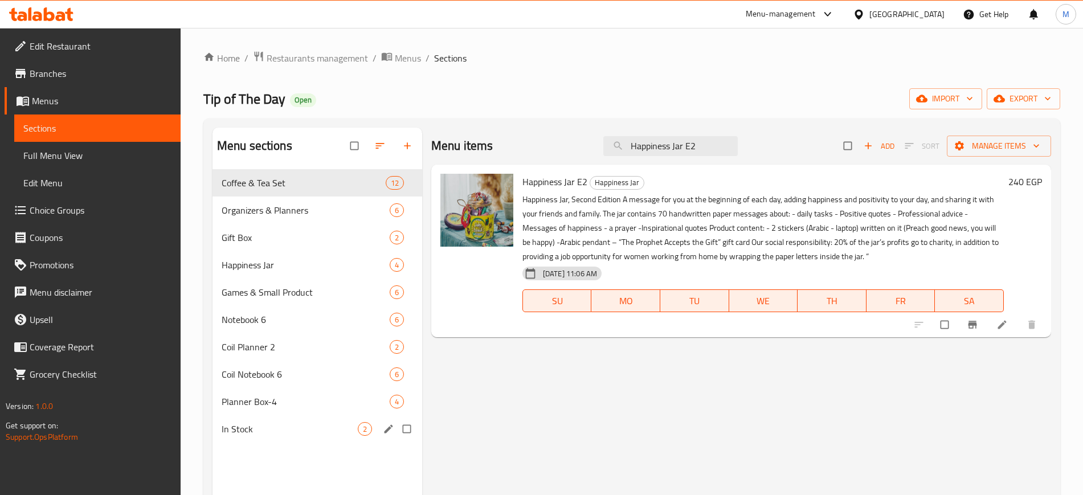
paste input "Your Next Destination - Self-Agenda"
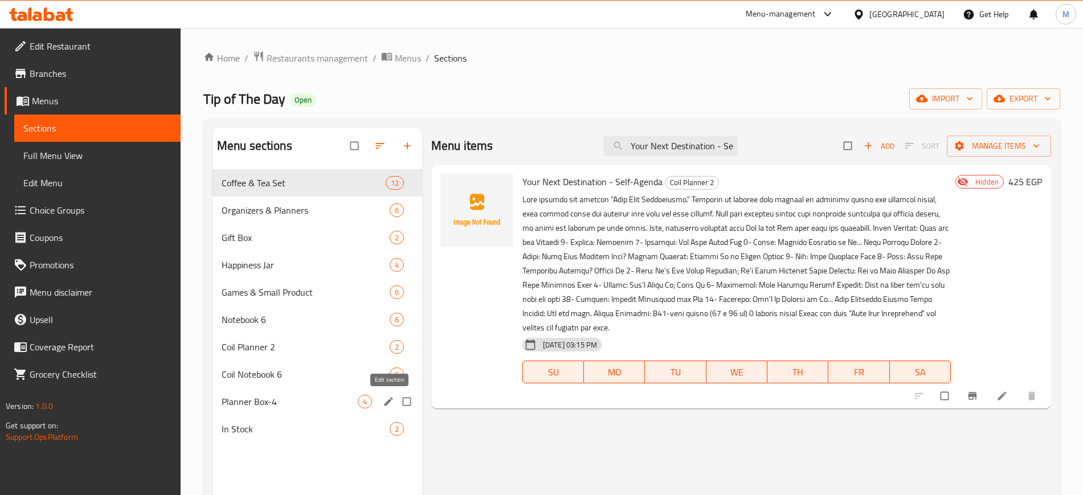
paste input "Tiger Box"
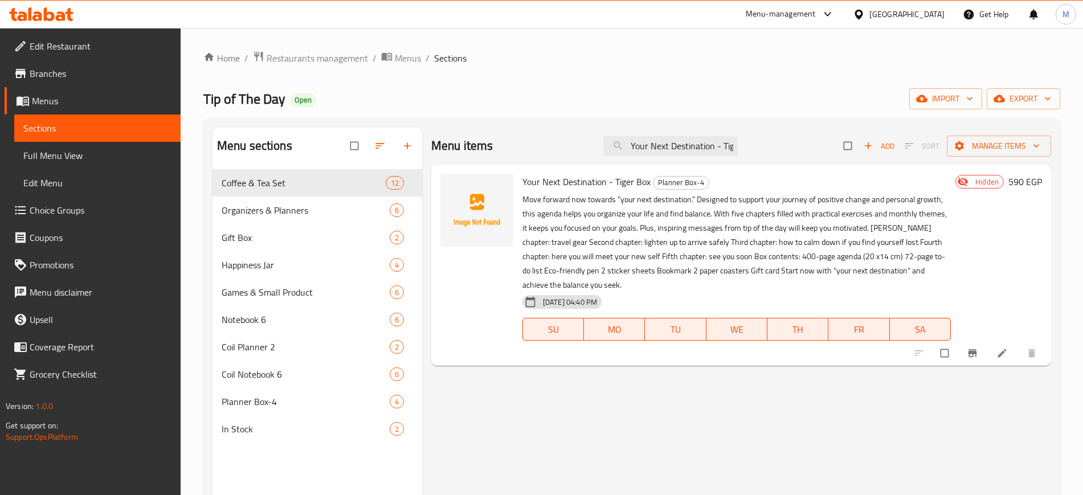
paste input "Arabic Black"
click at [481, 436] on div "Menu items Your Next Destination - Arabic Black Add Sort Manage items Your Next…" at bounding box center [736, 375] width 629 height 495
click at [732, 146] on input "Your Next Destination - Arabic Black" at bounding box center [670, 146] width 134 height 20
paste input "Tired Just Take a Breath - Notebook"
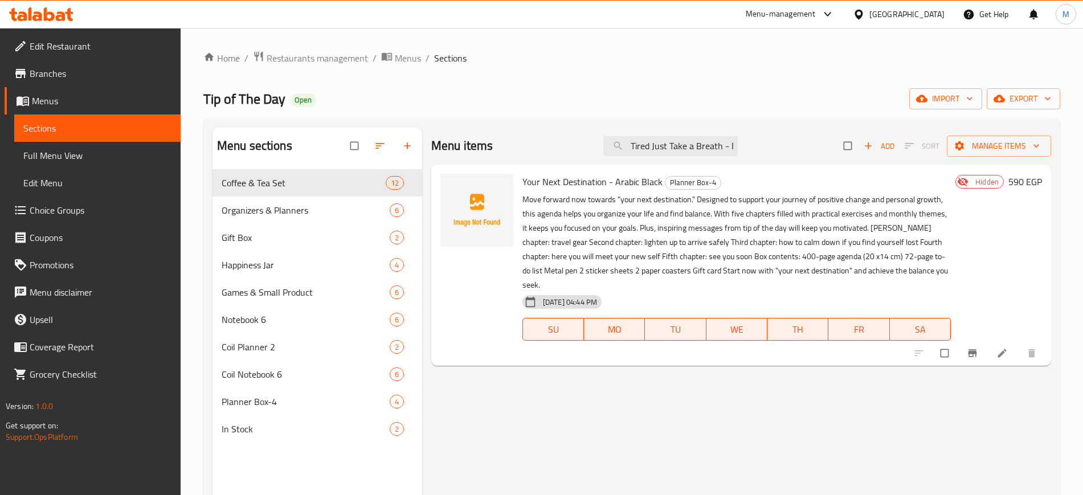
scroll to position [0, 33]
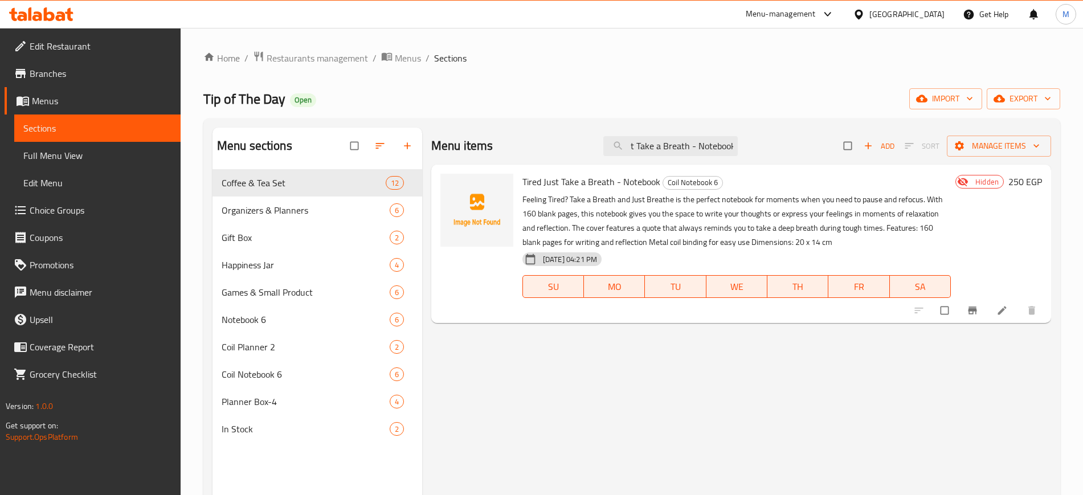
type input "Tired Just Take a Breath - Notebook"
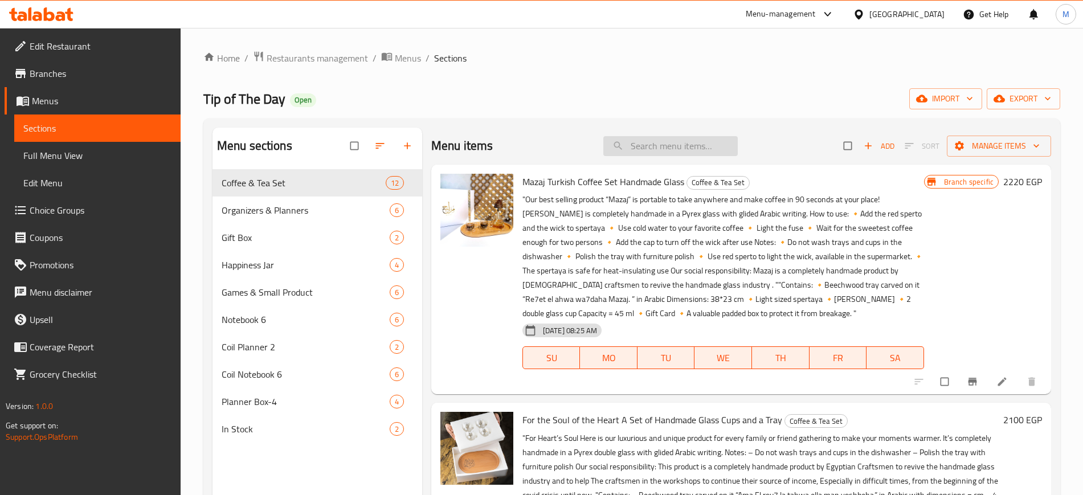
paste input "Tired Just Take a Breath - Notebook"
click at [653, 143] on input "Tired Just Take a Breath - Notebook" at bounding box center [670, 146] width 134 height 20
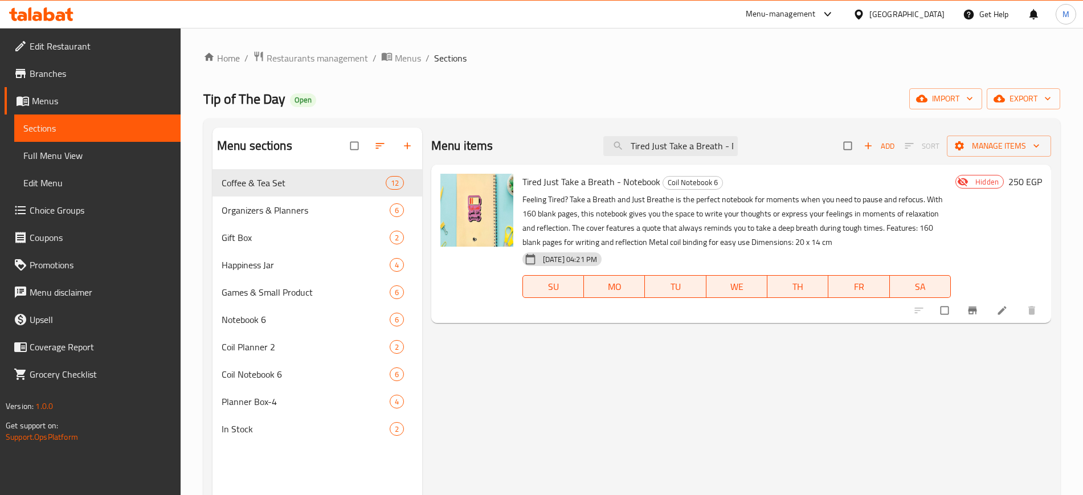
paste input "ake It One Day at A Time"
paste input "[PERSON_NAME] ..Bas [PERSON_NAME]"
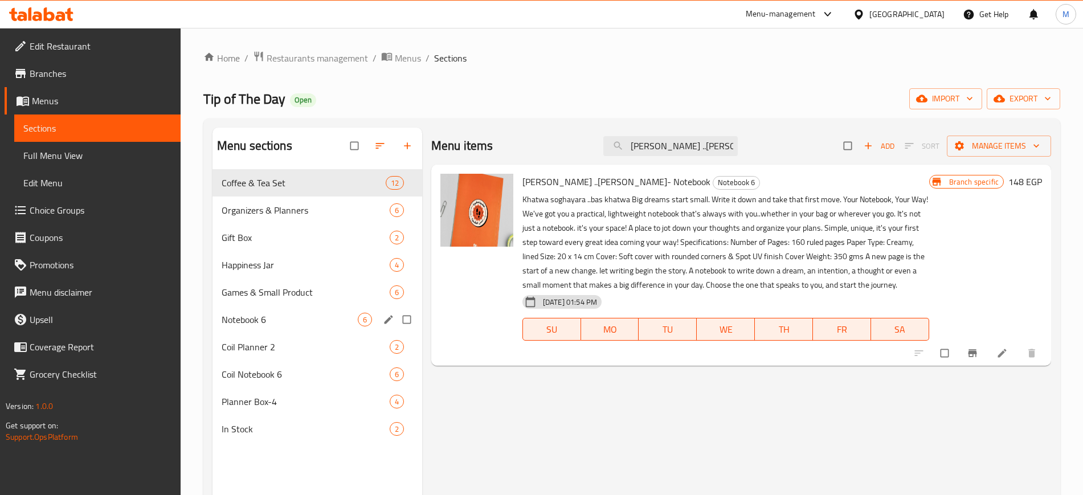
paste input "Raayea Kamel Kda -"
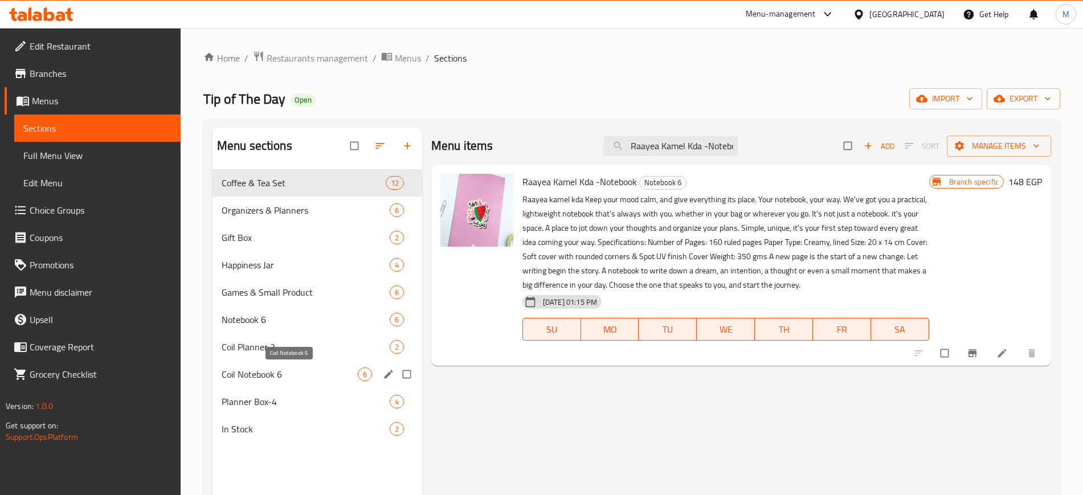
paste input "Thank You to My Dear Coffee Box Big"
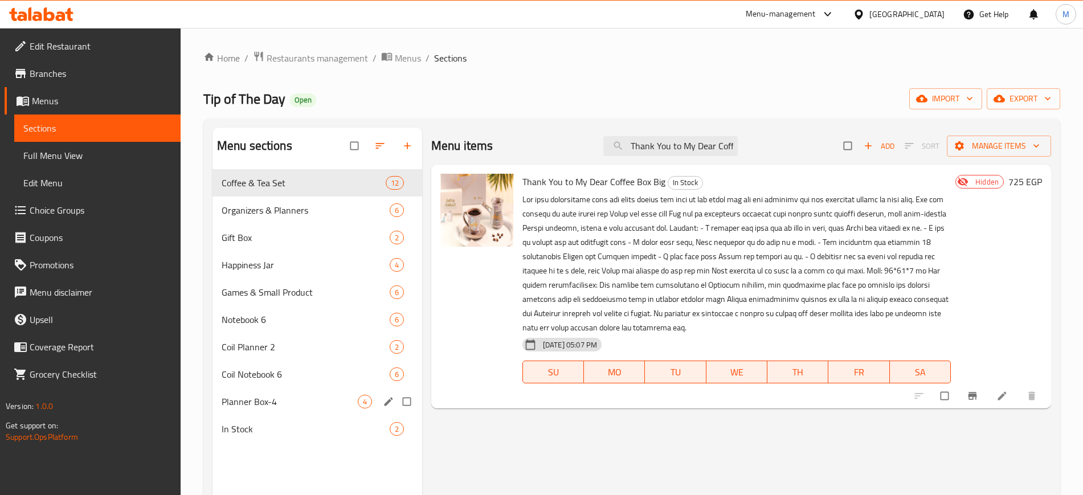
paste input "ake your time - you'll get there - Notebook"
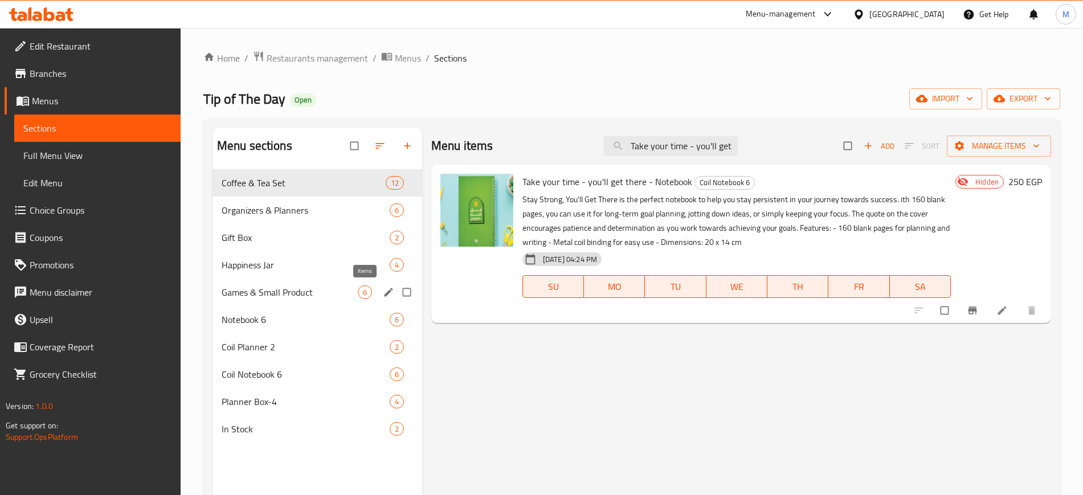
paste input "Hanet El Kheir Gai"
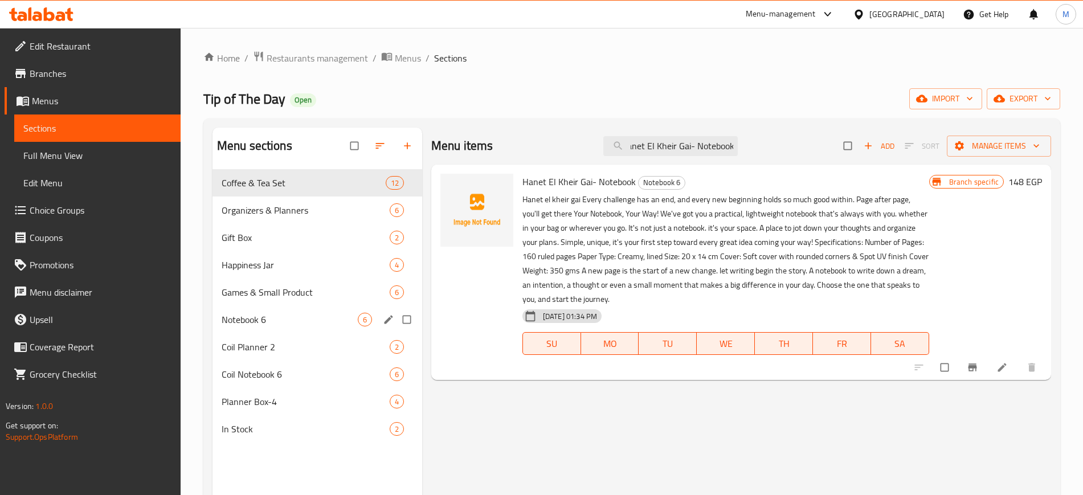
type input "Hanet El Kheir Gai- Notebook"
click at [460, 190] on icon "upload picture" at bounding box center [454, 189] width 11 height 11
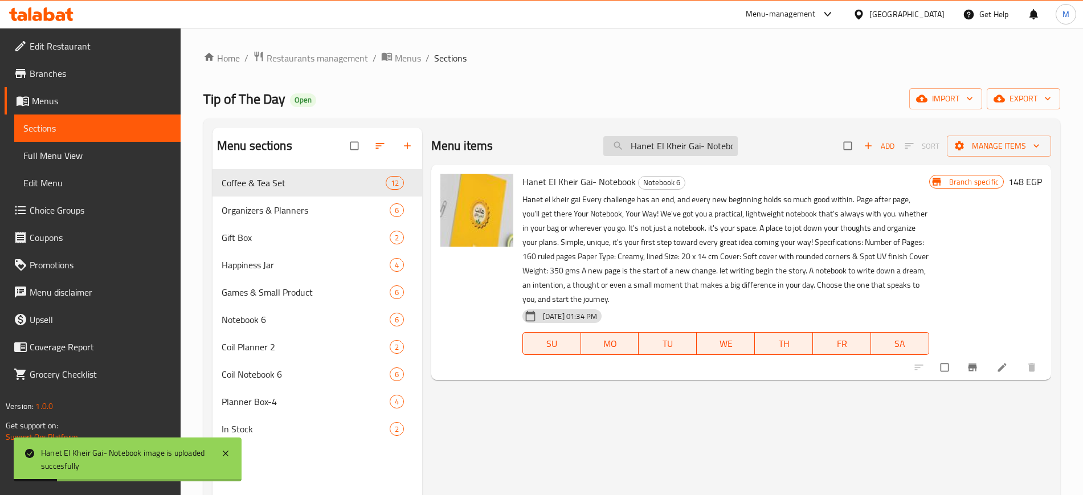
click at [688, 153] on input "Hanet El Kheir Gai- Notebook" at bounding box center [670, 146] width 134 height 20
paste input "ppiness Jar E2"
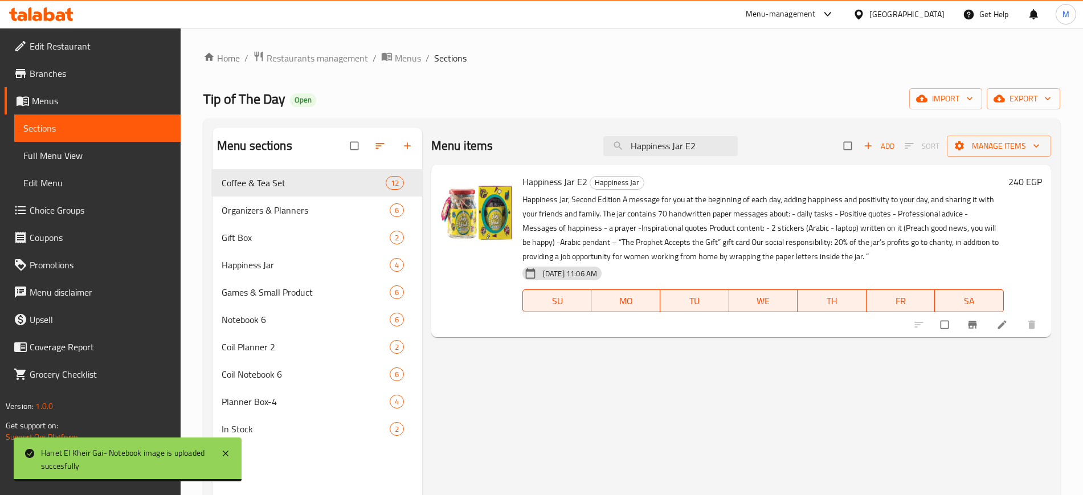
paste input "Your Next Destination - Self-Agenda"
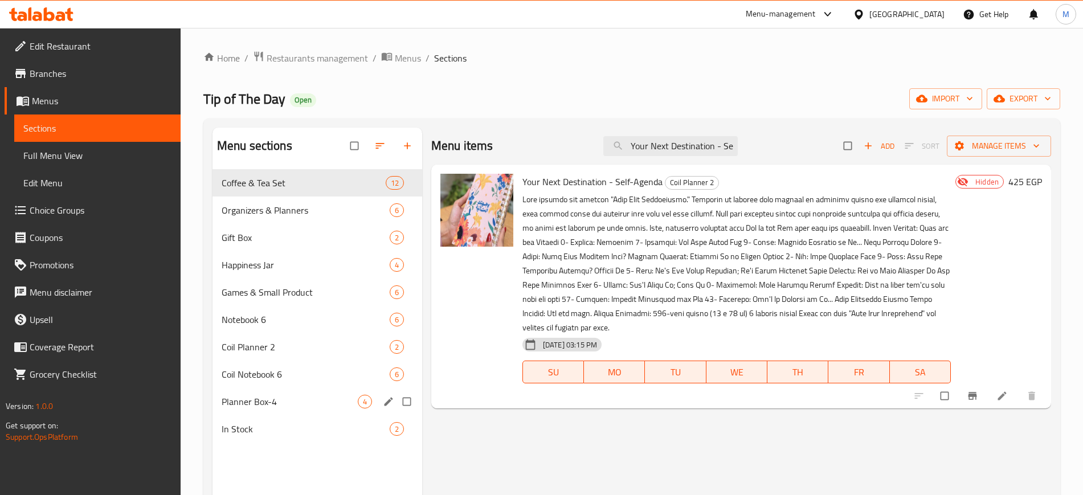
paste input "Tiger Box"
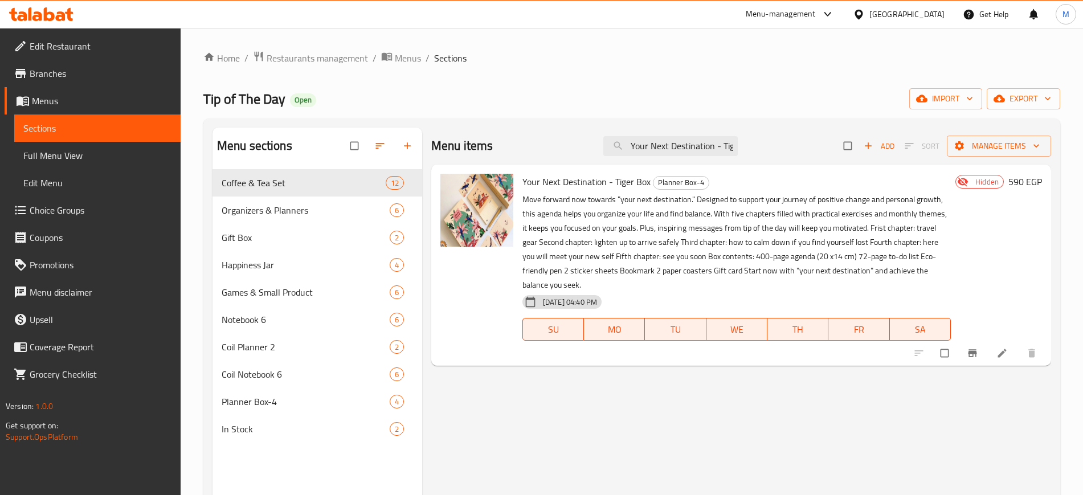
paste input "Arabic Black"
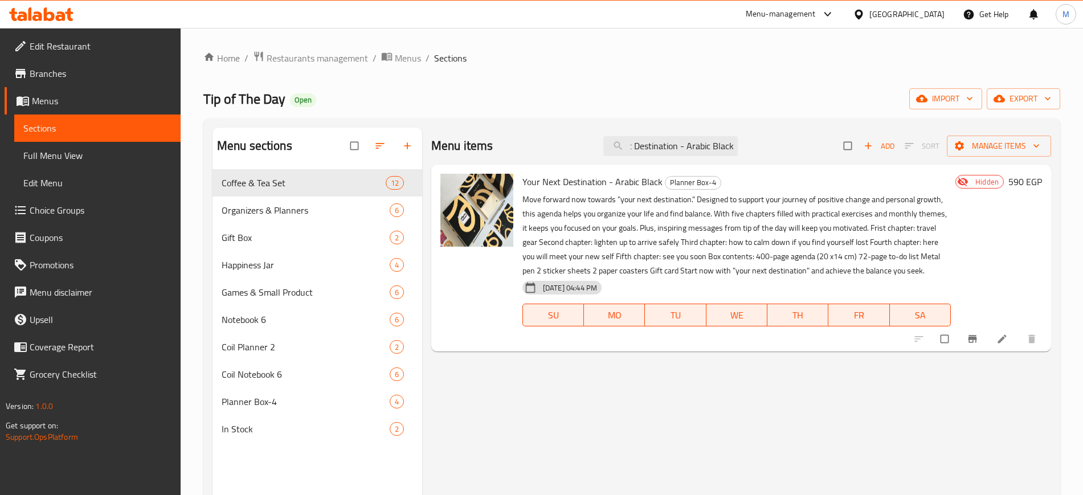
type input "Your Next Destination - Arabic Black"
click at [59, 157] on span "Full Menu View" at bounding box center [97, 156] width 148 height 14
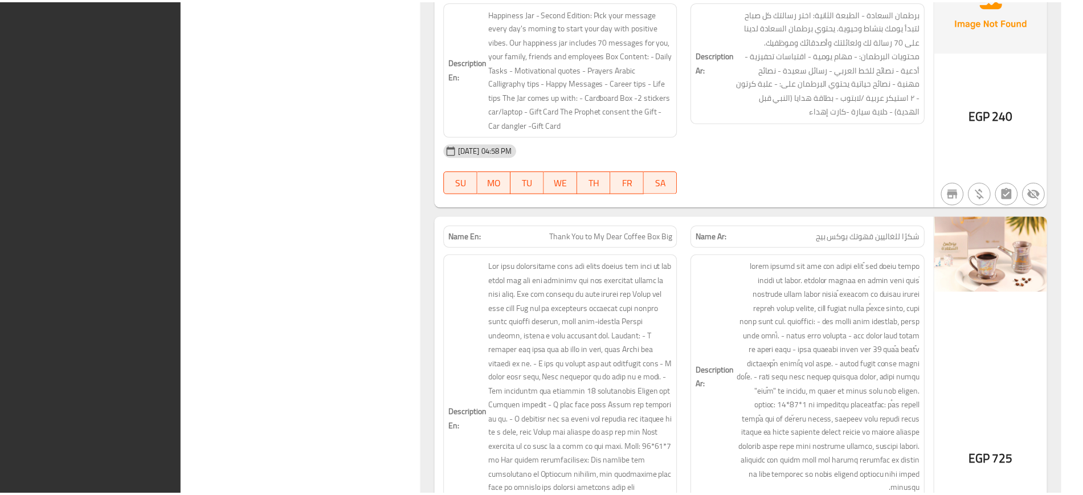
scroll to position [15708, 0]
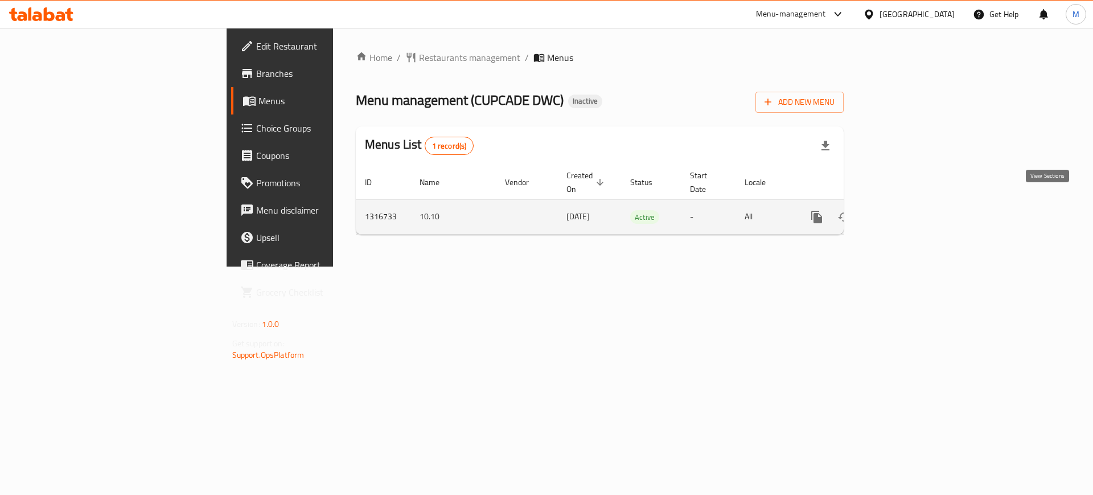
click at [906, 210] on icon "enhanced table" at bounding box center [899, 217] width 14 height 14
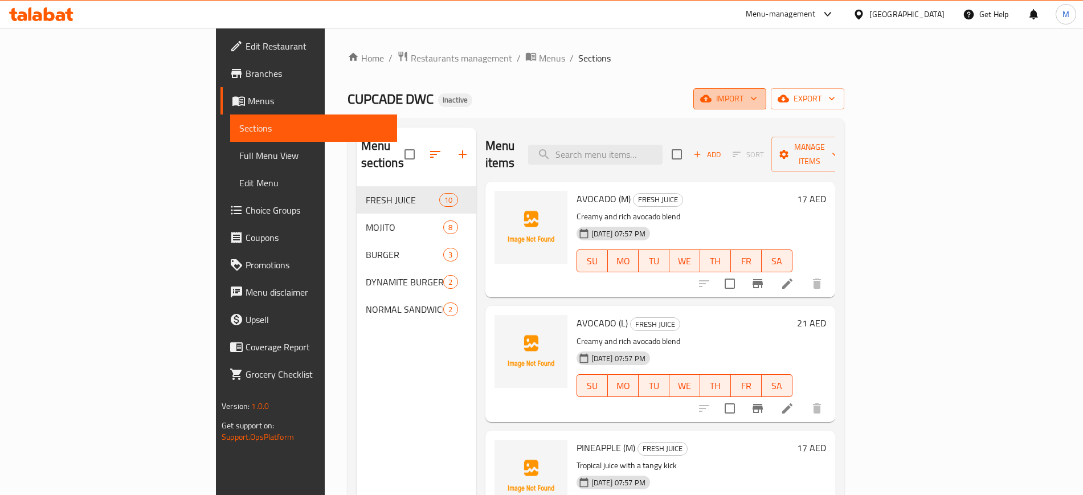
click at [711, 102] on icon "button" at bounding box center [705, 98] width 11 height 7
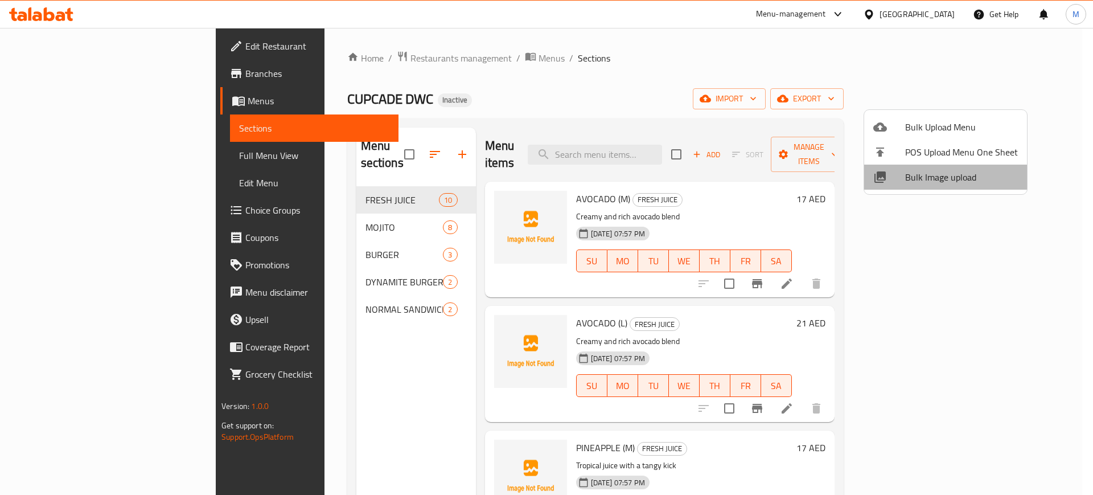
click at [952, 186] on li "Bulk Image upload" at bounding box center [945, 177] width 163 height 25
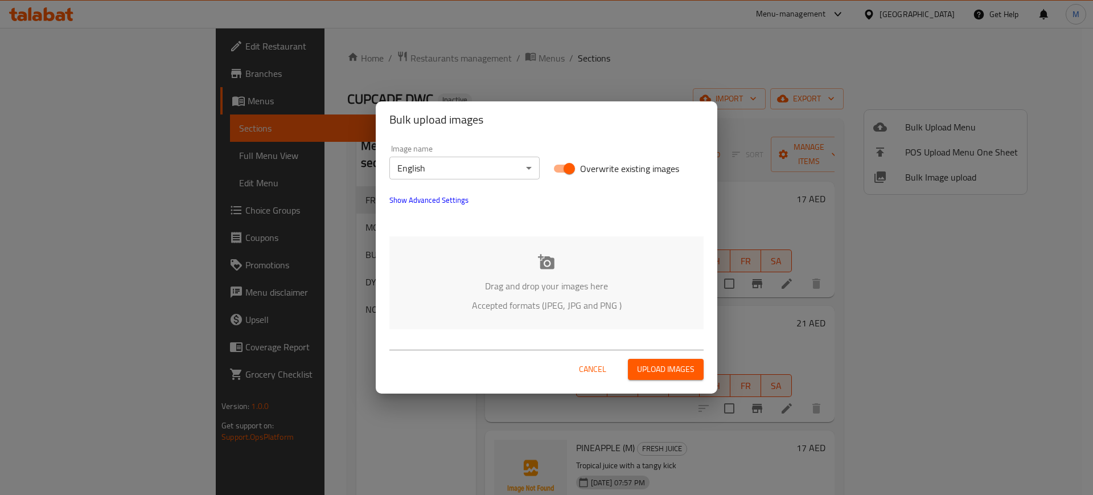
click at [520, 263] on div "Drag and drop your images here Accepted formats (JPEG, JPG and PNG )" at bounding box center [547, 282] width 314 height 93
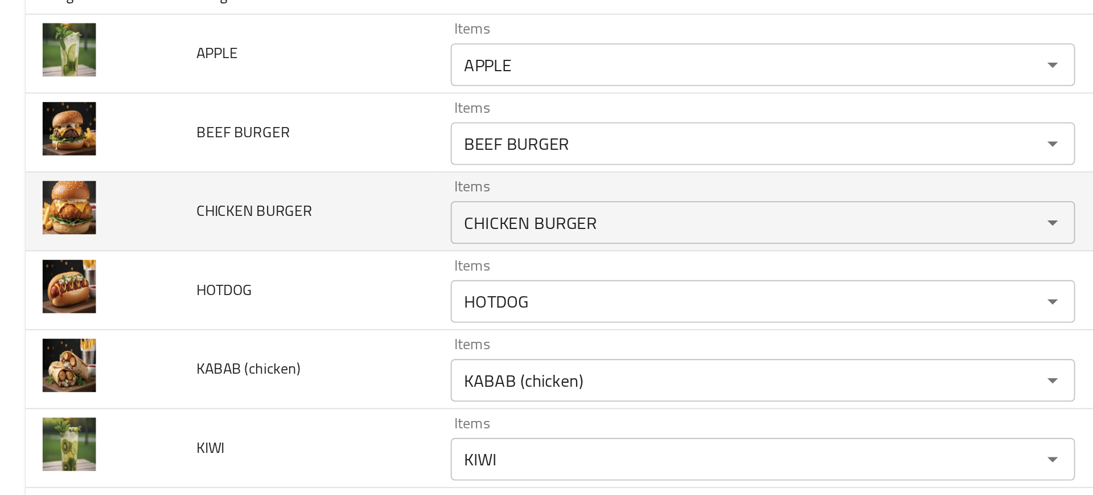
scroll to position [91, 0]
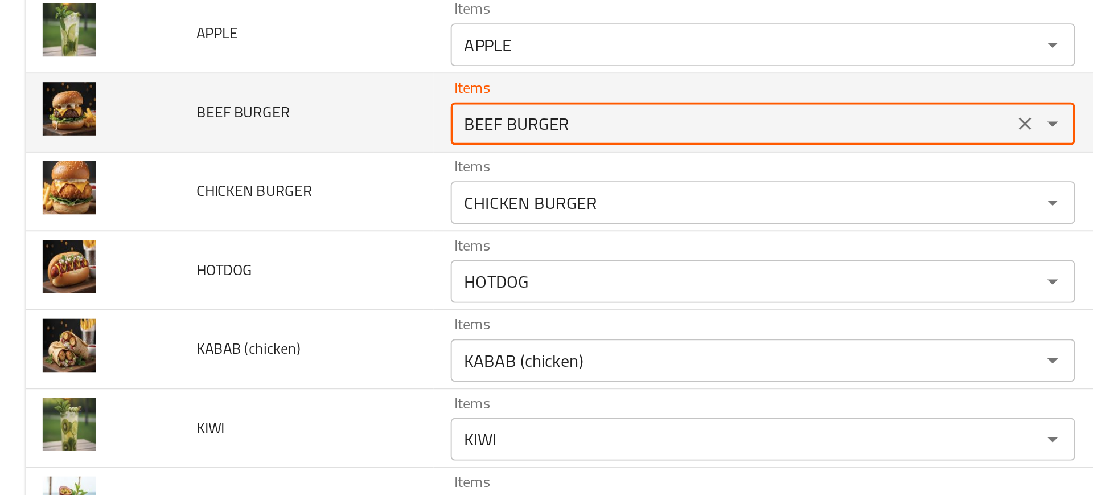
click at [258, 153] on BURGER "BEEF BURGER" at bounding box center [390, 153] width 293 height 16
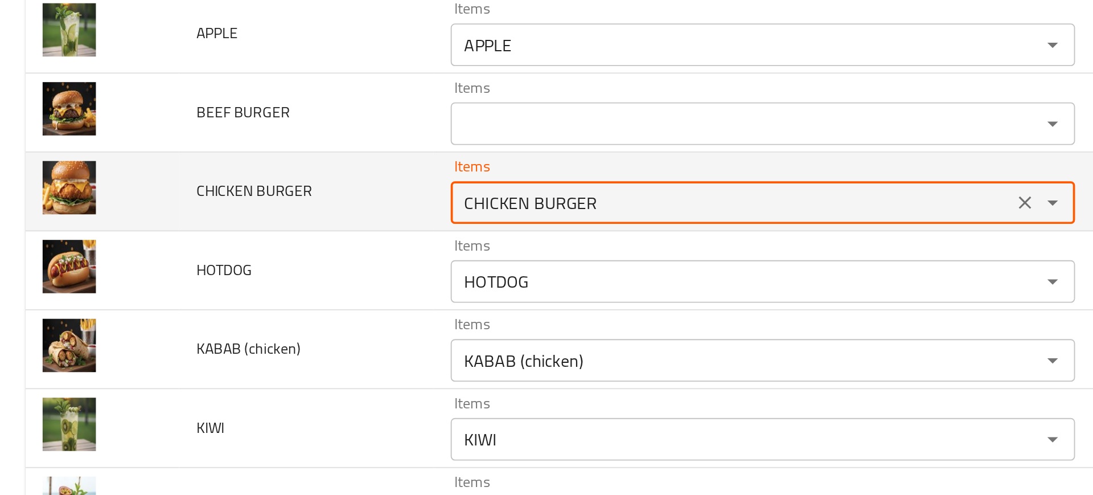
click at [325, 193] on BURGER "CHICKEN BURGER" at bounding box center [390, 195] width 293 height 16
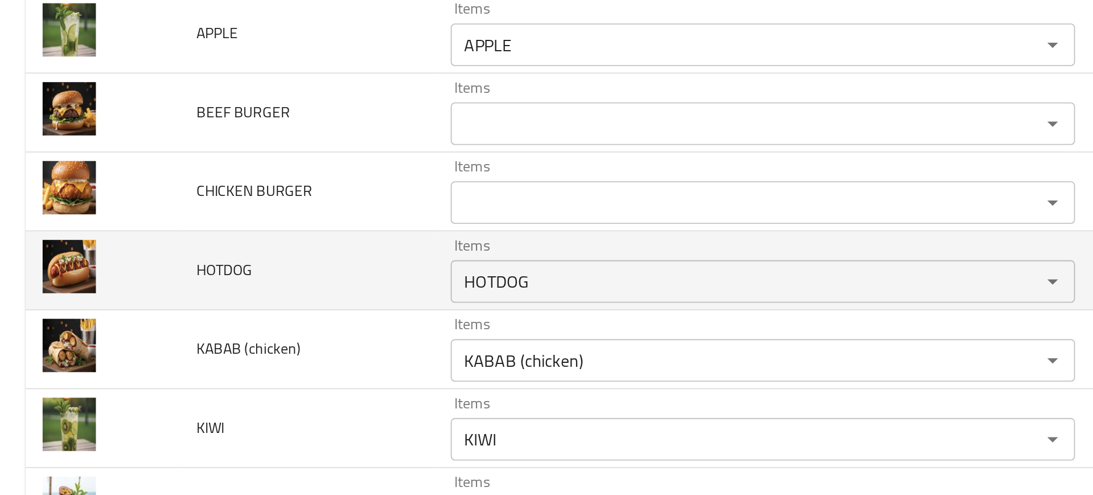
click at [290, 211] on td "Items HOTDOG Items" at bounding box center [410, 231] width 356 height 42
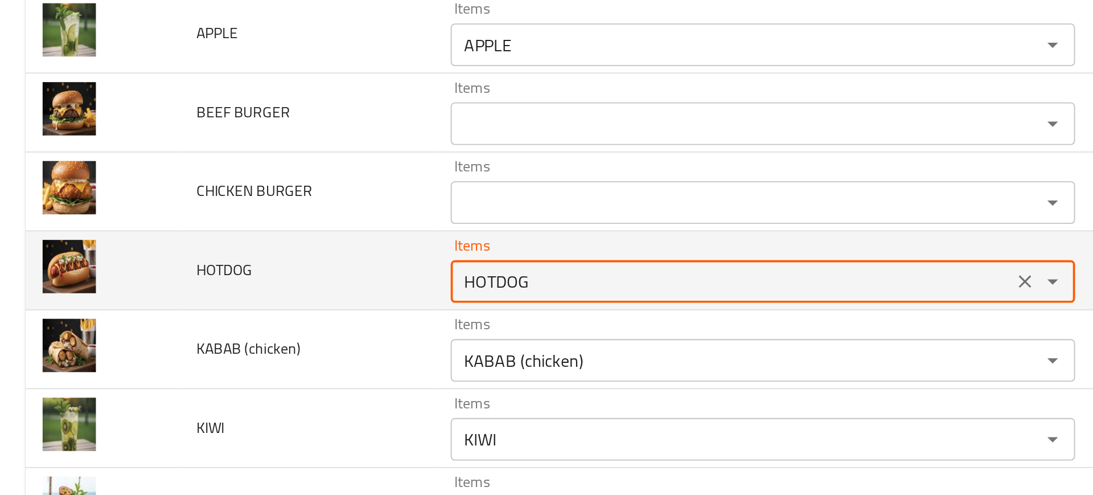
click at [298, 237] on input "HOTDOG" at bounding box center [390, 237] width 293 height 16
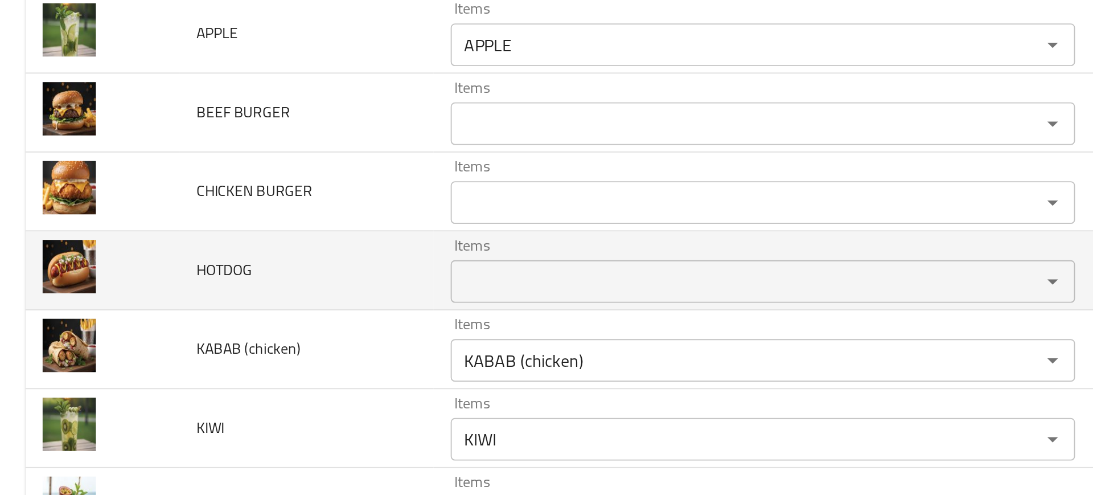
click at [204, 245] on td "HOTDOG" at bounding box center [164, 231] width 136 height 42
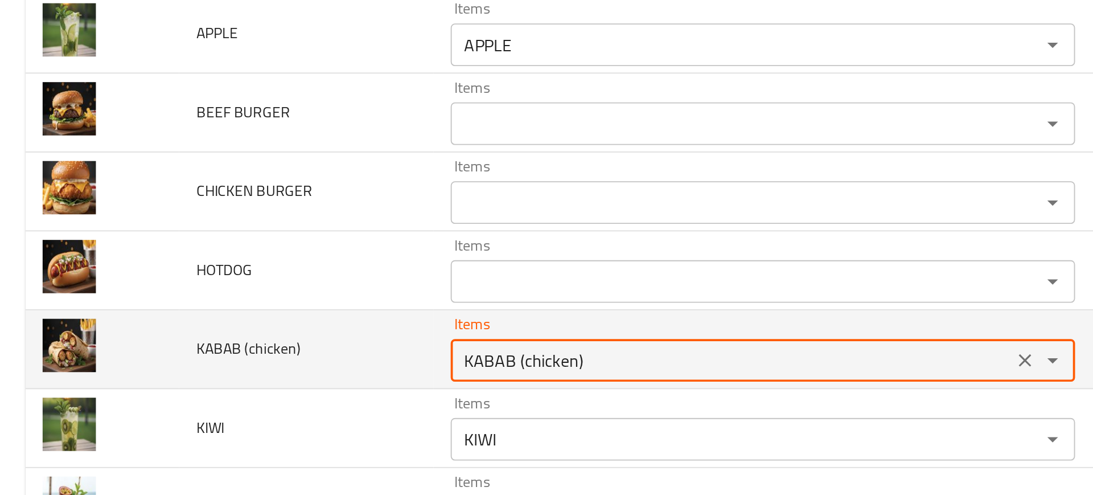
click at [264, 276] on \(chicken\) "KABAB (chicken)" at bounding box center [390, 279] width 293 height 16
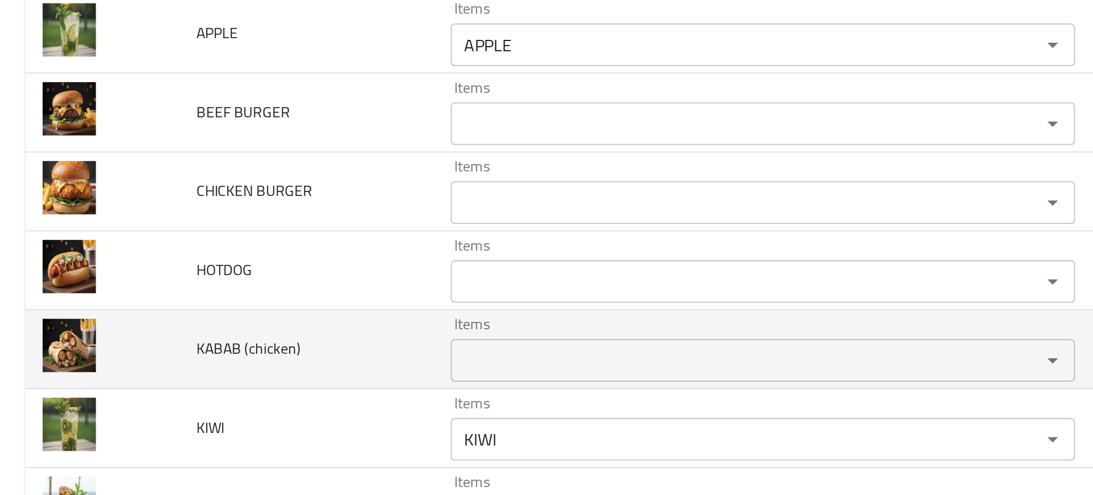
click at [220, 262] on td "KABAB (chicken)" at bounding box center [164, 273] width 136 height 42
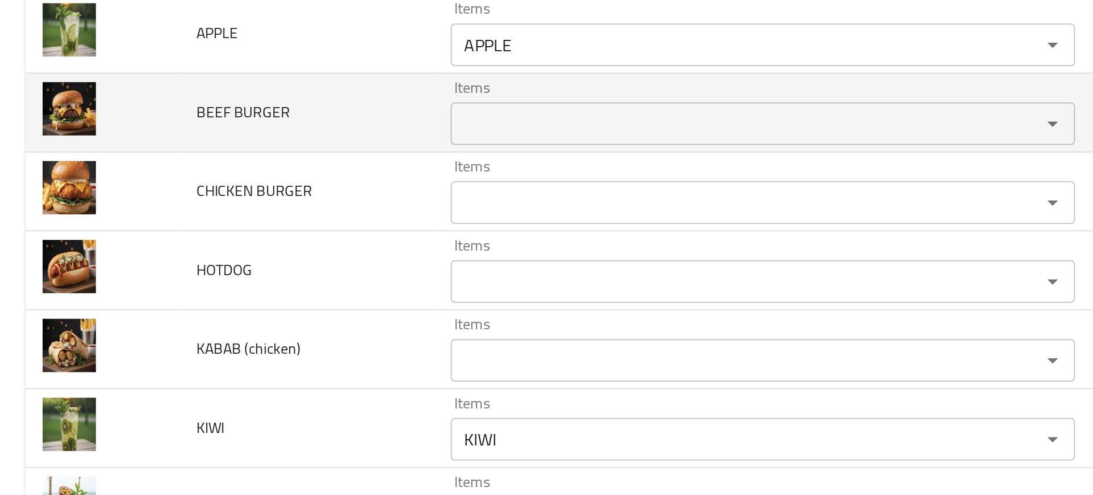
click at [136, 146] on span "BEEF BURGER" at bounding box center [130, 146] width 50 height 15
copy span "BEEF BURGER"
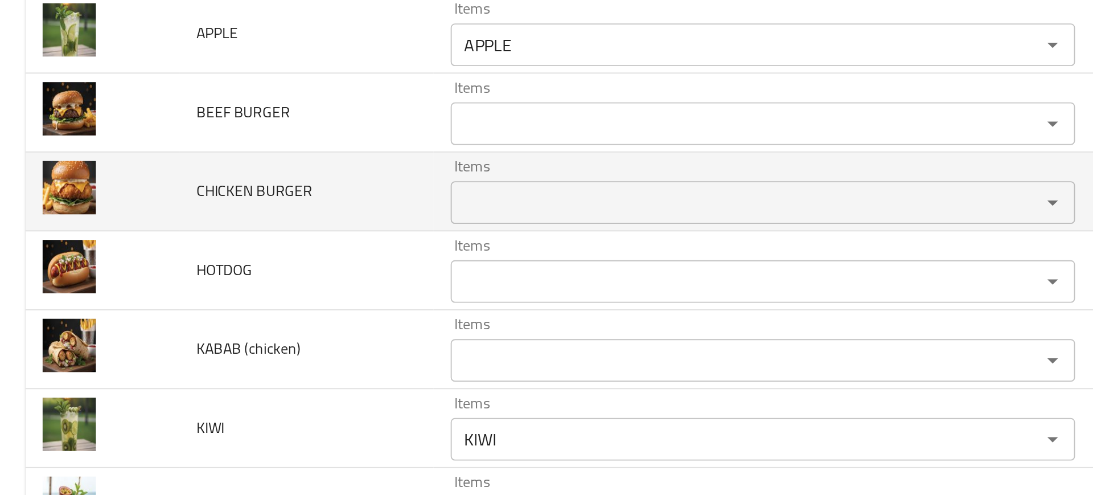
click at [120, 195] on span "CHICKEN BURGER" at bounding box center [136, 188] width 62 height 15
copy span "CHICKEN BURGER"
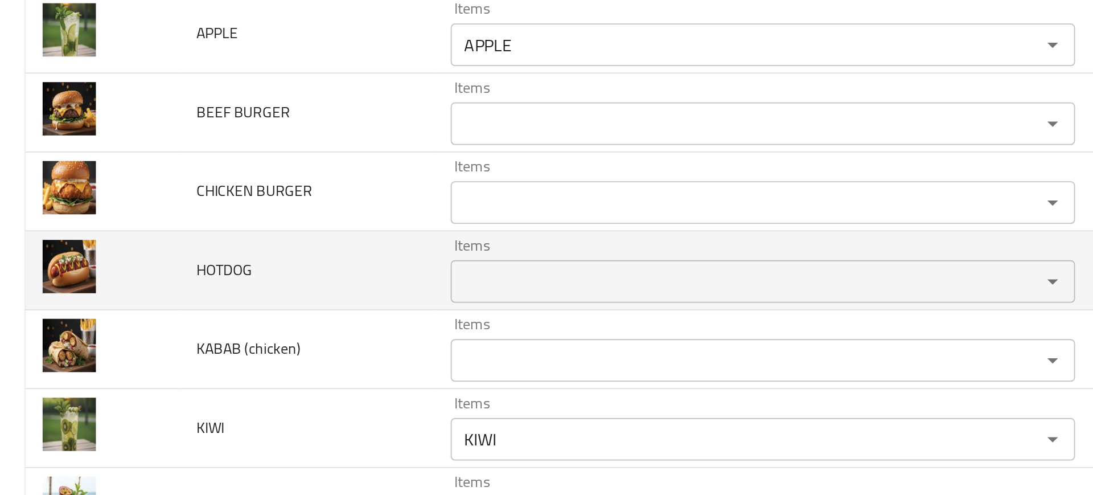
click at [118, 228] on span "HOTDOG" at bounding box center [120, 230] width 30 height 15
copy span "HOTDOG"
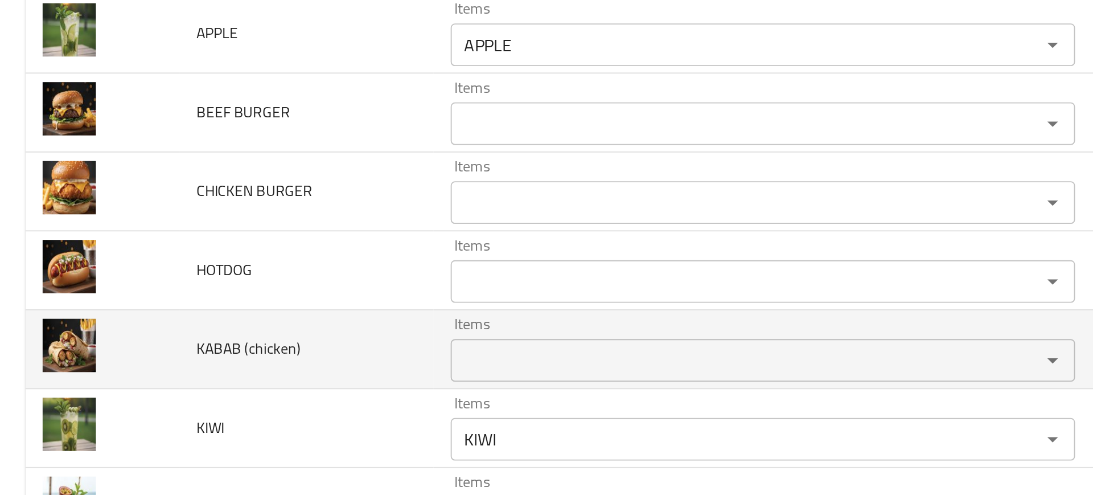
click at [126, 269] on span "KABAB (chicken)" at bounding box center [133, 272] width 56 height 15
copy span "KABAB (chicken)"
click at [179, 263] on td "KABAB (chicken)" at bounding box center [164, 273] width 136 height 42
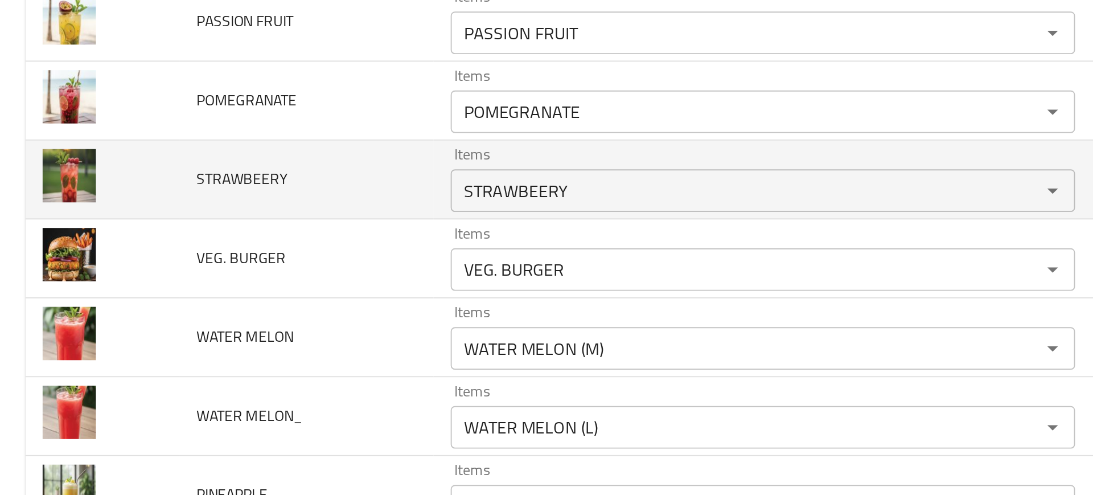
scroll to position [353, 0]
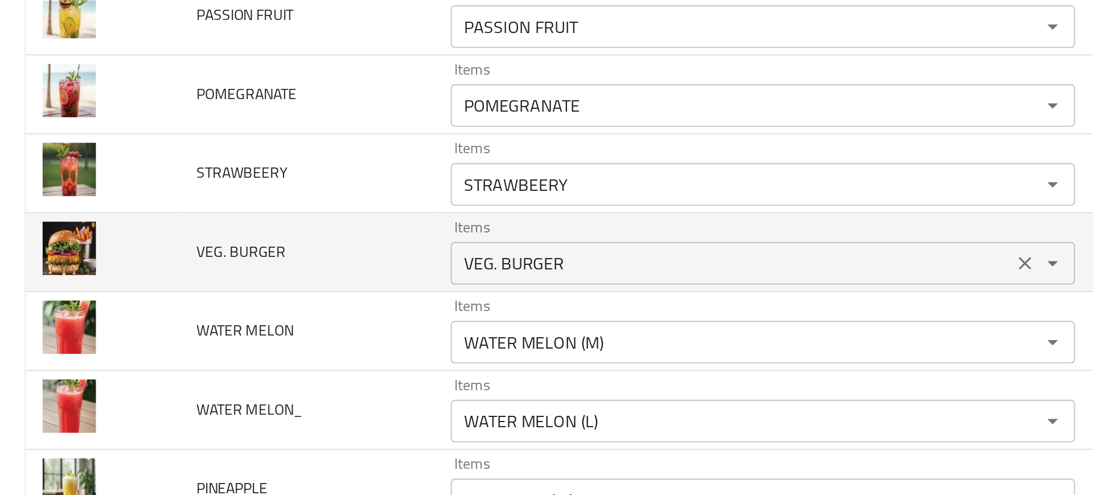
click at [305, 226] on BURGER "VEG. BURGER" at bounding box center [390, 227] width 293 height 16
click at [112, 211] on td "VEG. BURGER" at bounding box center [164, 221] width 136 height 42
click at [104, 198] on div at bounding box center [104, 198] width 0 height 0
click at [116, 216] on span "VEG. BURGER" at bounding box center [129, 221] width 48 height 15
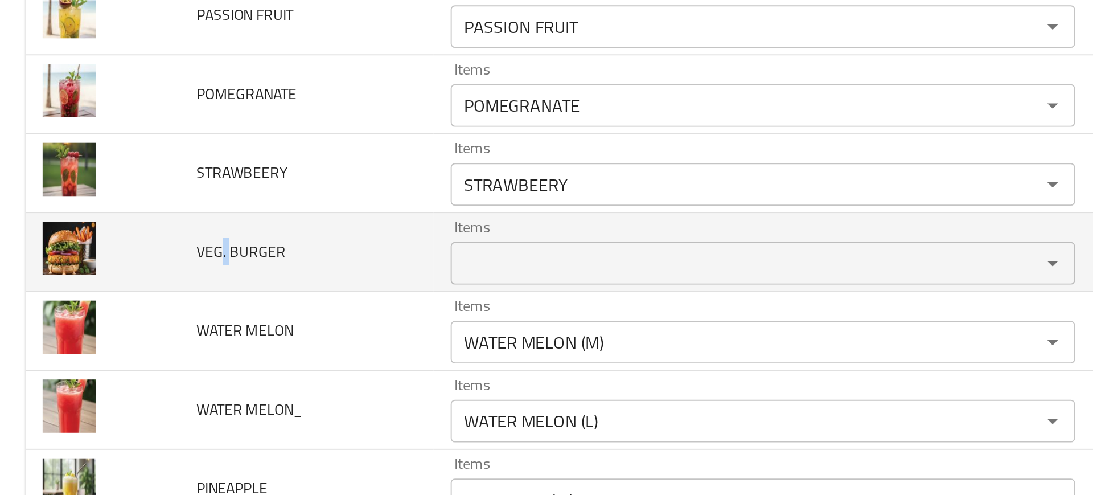
click at [116, 216] on span "VEG. BURGER" at bounding box center [129, 221] width 48 height 15
click at [138, 222] on span "VEG. BURGER" at bounding box center [129, 221] width 48 height 15
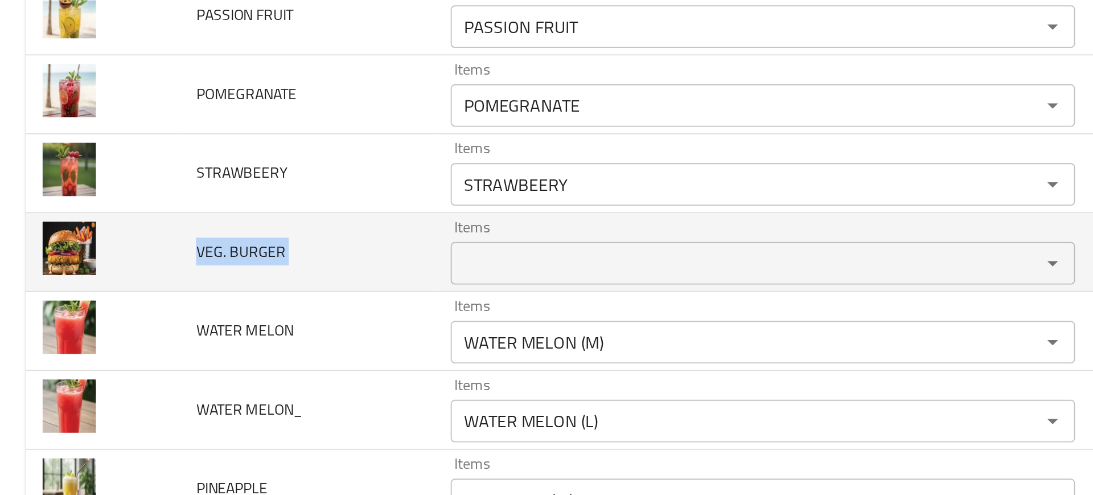
click at [222, 235] on td "VEG. BURGER" at bounding box center [164, 221] width 136 height 42
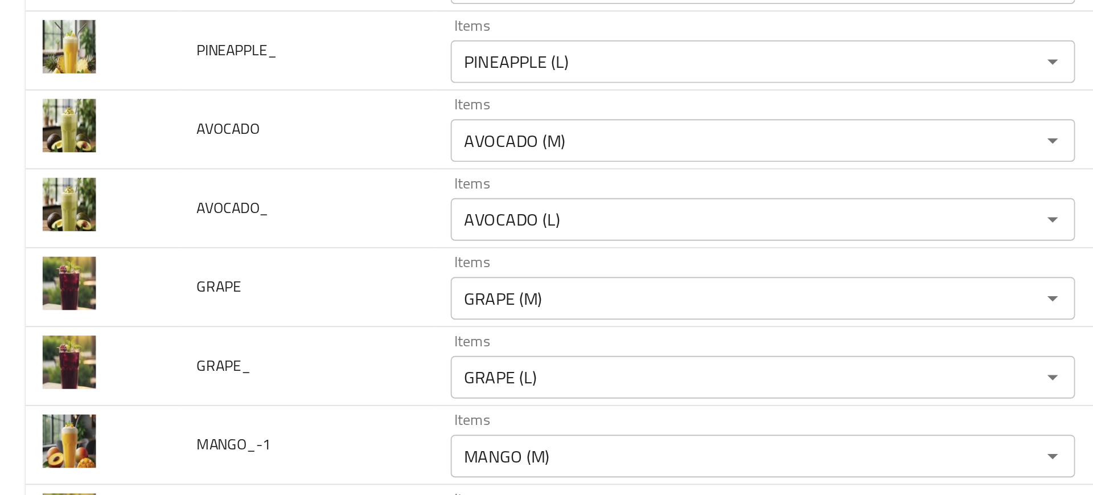
scroll to position [629, 0]
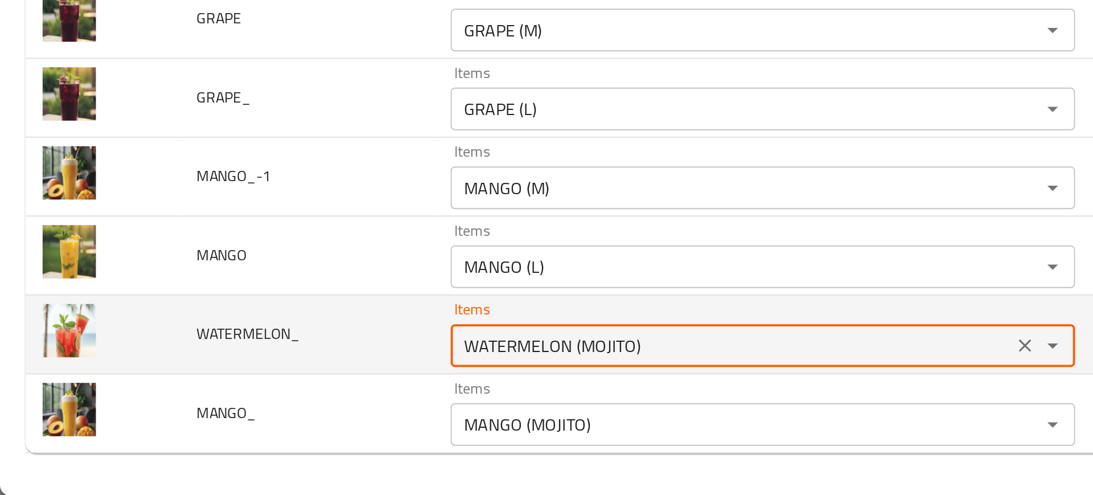
drag, startPoint x: 305, startPoint y: 416, endPoint x: 372, endPoint y: 421, distance: 67.4
click at [372, 421] on input "WATERMELON (MOJITO)" at bounding box center [390, 415] width 293 height 16
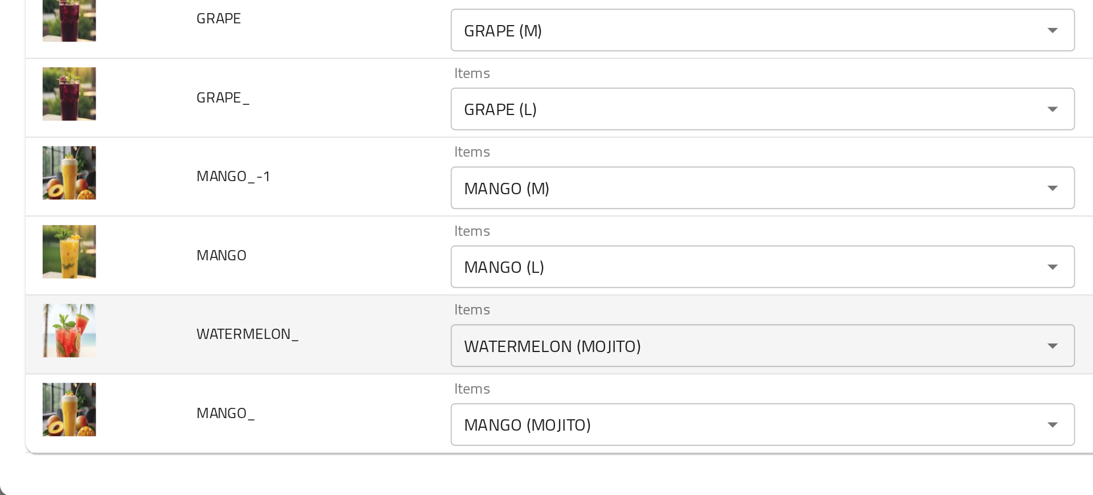
click at [232, 425] on td "Items WATERMELON (MOJITO) Items" at bounding box center [410, 409] width 356 height 42
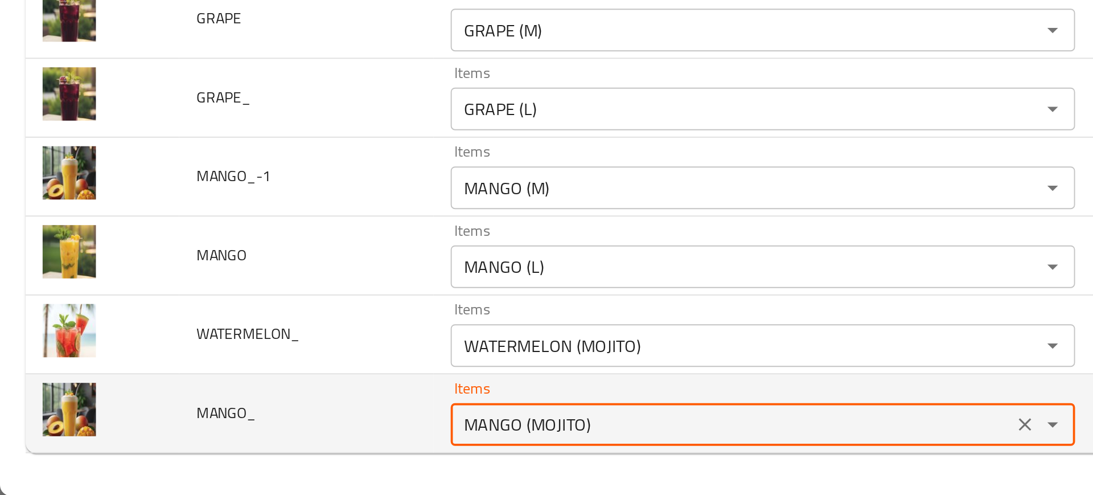
drag, startPoint x: 280, startPoint y: 460, endPoint x: 356, endPoint y: 468, distance: 76.7
click at [356, 468] on div "MANGO (MOJITO) Items" at bounding box center [408, 456] width 334 height 23
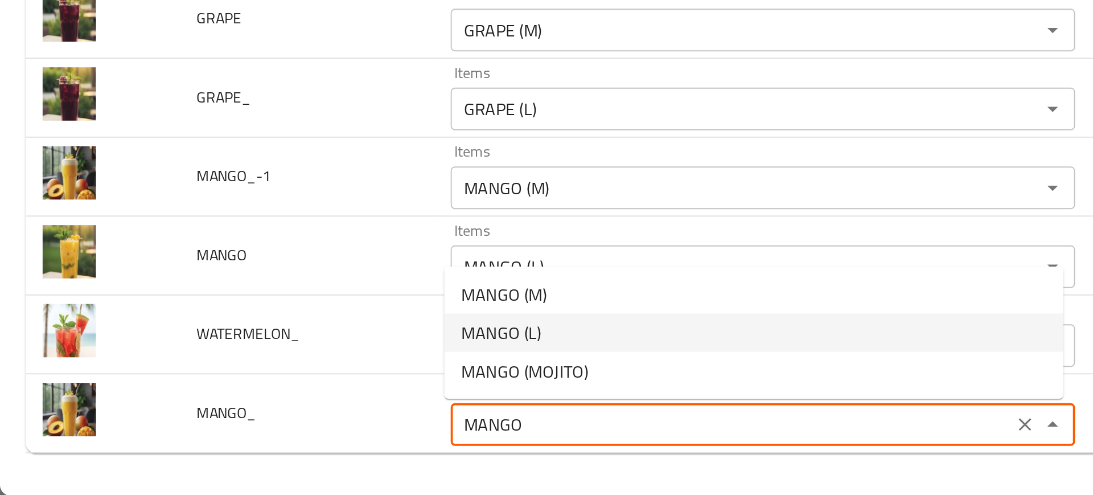
click at [300, 409] on li "MANGO (L)" at bounding box center [402, 407] width 331 height 21
type input "MANGO (L)"
type input "مانجو (كبير)"
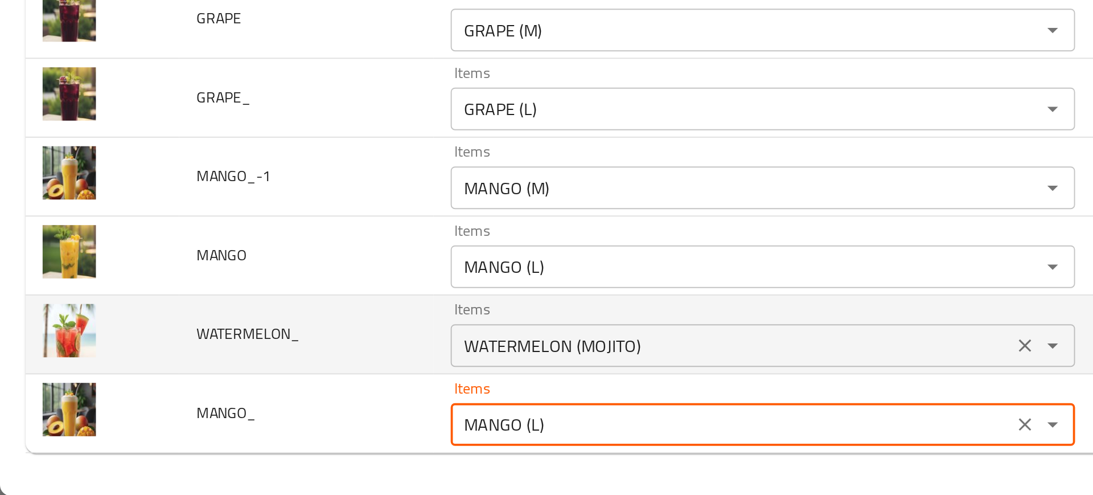
type input "MANGO (L)"
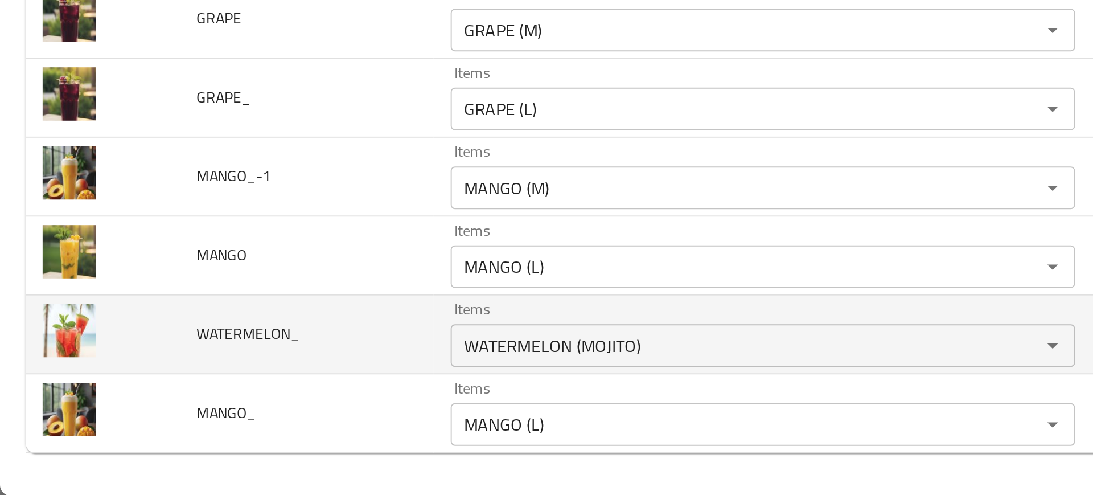
scroll to position [429, 0]
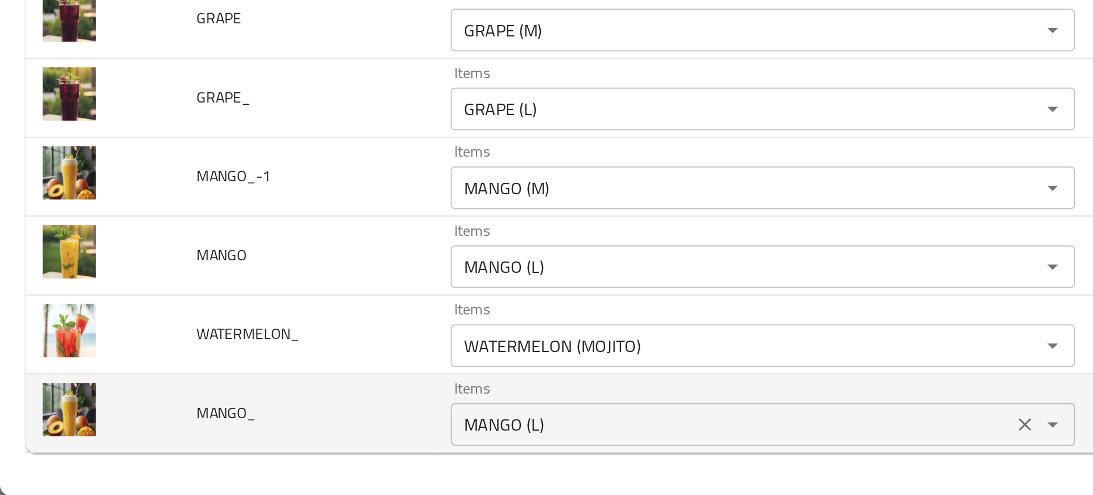
click at [298, 461] on input "MANGO (L)" at bounding box center [390, 457] width 293 height 16
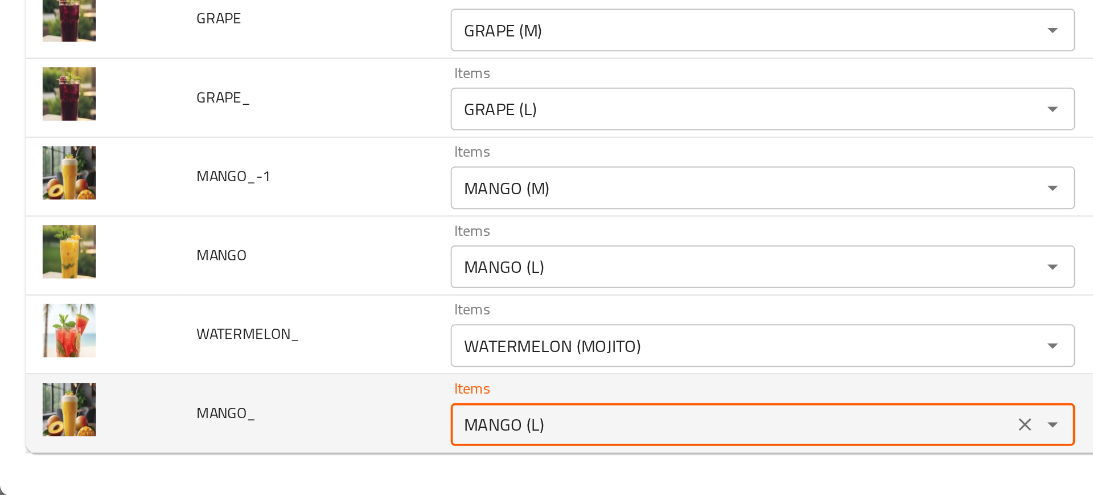
click at [308, 461] on input "MANGO (L)" at bounding box center [390, 457] width 293 height 16
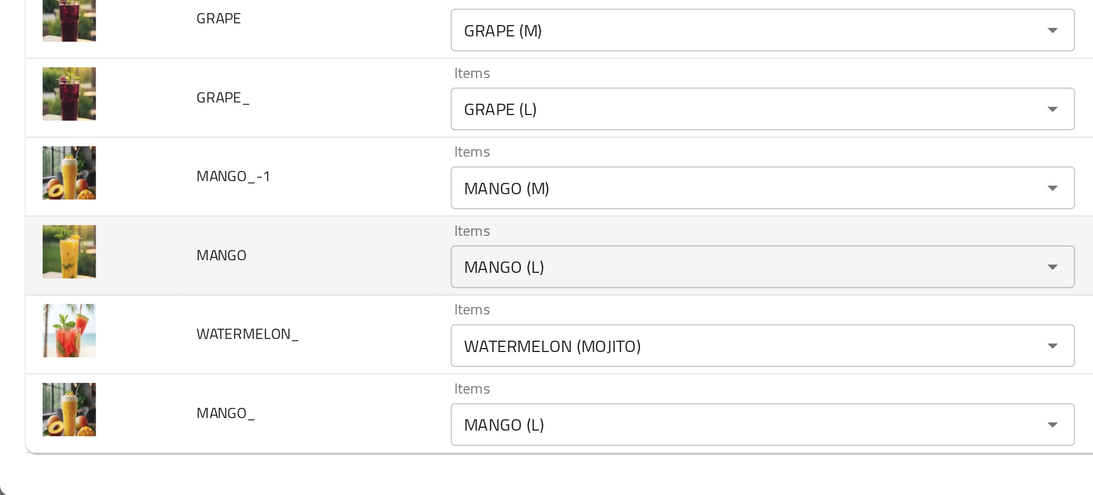
click at [165, 367] on td "MANGO" at bounding box center [164, 367] width 136 height 42
click at [299, 380] on div "MANGO (L) Items" at bounding box center [408, 372] width 334 height 23
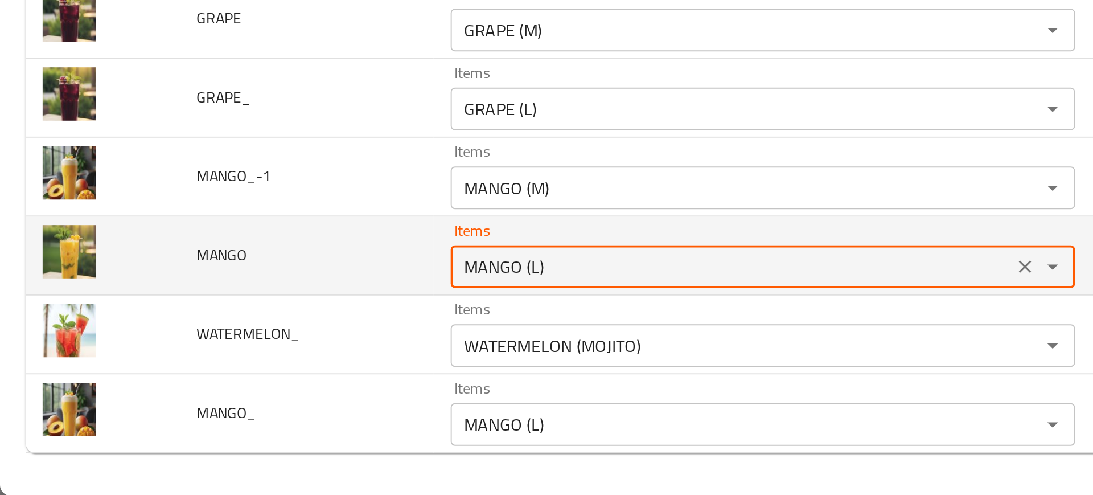
click at [299, 380] on div "MANGO (L) Items" at bounding box center [408, 372] width 334 height 23
click at [292, 374] on input "MANGO (L)" at bounding box center [390, 372] width 293 height 16
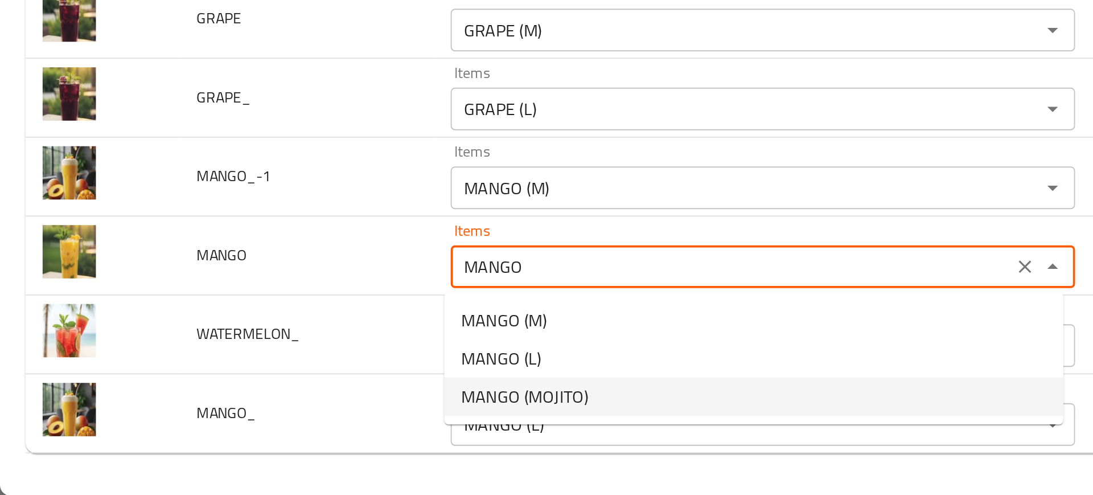
click at [280, 443] on span "MANGO (MOJITO)" at bounding box center [281, 442] width 68 height 14
type input "MANGO (MOJITO)"
type input "مانجو (موهيتو)"
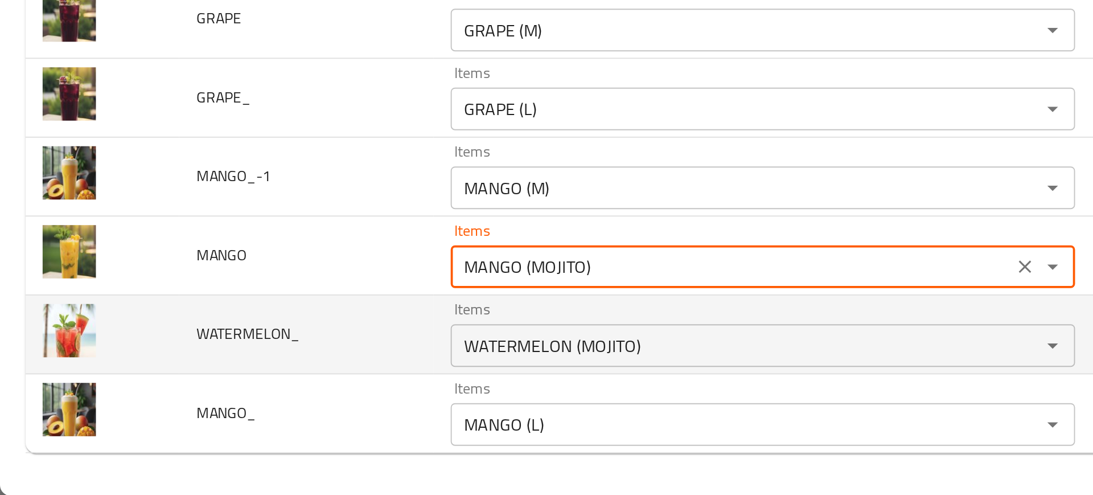
type input "MANGO (MOJITO)"
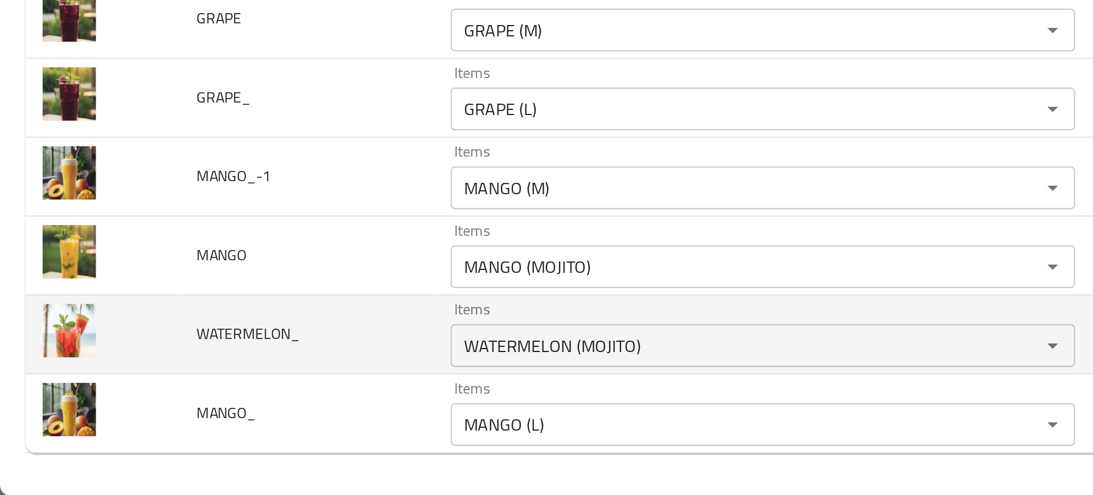
click at [200, 395] on td "WATERMELON_" at bounding box center [164, 409] width 136 height 42
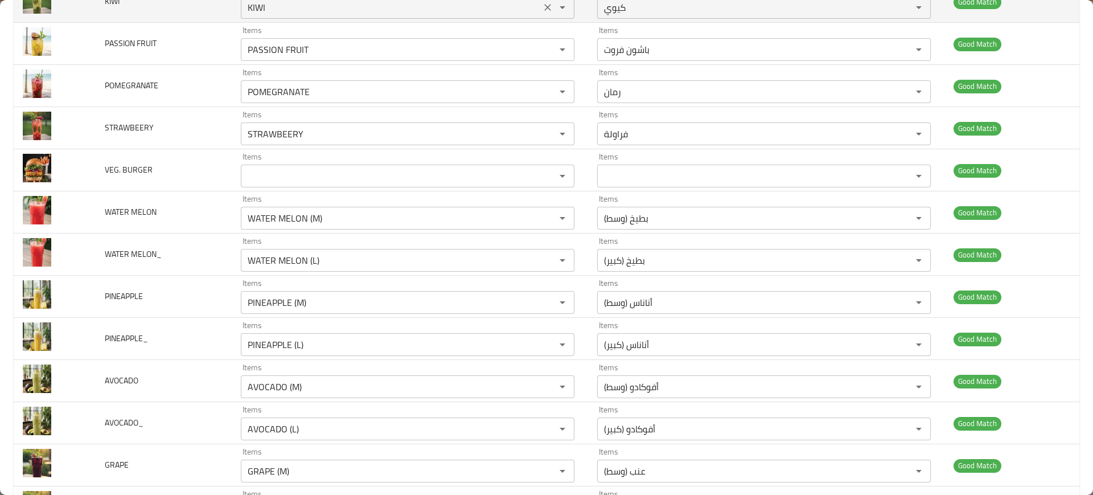
scroll to position [0, 0]
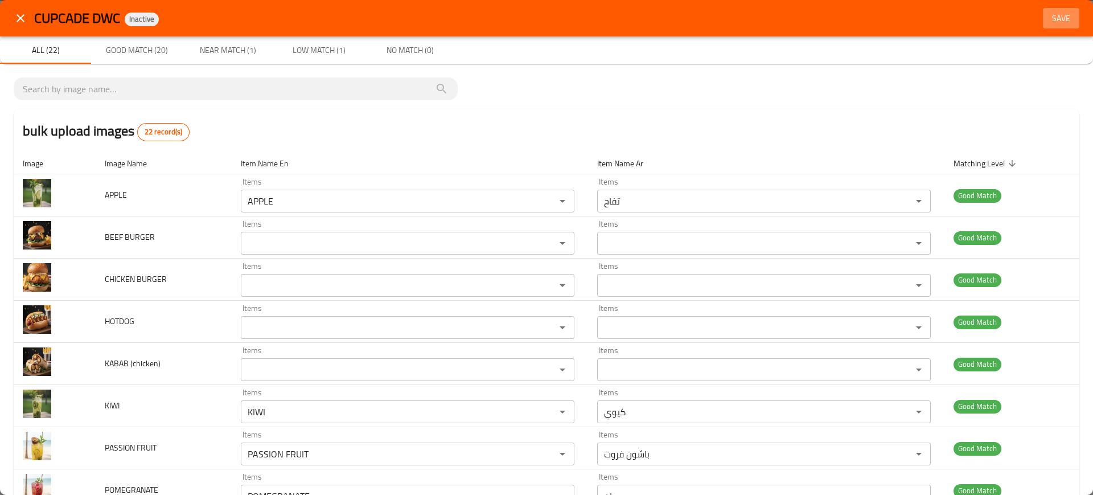
click at [1049, 21] on span "Save" at bounding box center [1061, 18] width 27 height 14
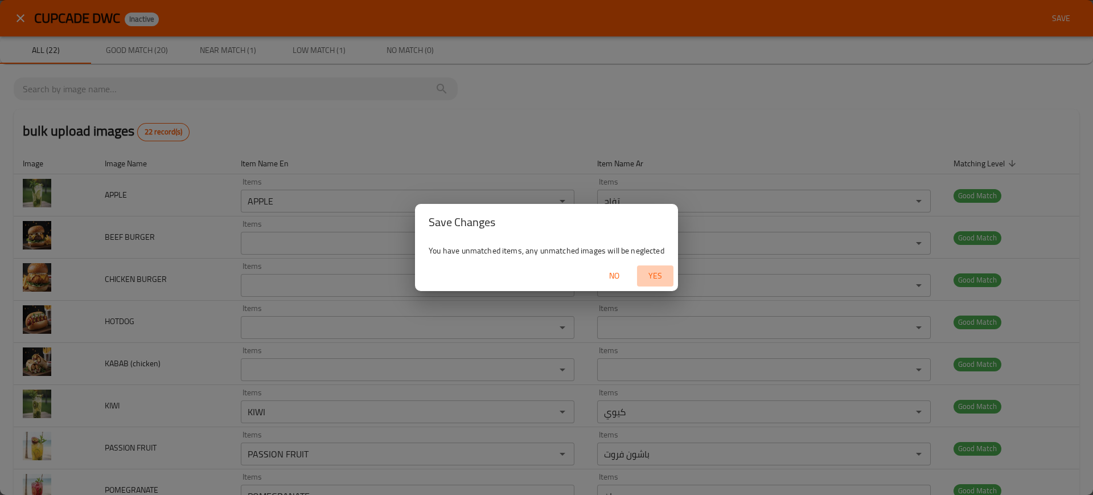
click at [645, 274] on span "Yes" at bounding box center [655, 276] width 27 height 14
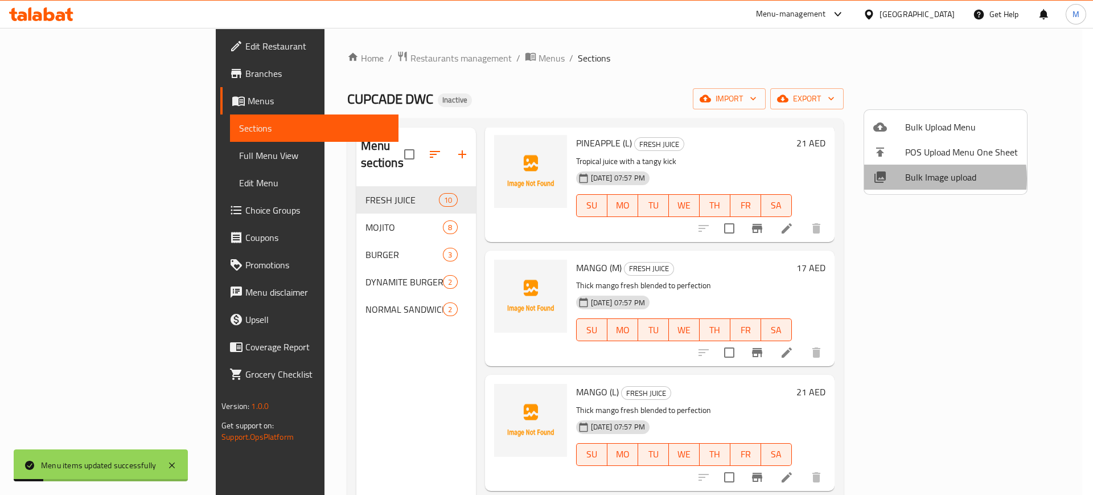
click at [918, 179] on span "Bulk Image upload" at bounding box center [961, 177] width 113 height 14
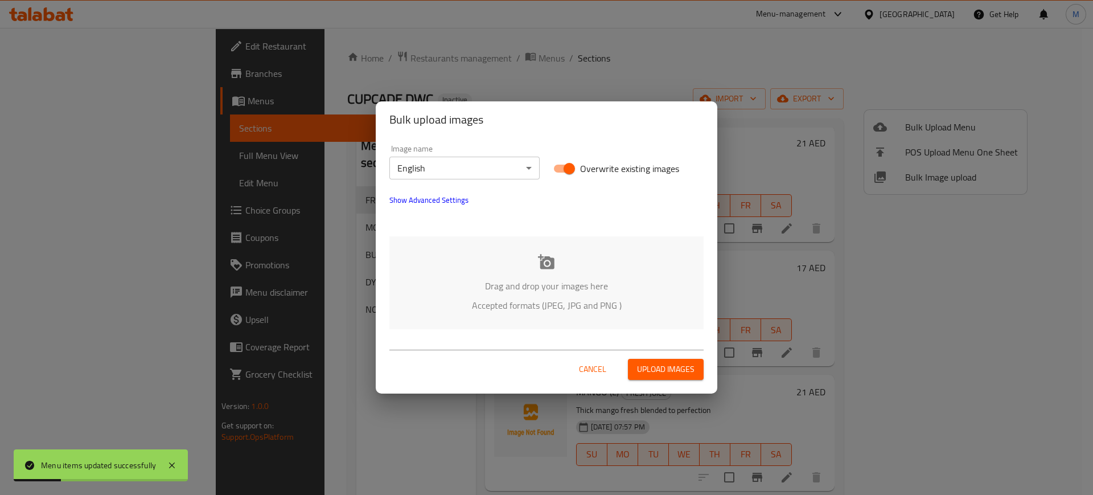
click at [488, 284] on p "Drag and drop your images here" at bounding box center [547, 286] width 280 height 14
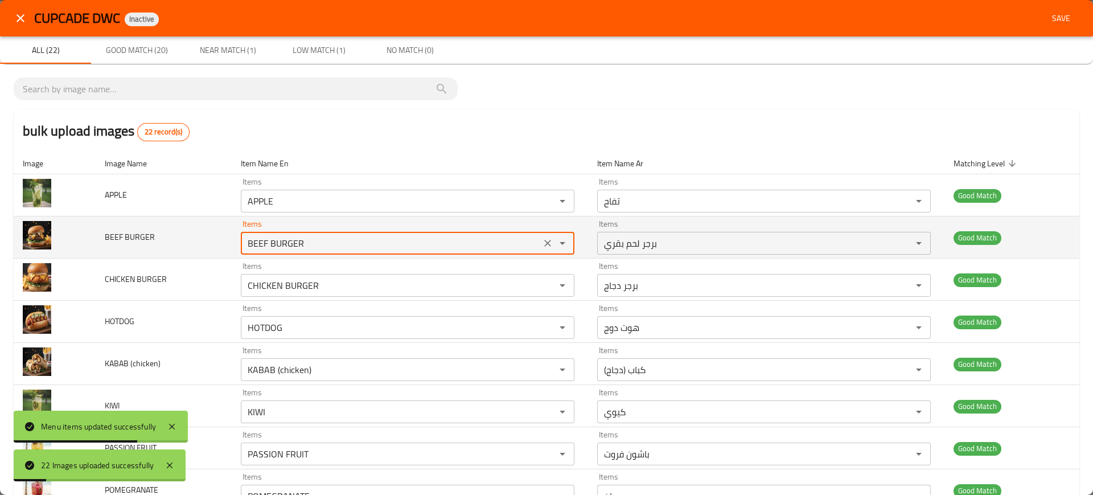
click at [280, 251] on BURGER "BEEF BURGER" at bounding box center [390, 243] width 293 height 16
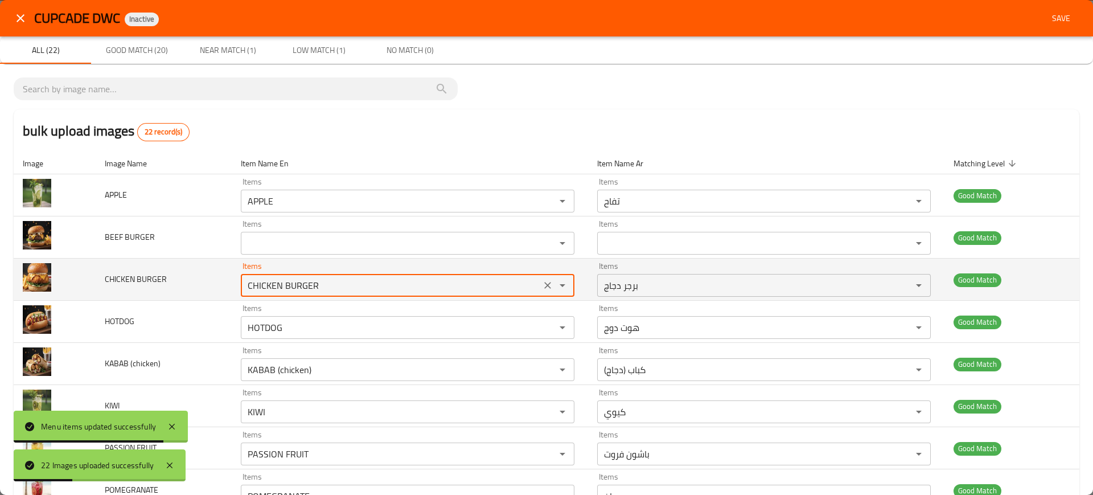
click at [311, 281] on BURGER "CHICKEN BURGER" at bounding box center [390, 285] width 293 height 16
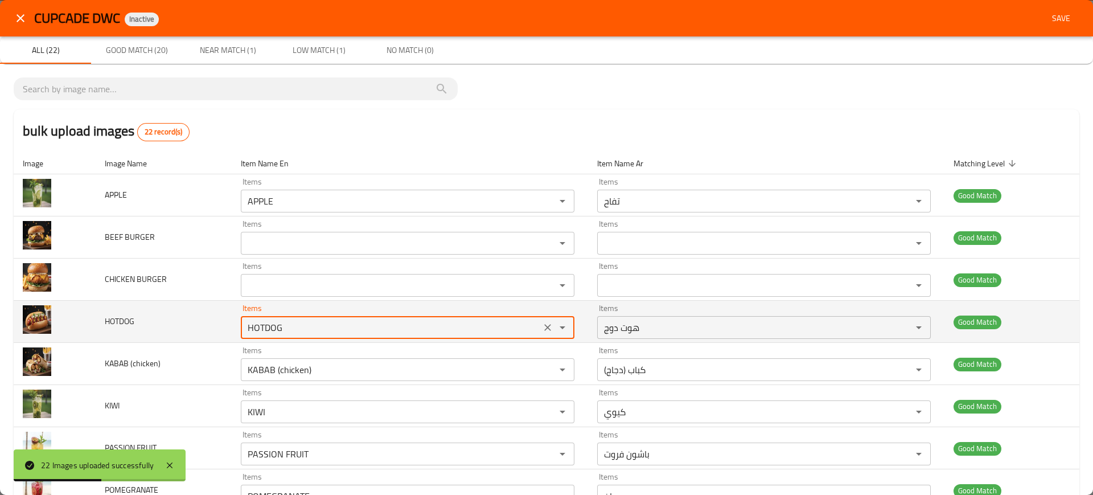
click at [255, 322] on input "HOTDOG" at bounding box center [390, 327] width 293 height 16
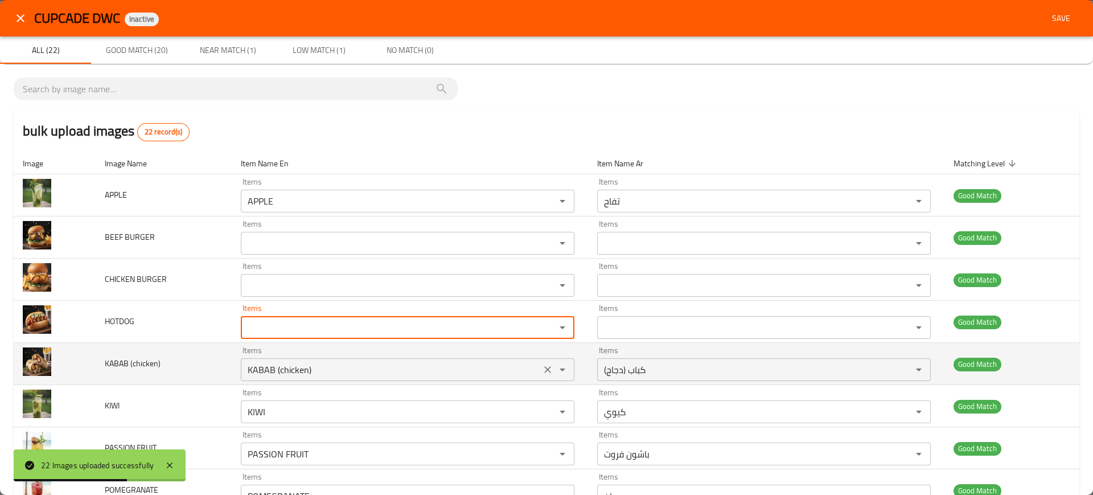
click at [288, 369] on \(chicken\) "KABAB (chicken)" at bounding box center [390, 370] width 293 height 16
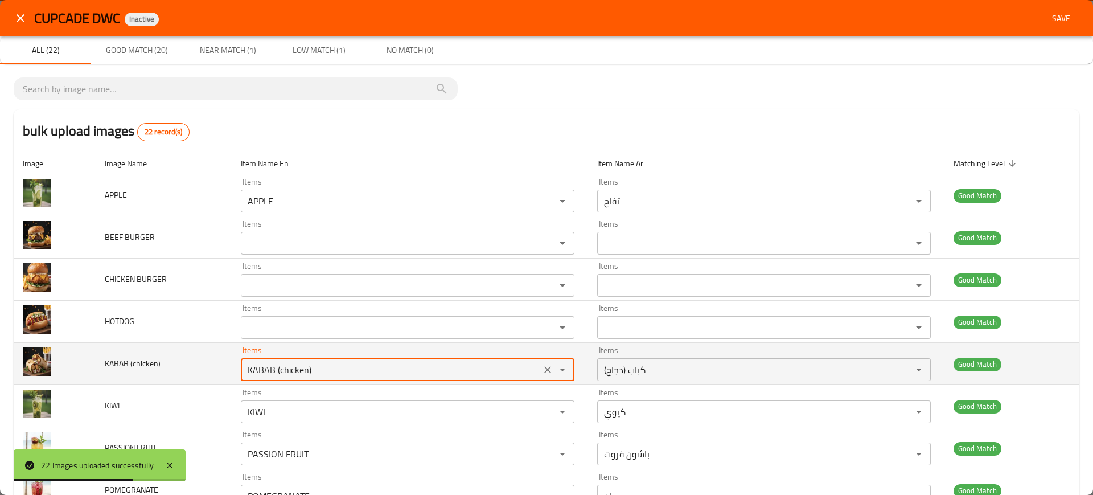
click at [288, 369] on \(chicken\) "KABAB (chicken)" at bounding box center [390, 370] width 293 height 16
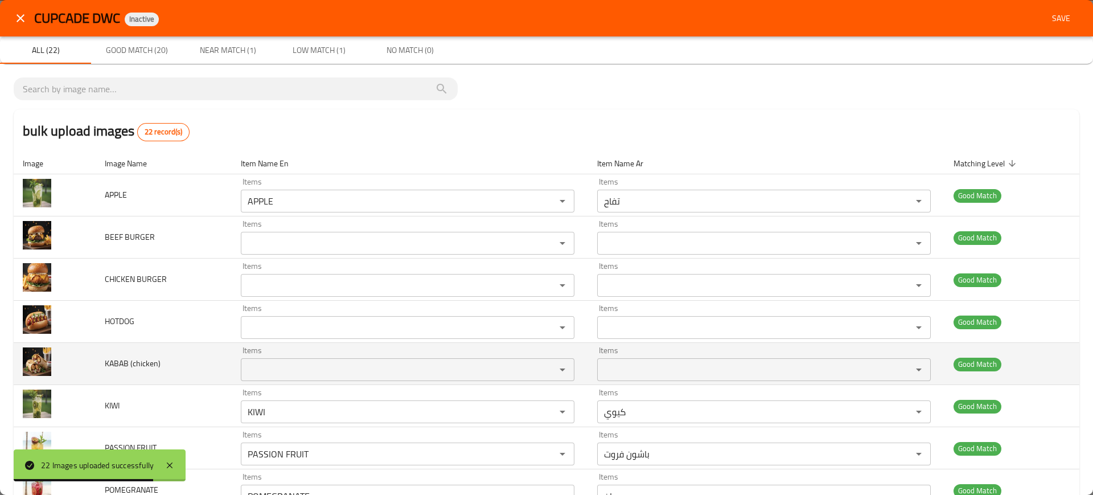
click at [181, 384] on td "KABAB (chicken)" at bounding box center [164, 364] width 136 height 42
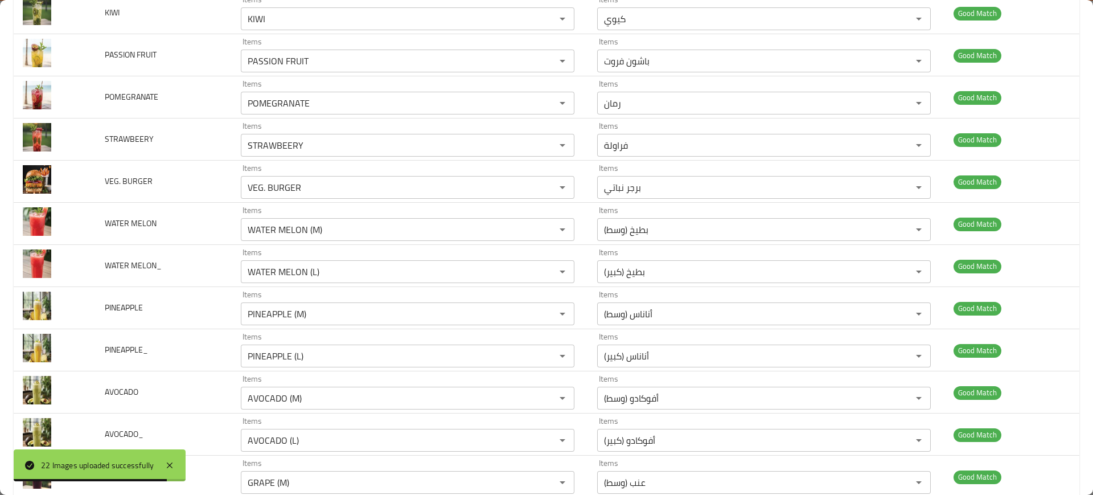
scroll to position [629, 0]
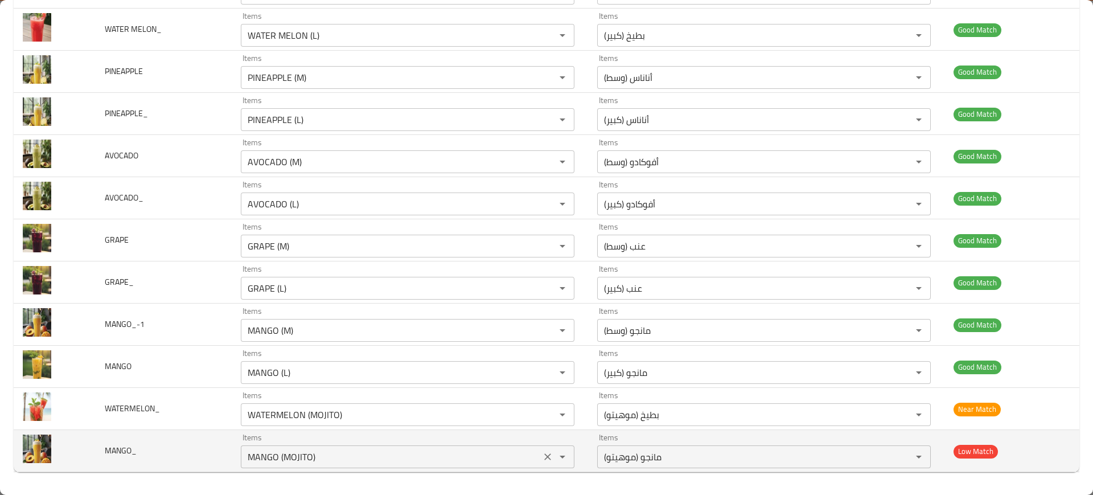
click at [277, 457] on input "MANGO (MOJITO)" at bounding box center [390, 457] width 293 height 16
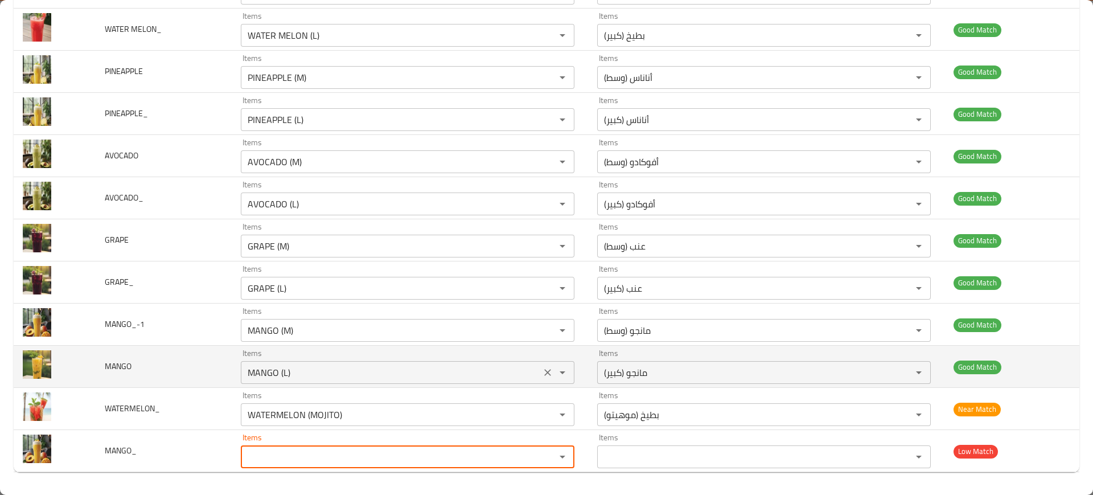
click at [325, 369] on input "MANGO (L)" at bounding box center [390, 372] width 293 height 16
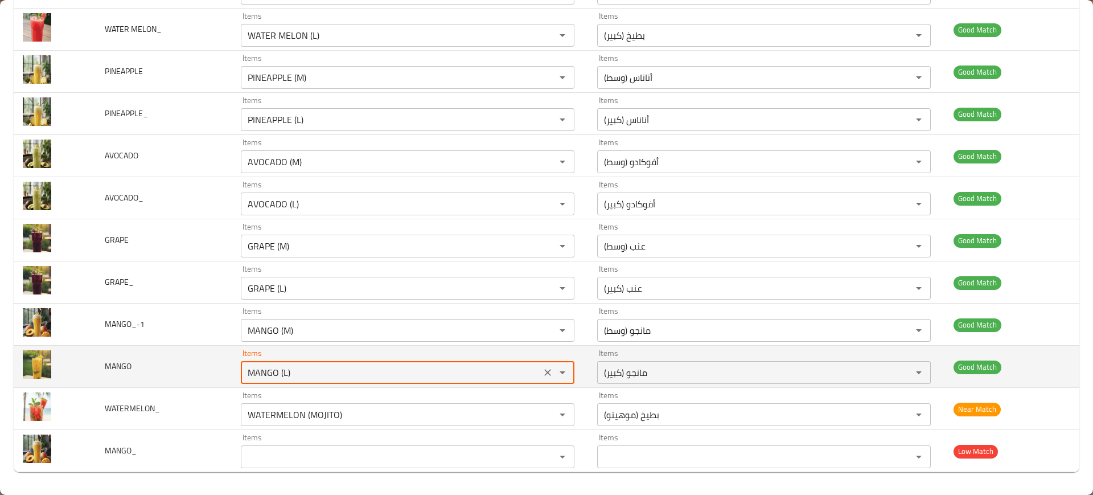
paste input "MOJITO"
type input "MANGO (MOJITO)"
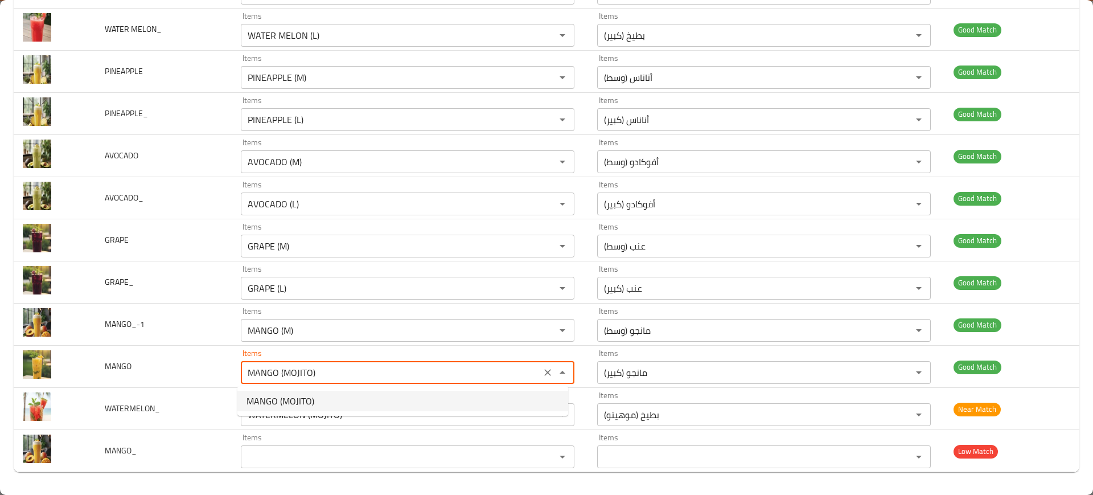
click at [295, 400] on span "MANGO (MOJITO)" at bounding box center [281, 401] width 68 height 14
type input "مانجو (موهيتو)"
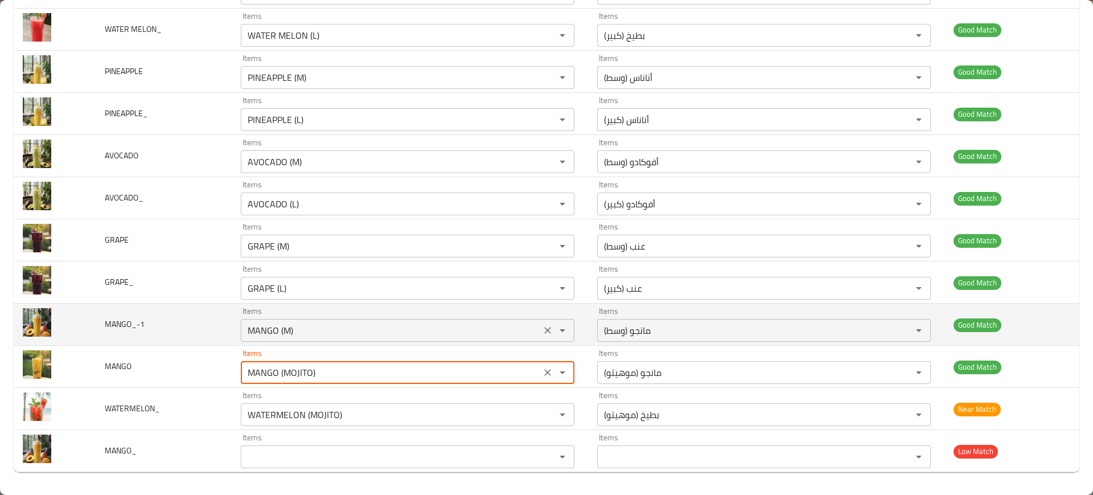
type input "MANGO (MOJITO)"
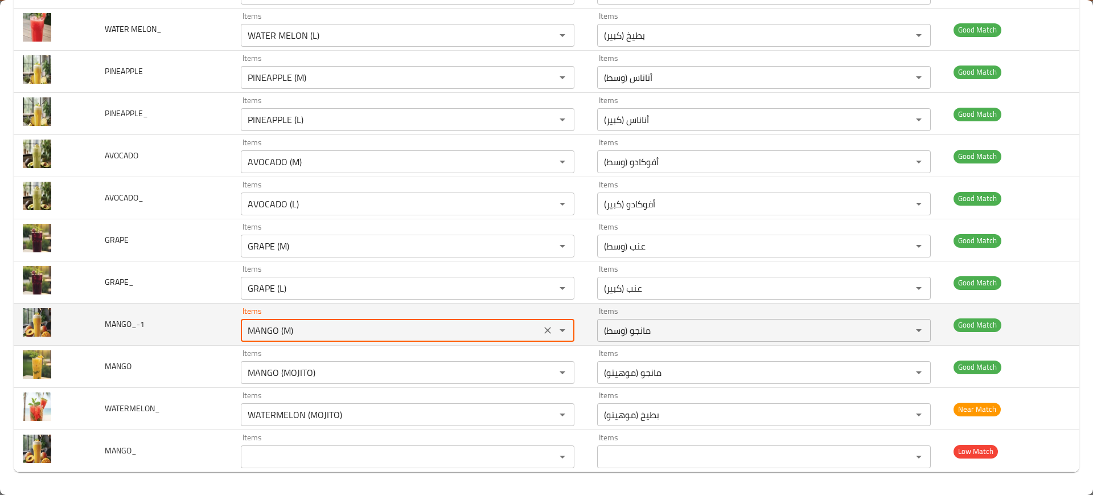
click at [258, 330] on input "MANGO (M)" at bounding box center [390, 330] width 293 height 16
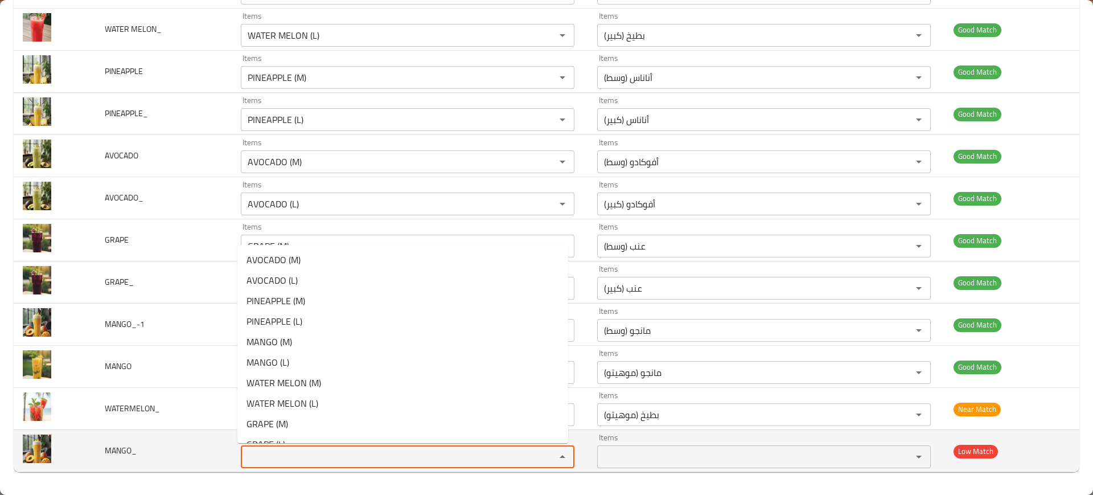
click at [286, 456] on input "Items" at bounding box center [390, 457] width 293 height 16
paste input "MANGO (M)"
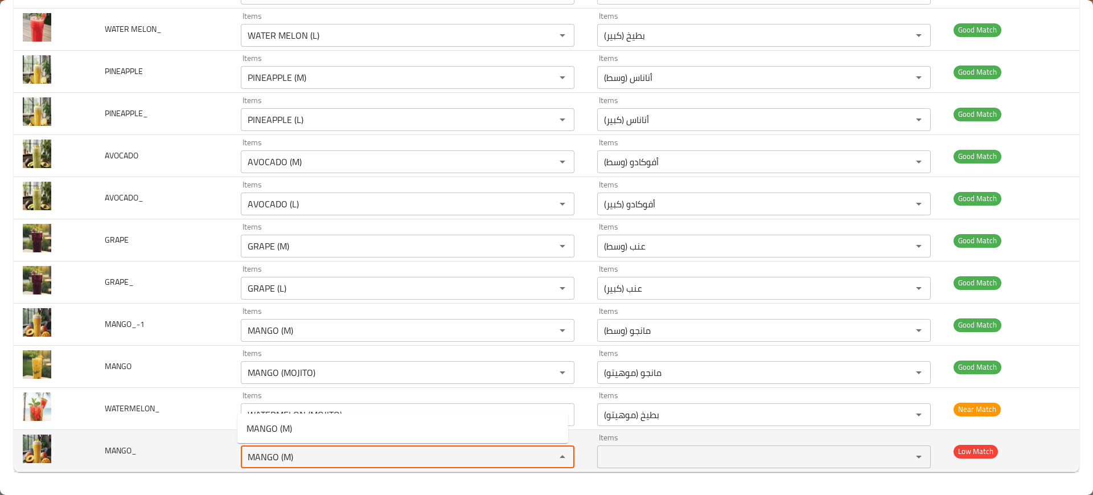
drag, startPoint x: 312, startPoint y: 460, endPoint x: 277, endPoint y: 460, distance: 35.3
click at [277, 460] on input "MANGO (M)" at bounding box center [390, 457] width 293 height 16
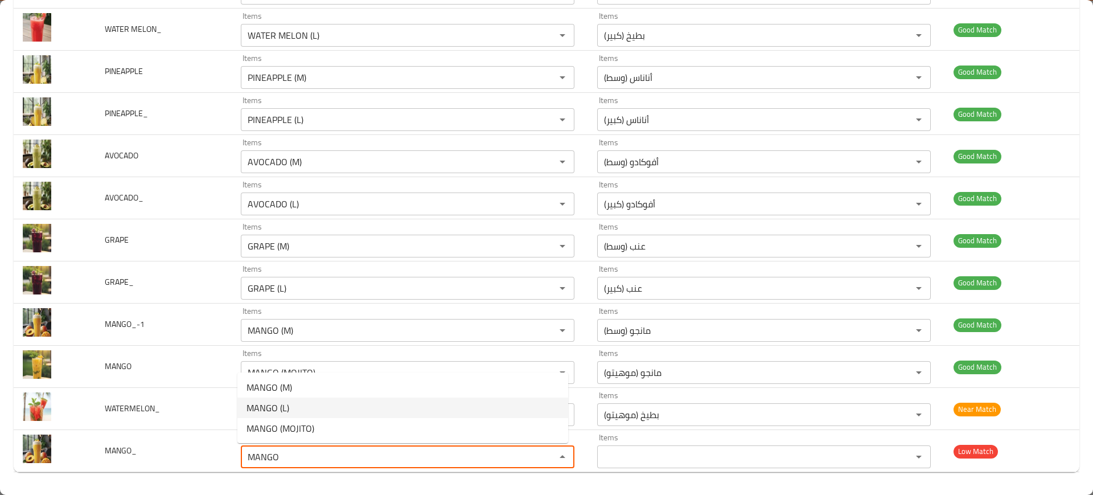
click at [285, 404] on span "MANGO (L)" at bounding box center [268, 408] width 43 height 14
type input "MANGO (L)"
type input "مانجو (كبير)"
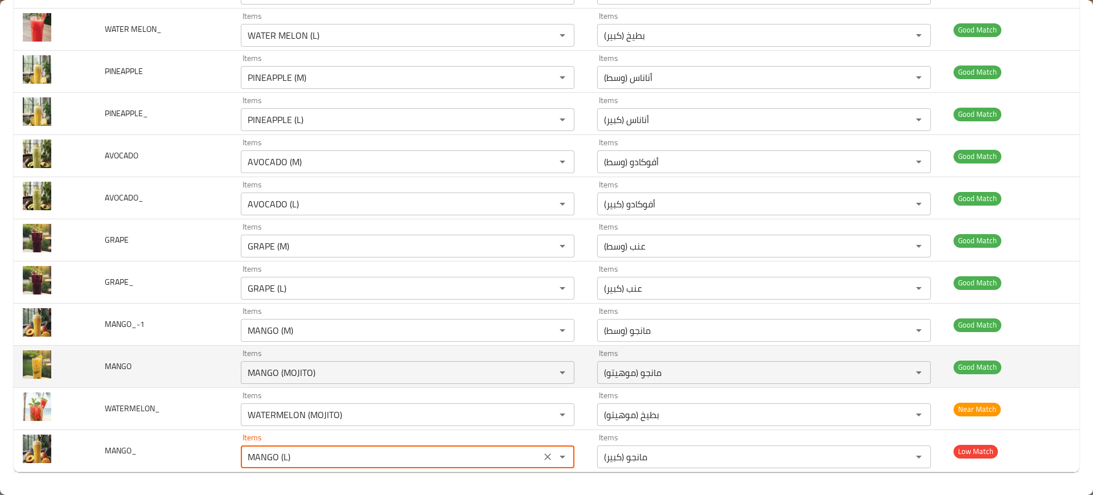
type input "MANGO (L)"
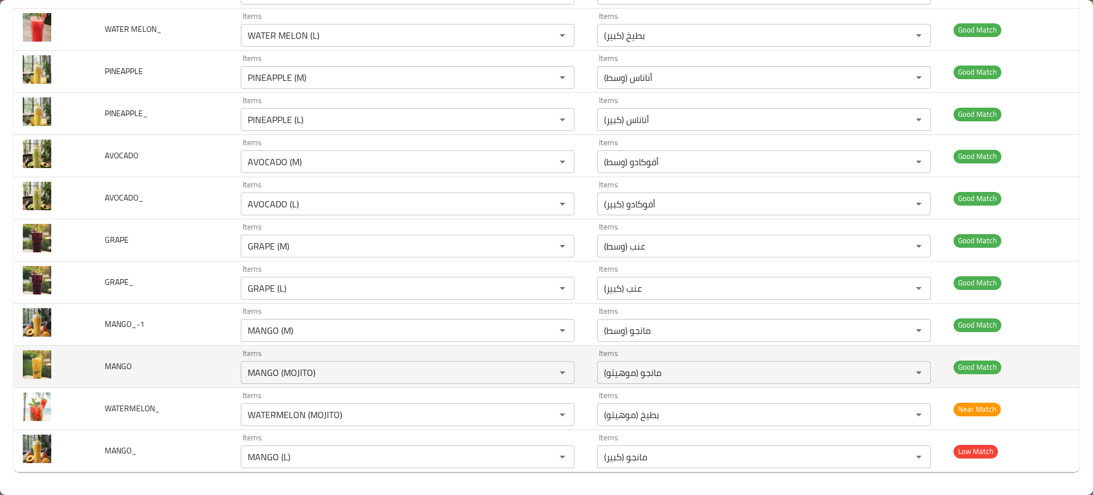
click at [140, 355] on td "MANGO" at bounding box center [164, 367] width 136 height 42
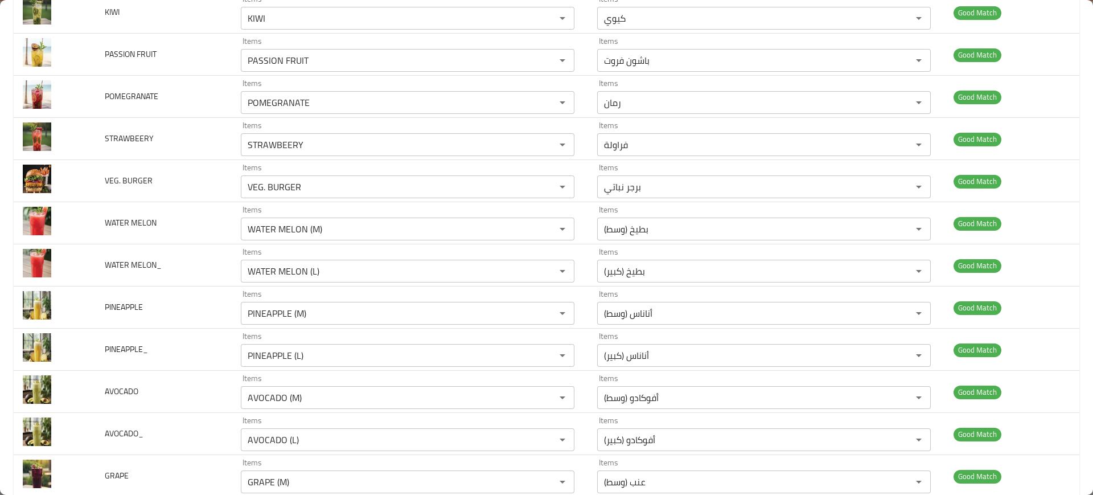
scroll to position [393, 0]
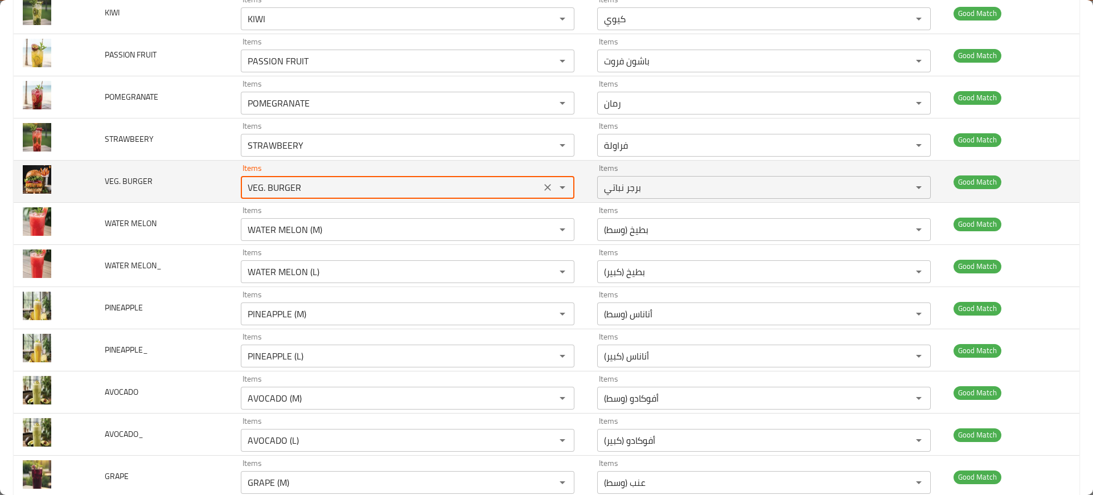
click at [297, 190] on BURGER "VEG. BURGER" at bounding box center [390, 187] width 293 height 16
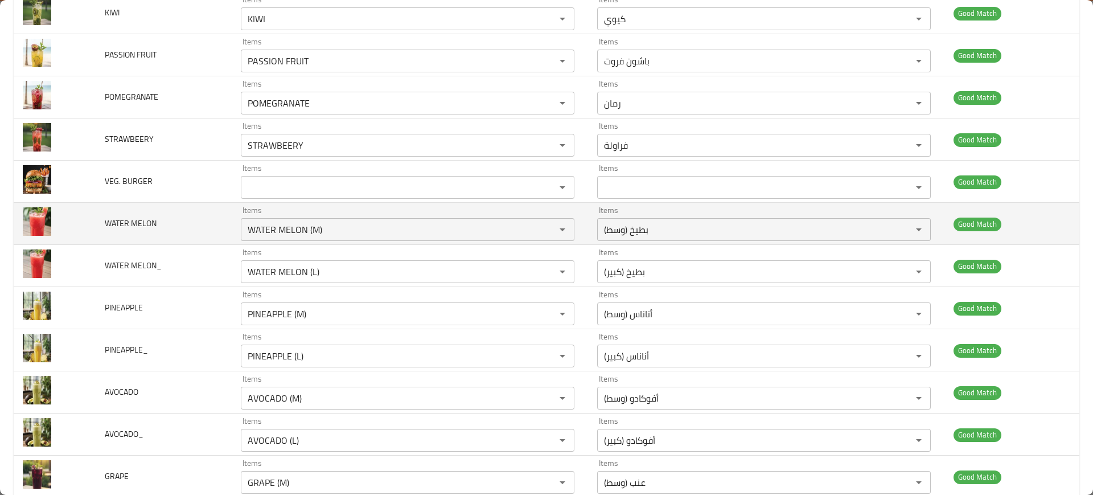
click at [134, 208] on td "WATER MELON" at bounding box center [164, 224] width 136 height 42
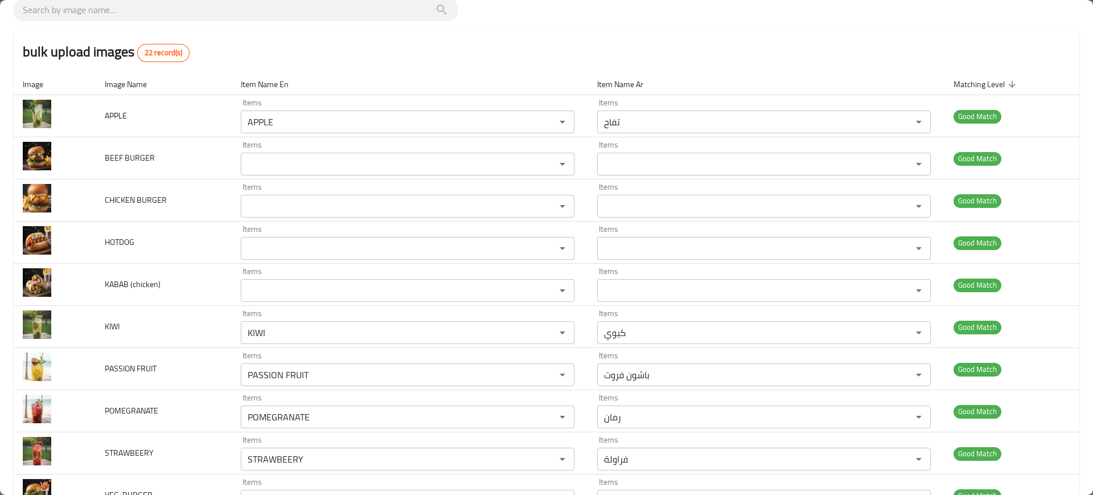
scroll to position [85, 0]
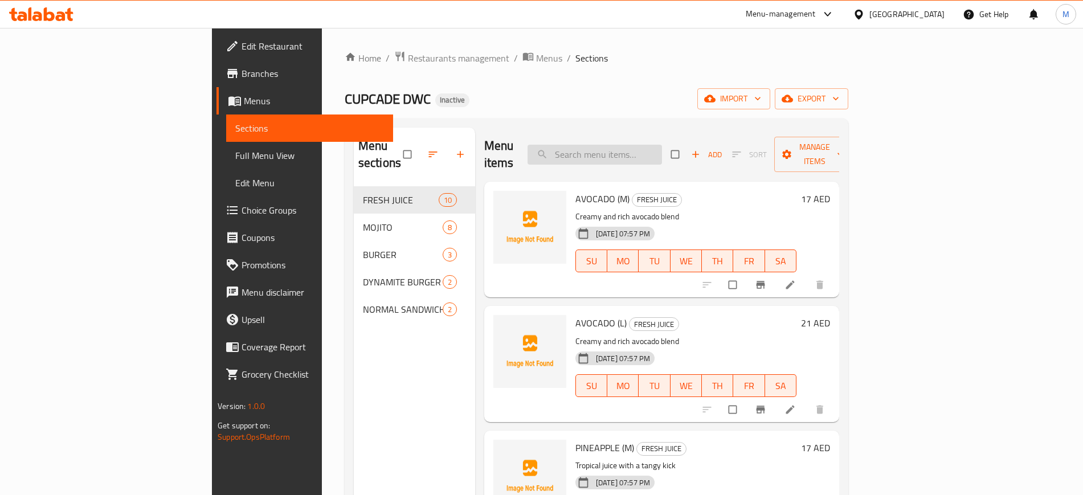
click at [662, 150] on input "search" at bounding box center [594, 155] width 134 height 20
paste input "BEEF BURGER"
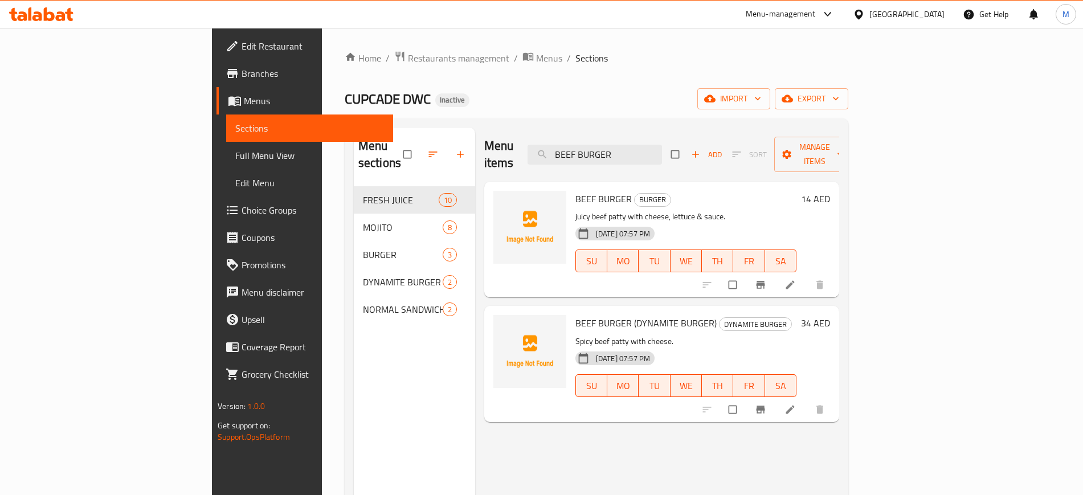
click at [834, 272] on div at bounding box center [764, 284] width 140 height 25
click at [834, 397] on div at bounding box center [764, 409] width 140 height 25
click at [662, 145] on input "BEEF BURGER" at bounding box center [594, 155] width 134 height 20
paste input "VEG. BURGER"
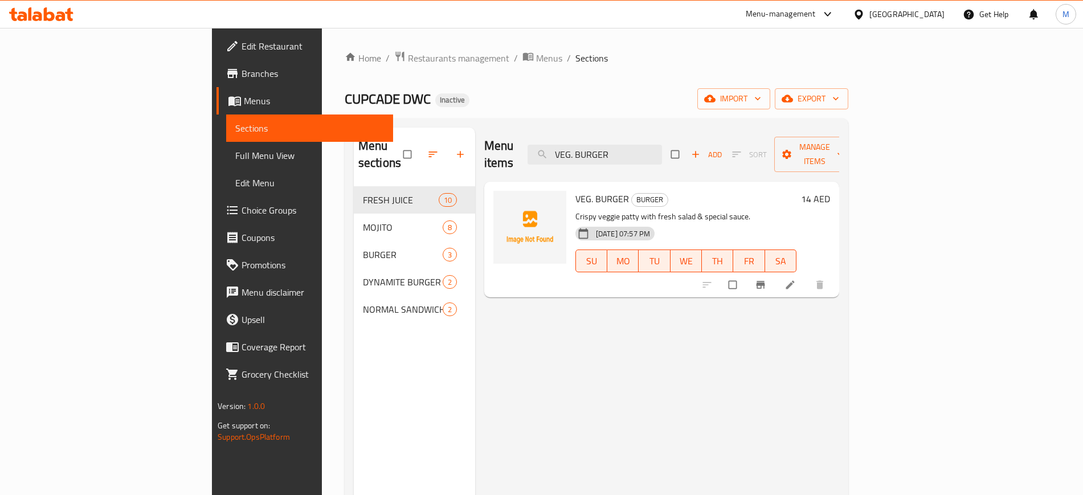
type input "VEG. BURGER"
click at [834, 272] on div at bounding box center [764, 284] width 140 height 25
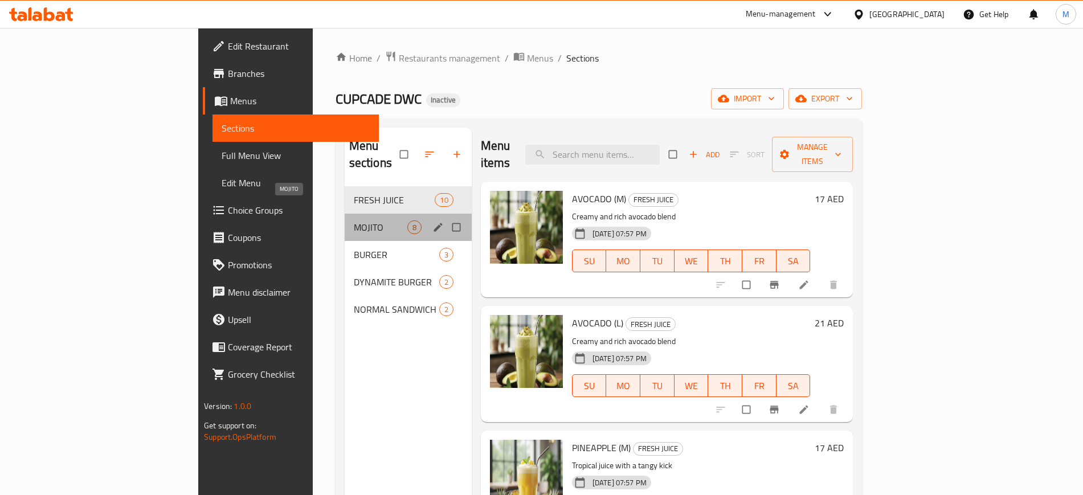
click at [354, 220] on span "MOJITO" at bounding box center [381, 227] width 54 height 14
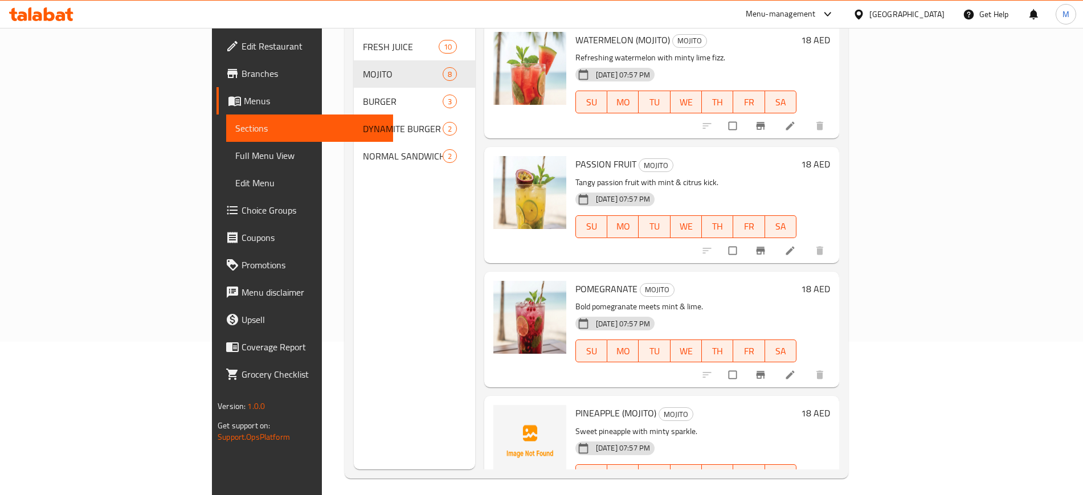
scroll to position [503, 0]
click at [575, 405] on span "PINEAPPLE (MOJITO)" at bounding box center [615, 413] width 81 height 17
copy span "PINEAPPLE"
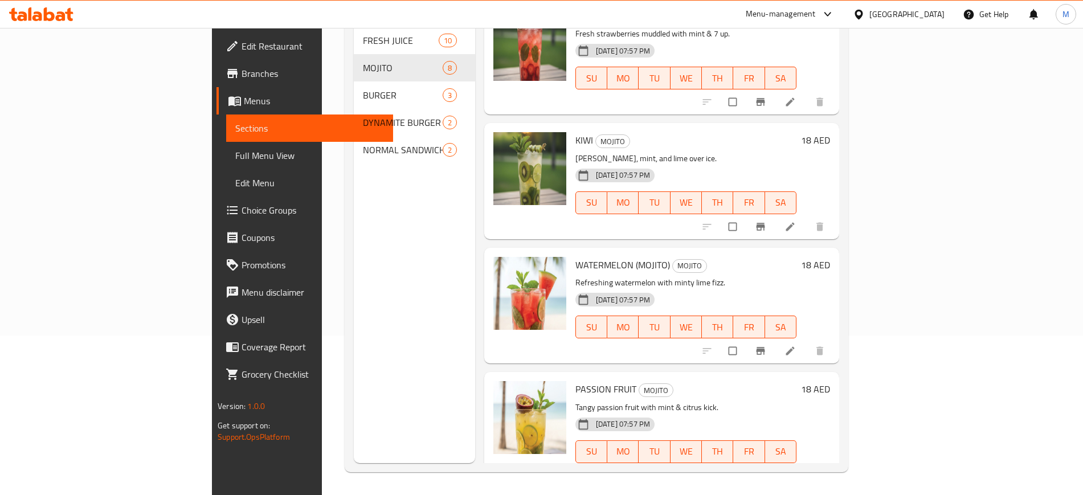
scroll to position [0, 0]
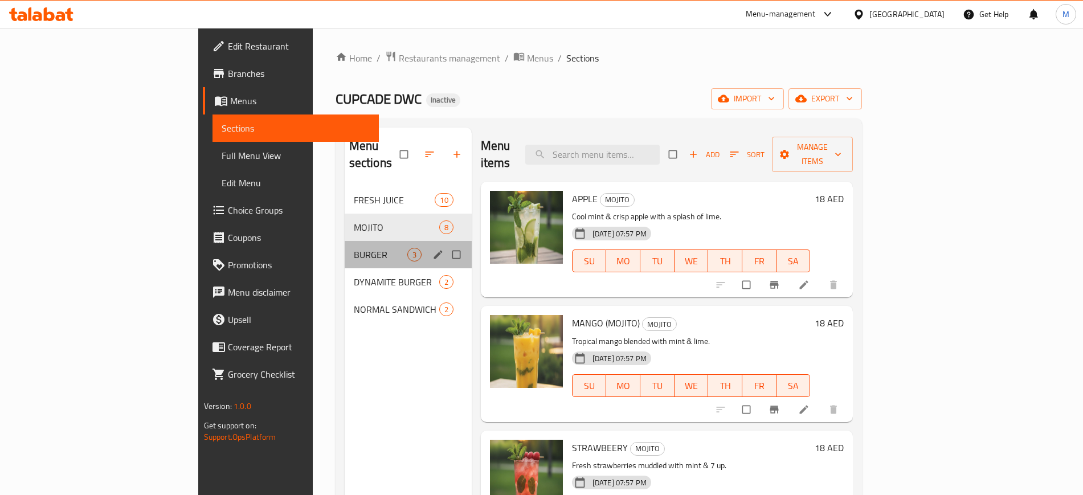
click at [345, 241] on div "BURGER 3" at bounding box center [408, 254] width 127 height 27
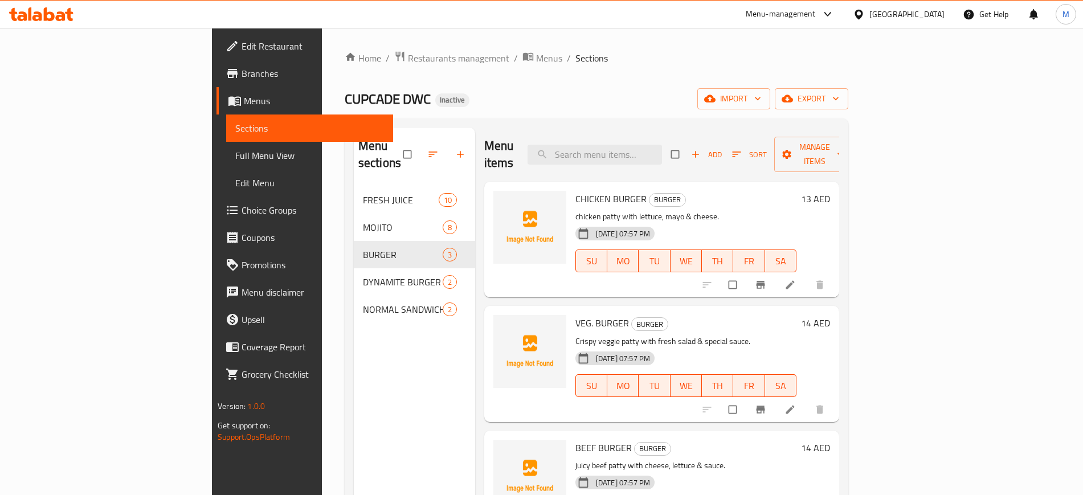
scroll to position [1, 0]
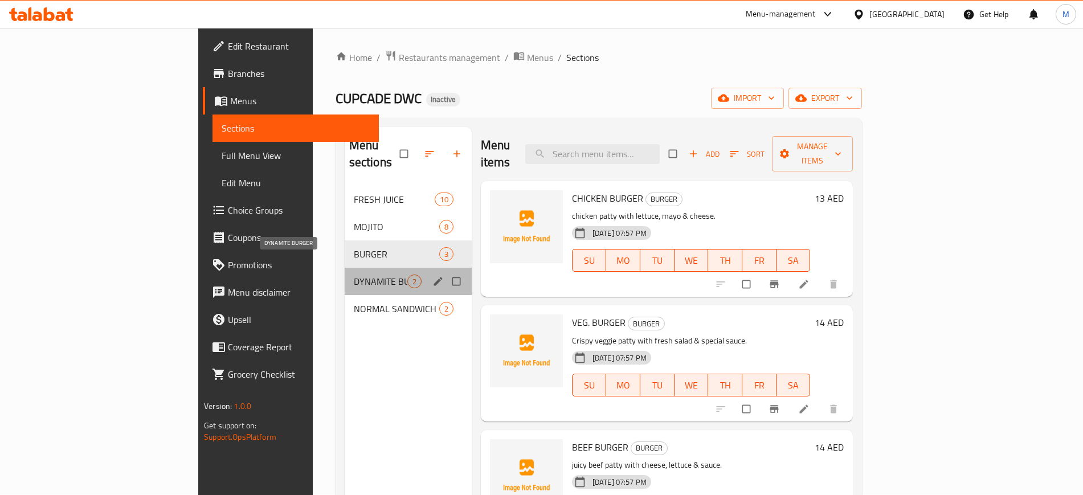
click at [354, 274] on span "DYNAMITE BURGER" at bounding box center [381, 281] width 54 height 14
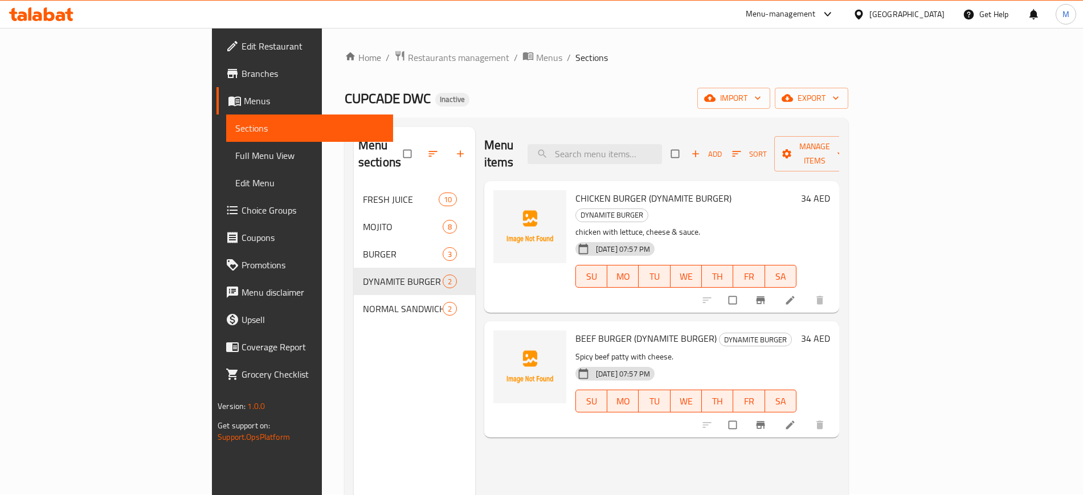
scroll to position [159, 0]
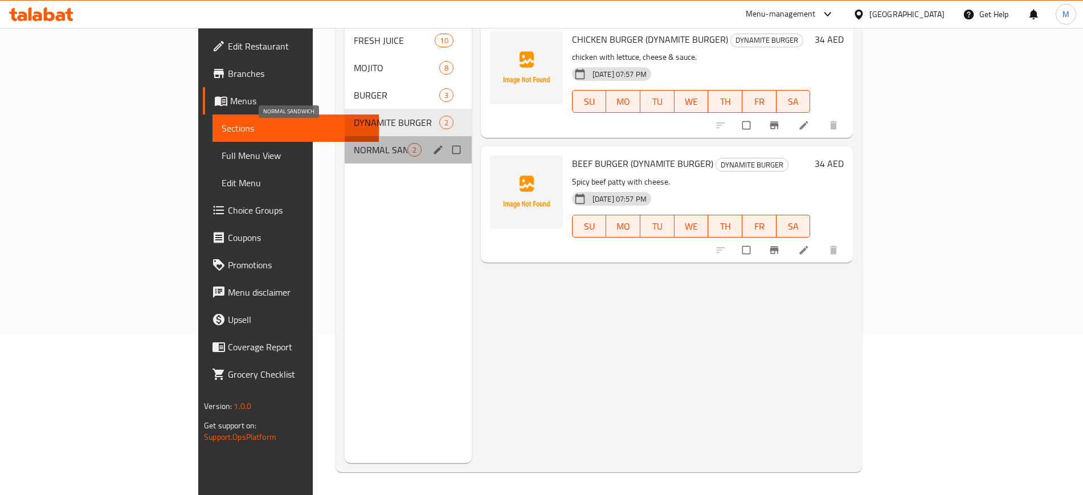
click at [354, 143] on span "NORMAL SANDWICH" at bounding box center [381, 150] width 54 height 14
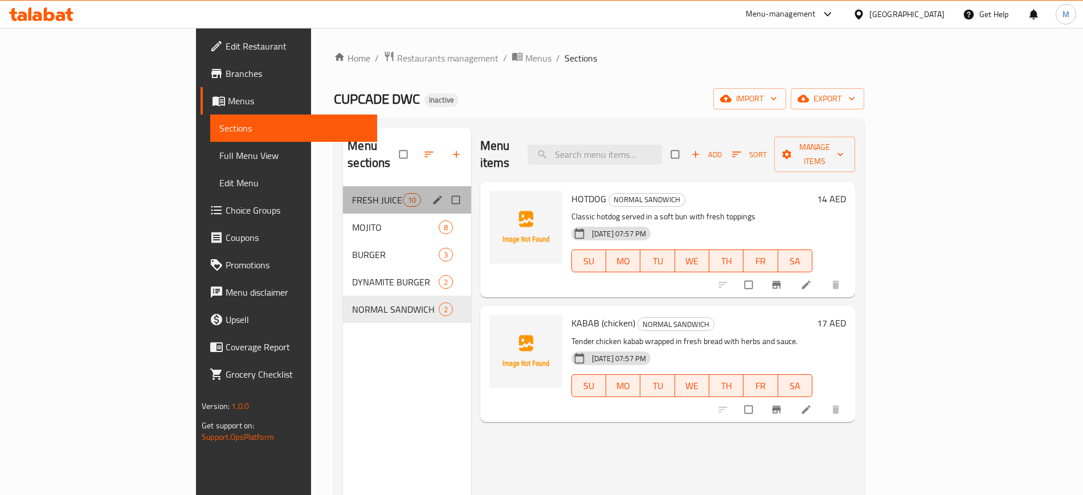
click at [343, 190] on div "FRESH JUICE 10" at bounding box center [407, 199] width 128 height 27
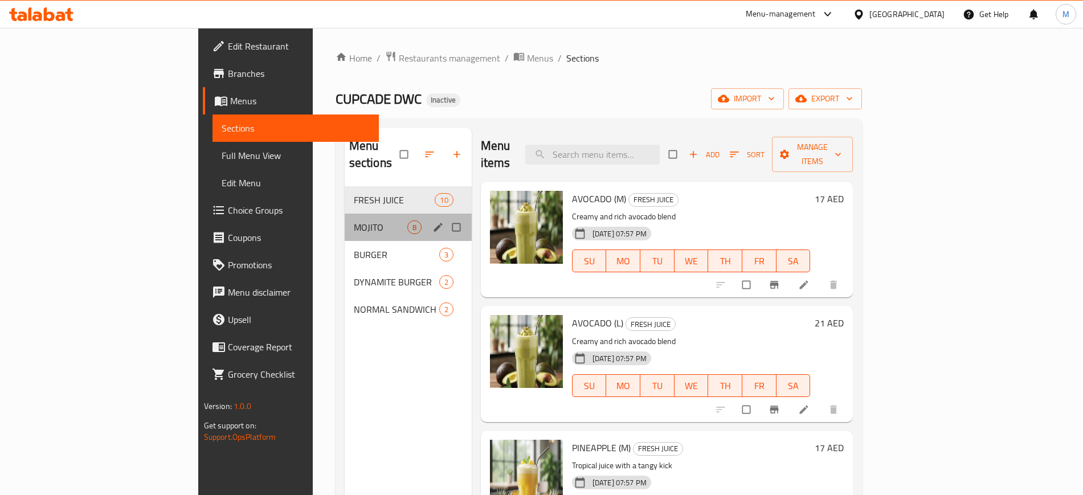
click at [345, 214] on div "MOJITO 8" at bounding box center [408, 227] width 127 height 27
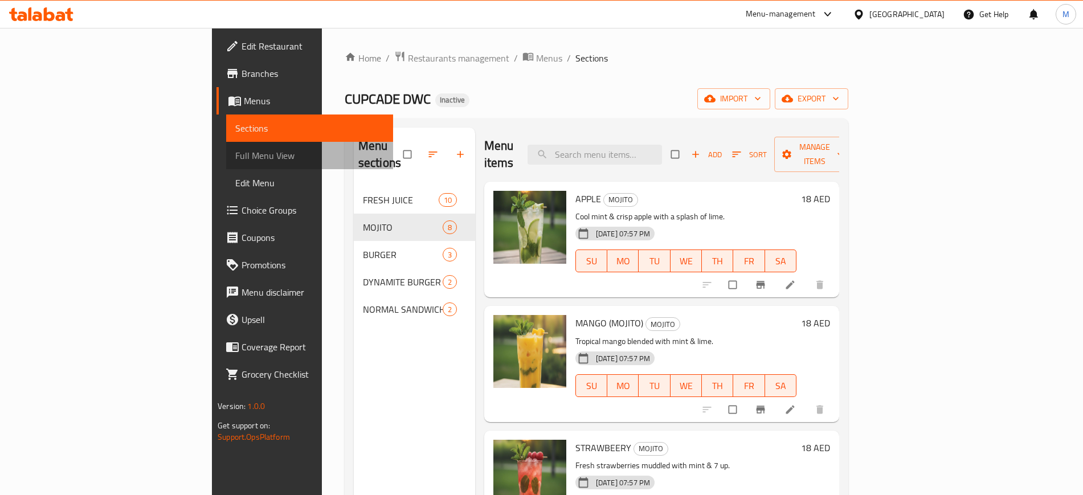
click at [235, 154] on span "Full Menu View" at bounding box center [309, 156] width 148 height 14
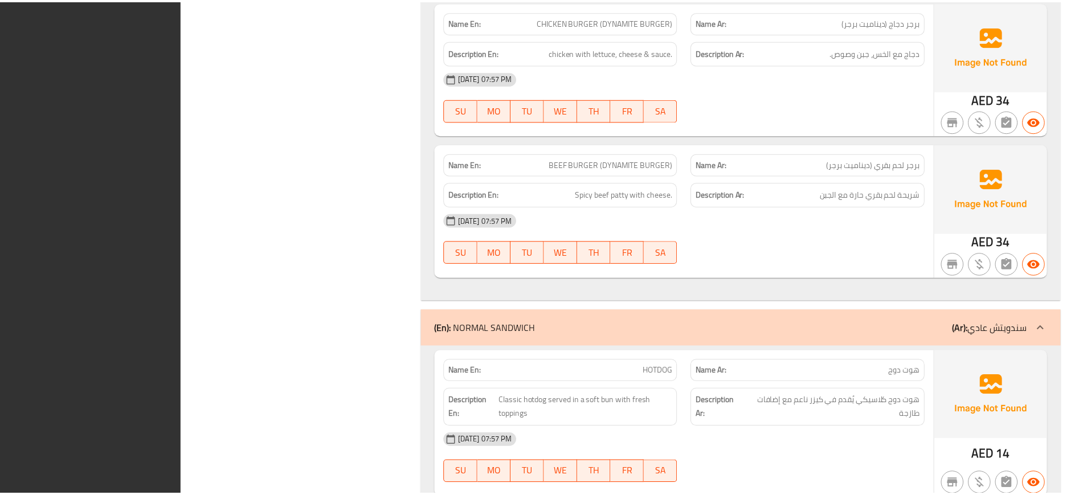
scroll to position [3615, 0]
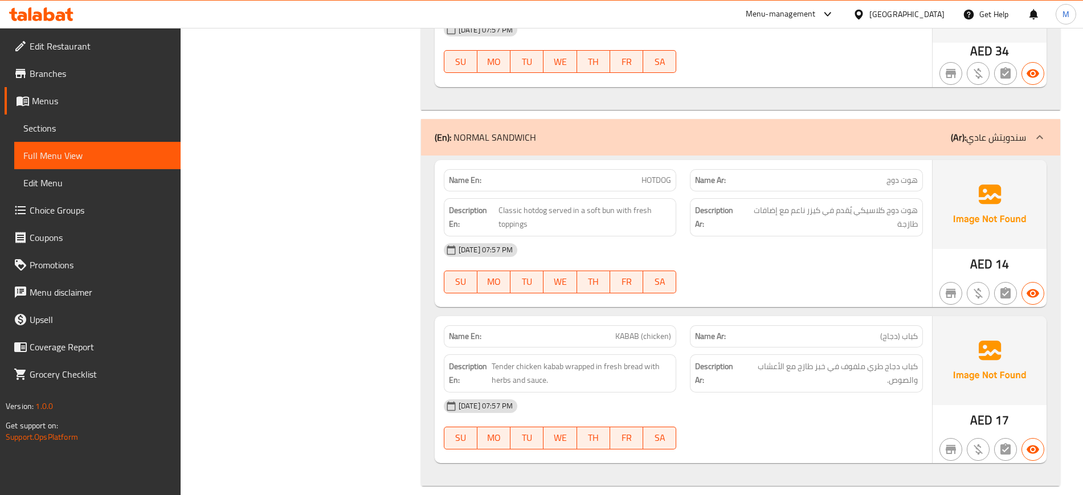
click at [99, 38] on link "Edit Restaurant" at bounding box center [93, 45] width 176 height 27
